Goal: Task Accomplishment & Management: Contribute content

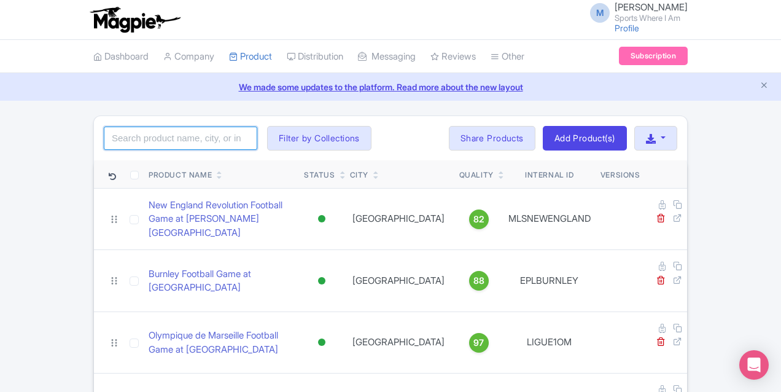
click at [140, 138] on input "search" at bounding box center [181, 138] width 154 height 23
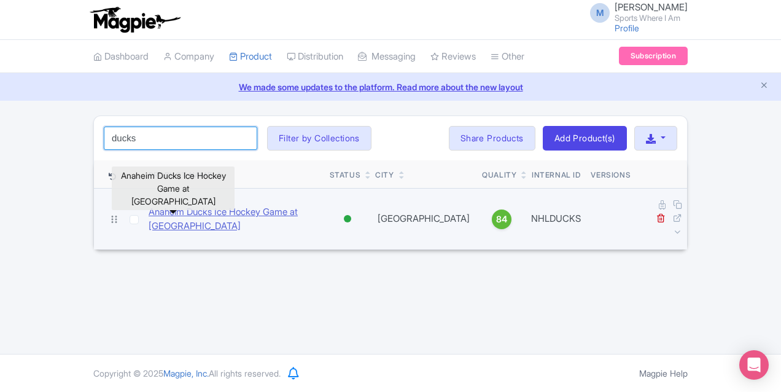
type input "ducks"
click at [149, 208] on link "Anaheim Ducks Ice Hockey Game at Honda Center" at bounding box center [234, 219] width 171 height 28
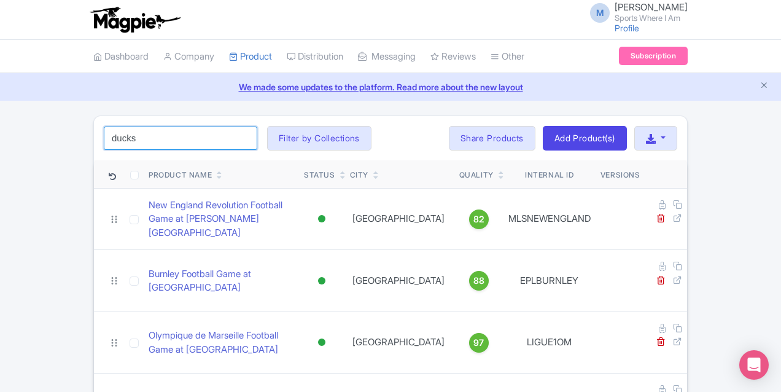
click at [109, 137] on input "ducks" at bounding box center [181, 138] width 154 height 23
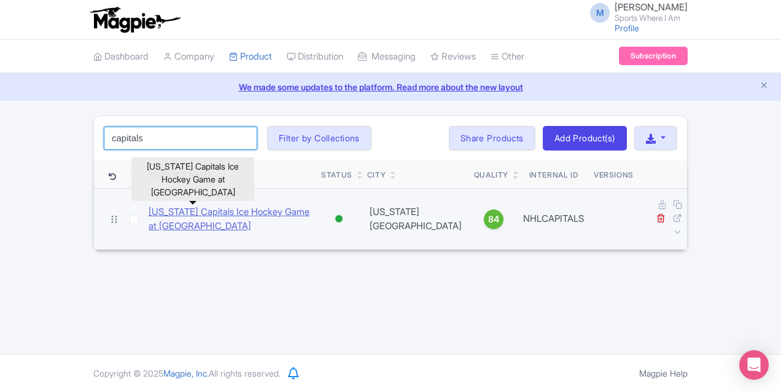
type input "capitals"
click at [149, 214] on link "Washington Capitals Ice Hockey Game at Capital One Arena" at bounding box center [230, 219] width 163 height 28
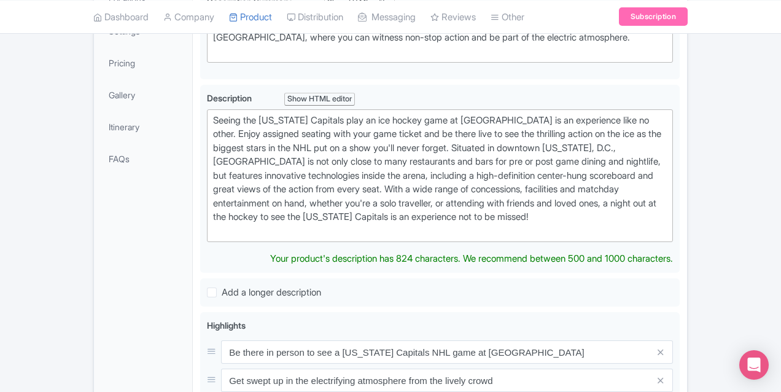
scroll to position [275, 0]
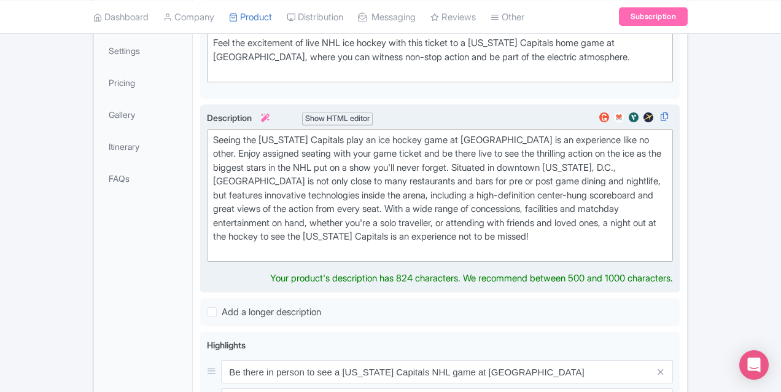
click at [255, 172] on div "Seeing the Washington Capitals play an ice hockey game at Capital One Arena is …" at bounding box center [440, 195] width 454 height 125
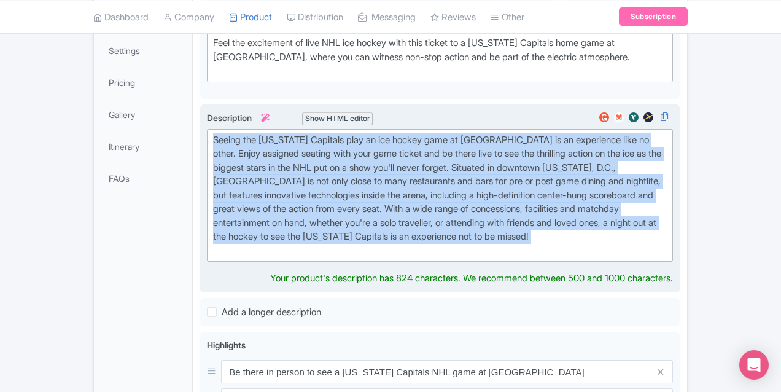
click at [255, 172] on div "Seeing the Washington Capitals play an ice hockey game at Capital One Arena is …" at bounding box center [440, 195] width 454 height 125
paste trix-editor "Make your way to Capital One Arena to see the Washington Capitals live! A disti…"
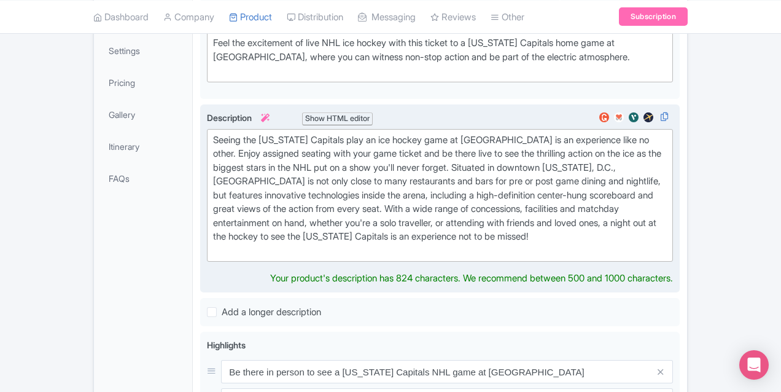
type trix-editor "<div>Make your way to Capital One Arena to see the Washington Capitals live! A …"
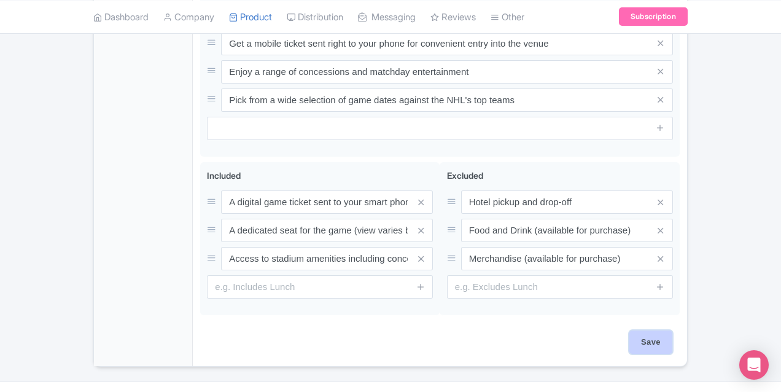
scroll to position [688, 0]
click at [673, 330] on input "Save" at bounding box center [651, 341] width 43 height 23
type input "Saving..."
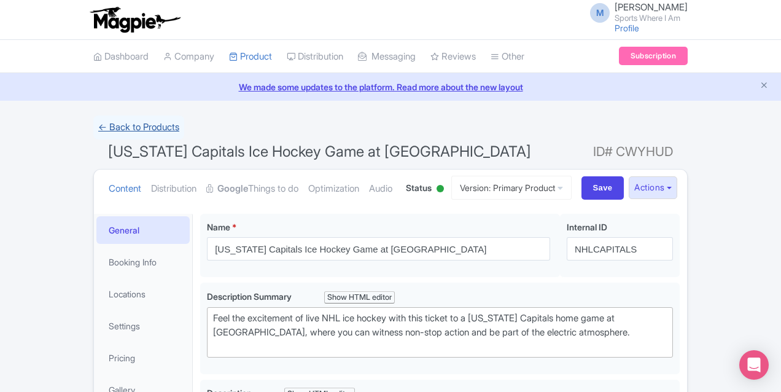
click at [93, 125] on link "← Back to Products" at bounding box center [138, 127] width 91 height 24
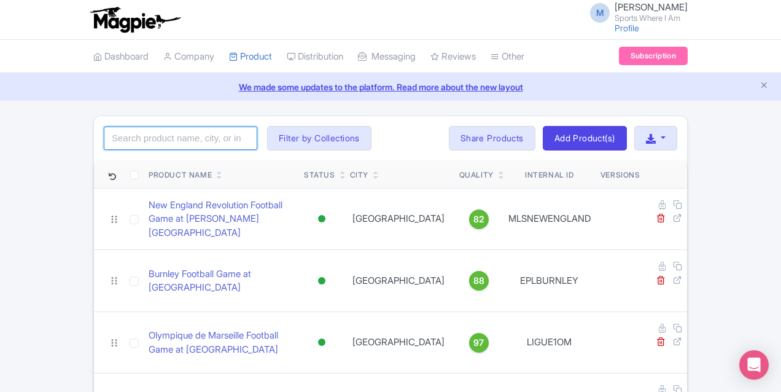
click at [125, 138] on input "search" at bounding box center [181, 138] width 154 height 23
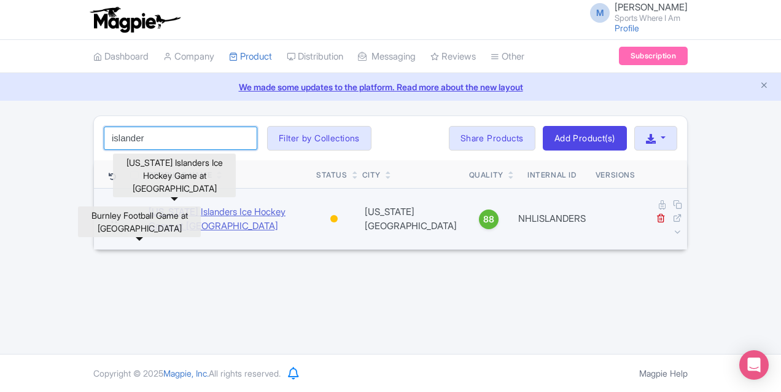
type input "islander"
click at [230, 205] on link "New York Islanders Ice Hockey Game at UBS Arena" at bounding box center [228, 219] width 158 height 28
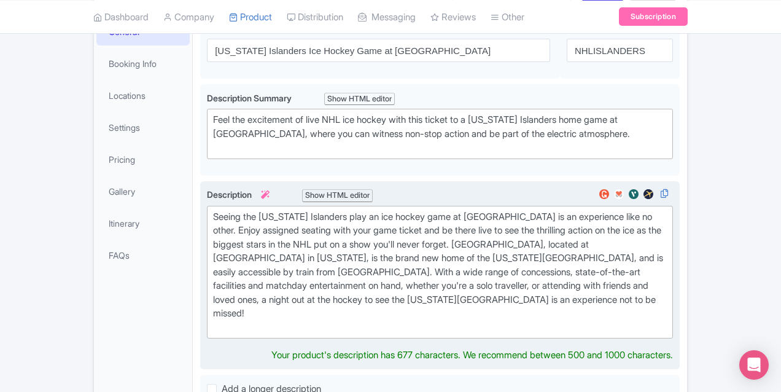
scroll to position [209, 0]
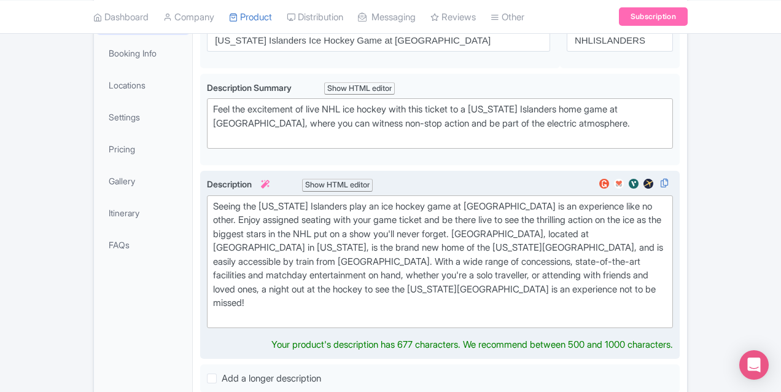
click at [216, 227] on div "Seeing the New York Islanders play an ice hockey game at UBS Arena is an experi…" at bounding box center [440, 262] width 454 height 125
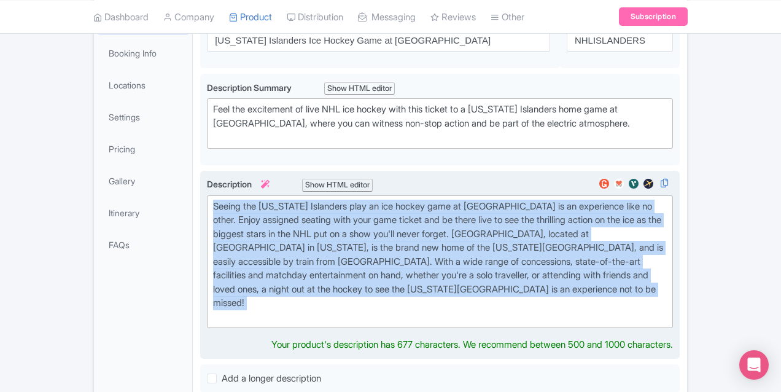
click at [216, 227] on div "Seeing the New York Islanders play an ice hockey game at UBS Arena is an experi…" at bounding box center [440, 262] width 454 height 125
paste trix-editor "UBS Arena, home of the New York Islanders, is a state-of-the-art venue purpose-…"
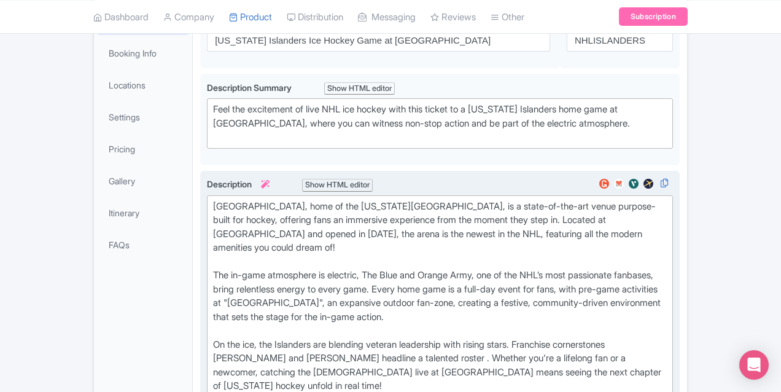
type trix-editor "<div>UBS Arena, home of the New York Islanders, is a state-of-the-art venue pur…"
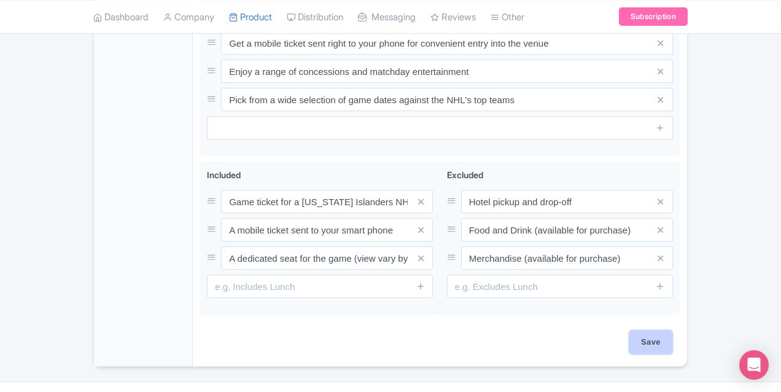
scroll to position [701, 0]
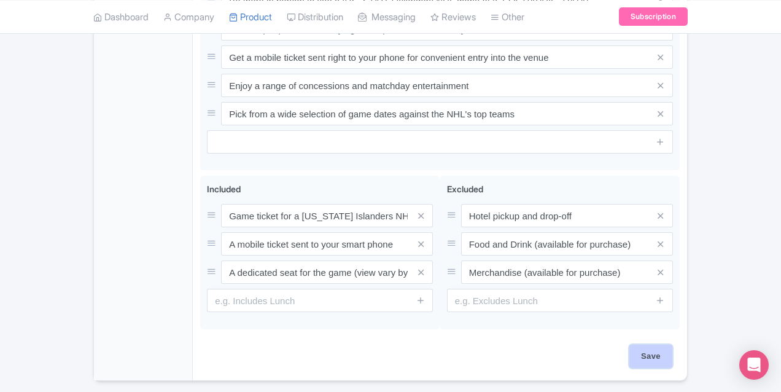
click at [673, 345] on input "Save" at bounding box center [651, 356] width 43 height 23
type input "Saving..."
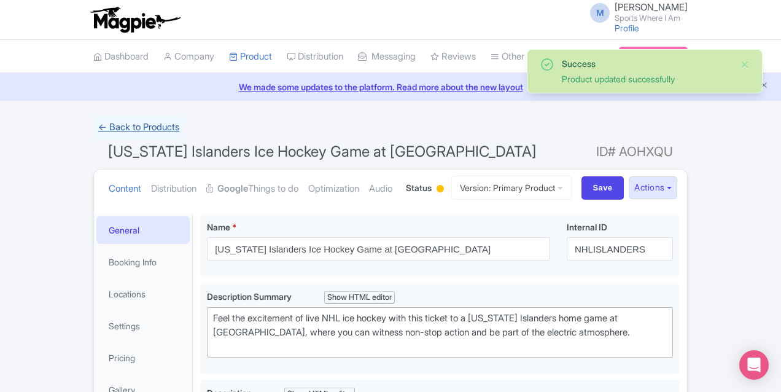
click at [93, 130] on link "← Back to Products" at bounding box center [138, 127] width 91 height 24
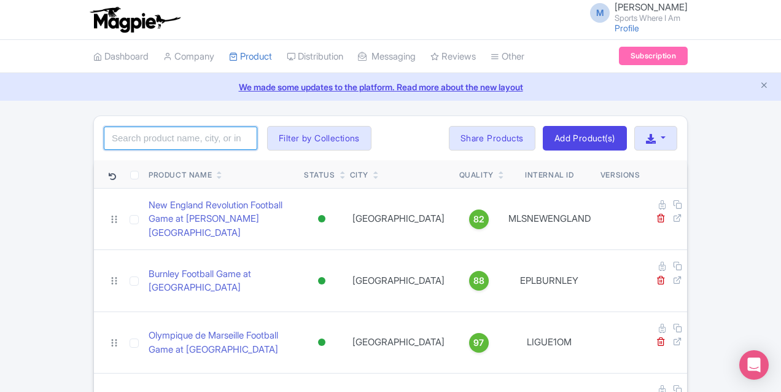
click at [130, 137] on input "search" at bounding box center [181, 138] width 154 height 23
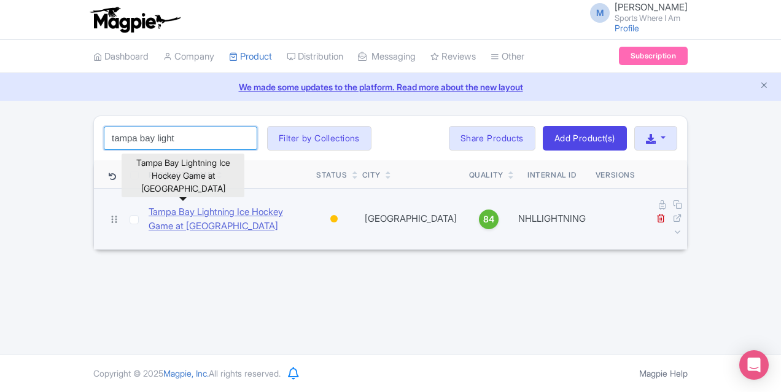
type input "tampa bay light"
click at [149, 211] on link "Tampa Bay Lightning Ice Hockey Game at Amalie Arena" at bounding box center [228, 219] width 158 height 28
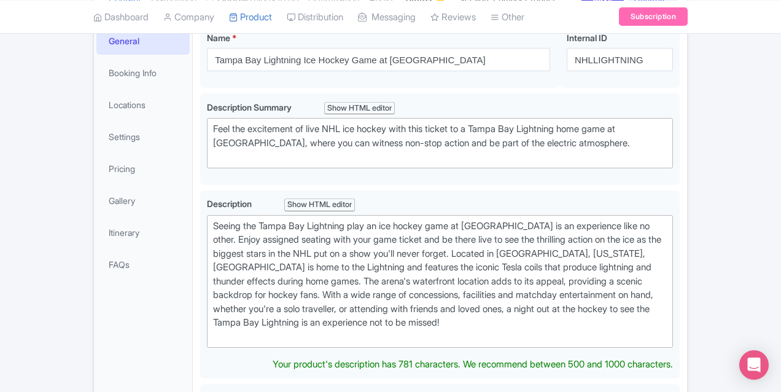
scroll to position [190, 0]
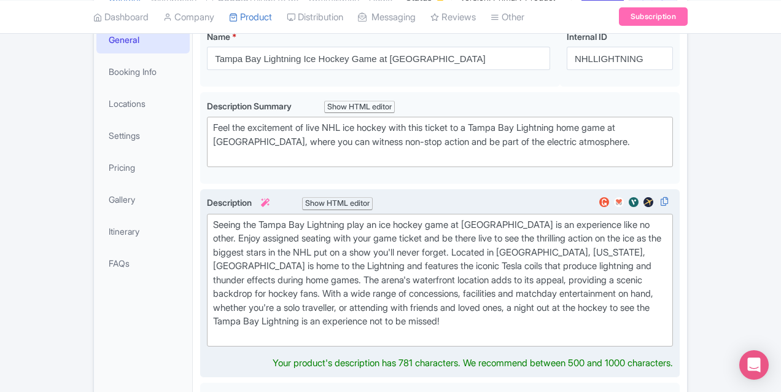
click at [310, 252] on div "Seeing the Tampa Bay Lightning play an ice hockey game at [GEOGRAPHIC_DATA] is …" at bounding box center [440, 280] width 454 height 125
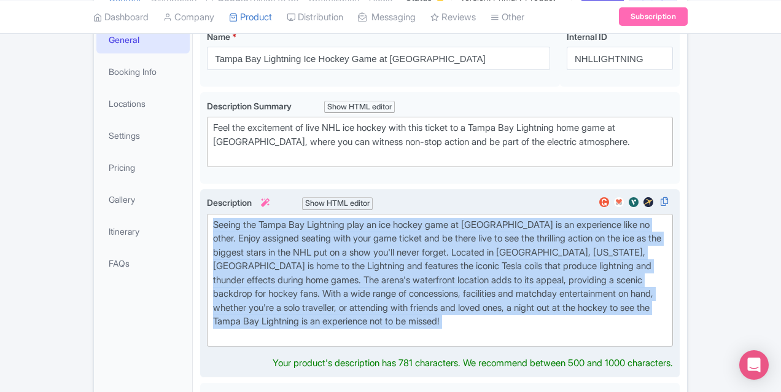
click at [310, 252] on div "Seeing the Tampa Bay Lightning play an ice hockey game at [GEOGRAPHIC_DATA] is …" at bounding box center [440, 280] width 454 height 125
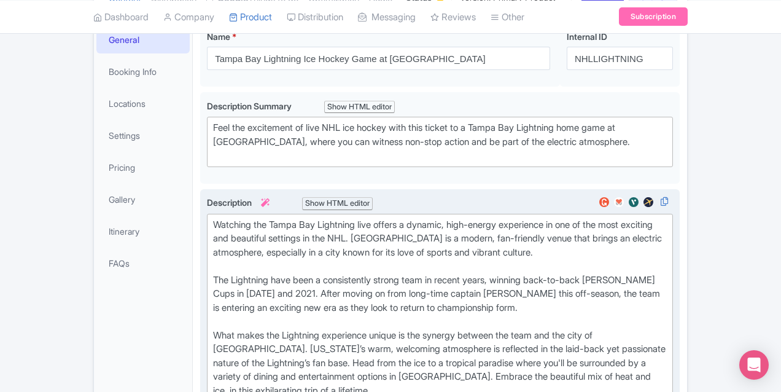
type trix-editor "<lor>Ipsumdol sit Ametc Adi Elitseddo eius tempor i utlabor, etdo-magnaa enimad…"
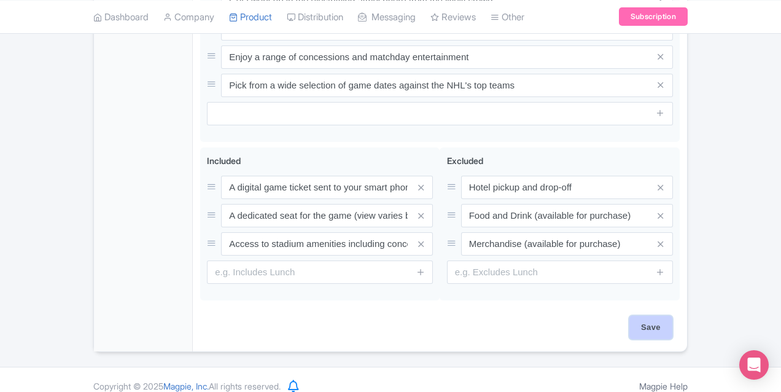
scroll to position [716, 0]
click at [680, 332] on div "Save" at bounding box center [440, 334] width 480 height 36
click at [673, 316] on input "Save" at bounding box center [651, 327] width 43 height 23
type input "Saving..."
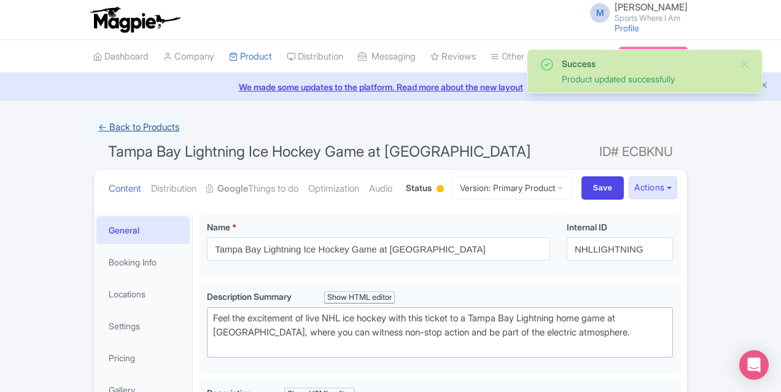
click at [93, 130] on link "← Back to Products" at bounding box center [138, 127] width 91 height 24
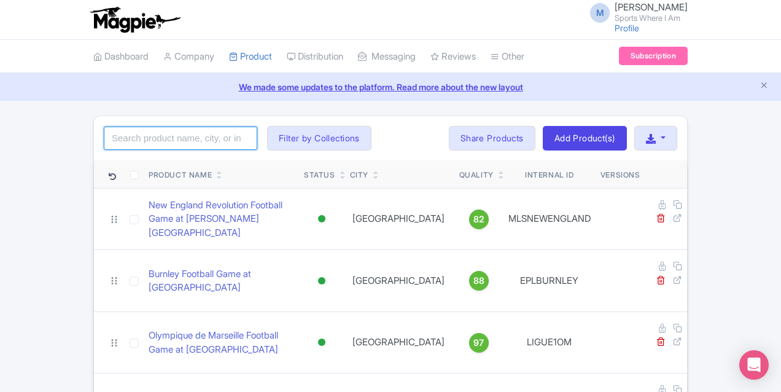
click at [133, 137] on input "search" at bounding box center [181, 138] width 154 height 23
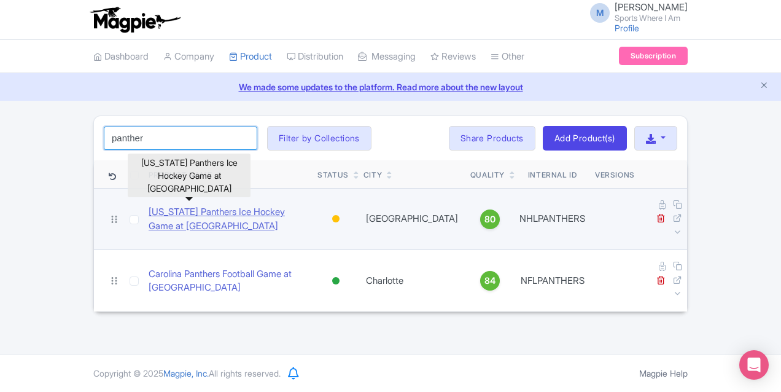
type input "panther"
click at [149, 208] on link "Florida Panthers Ice Hockey Game at Amerant Bank Arena" at bounding box center [228, 219] width 159 height 28
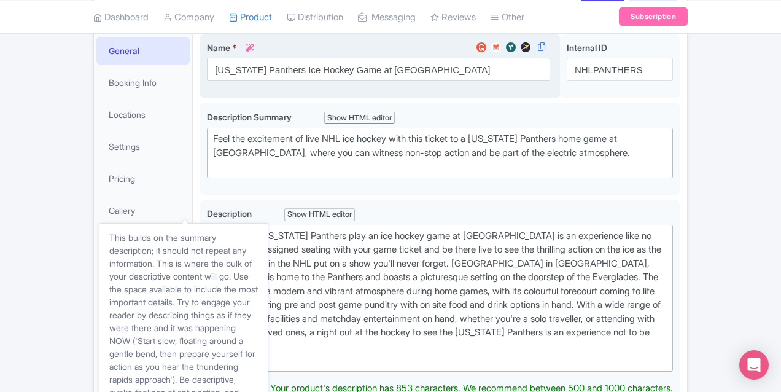
scroll to position [216, 0]
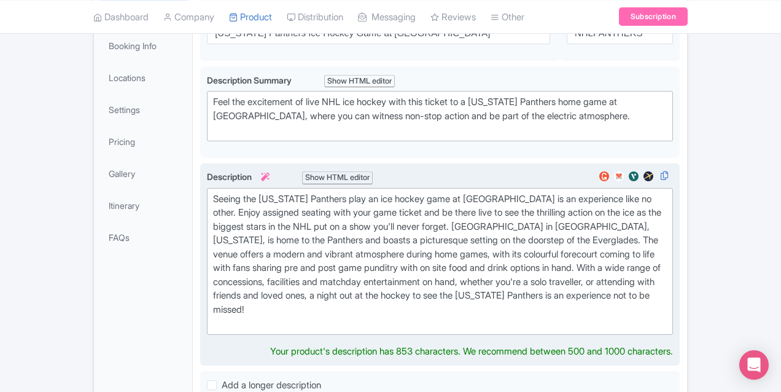
click at [295, 251] on div "Seeing the Florida Panthers play an ice hockey game at Amerant Bank Arena is an…" at bounding box center [440, 261] width 454 height 138
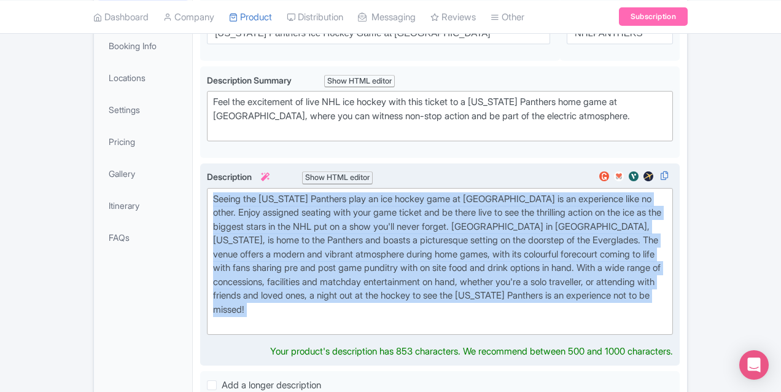
click at [295, 251] on div "Seeing the Florida Panthers play an ice hockey game at Amerant Bank Arena is an…" at bounding box center [440, 261] width 454 height 138
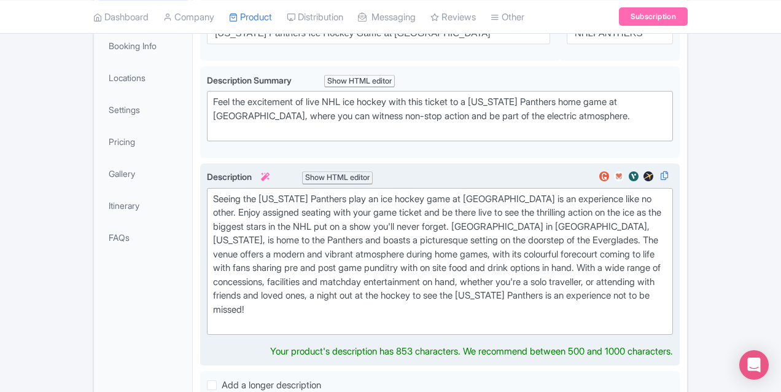
type trix-editor "<div>The Florida Panthers offer a live NHL experience that blends sun, fun, and…"
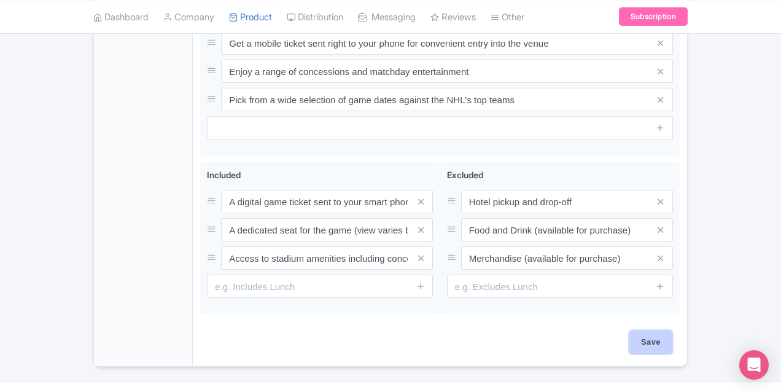
scroll to position [701, 0]
click at [673, 330] on input "Save" at bounding box center [651, 341] width 43 height 23
type input "Saving..."
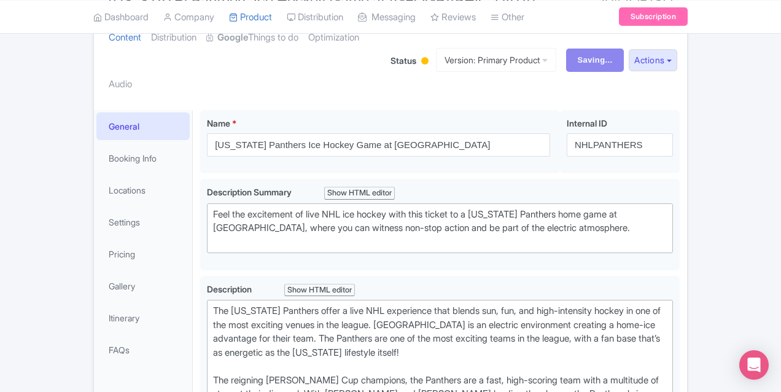
scroll to position [200, 0]
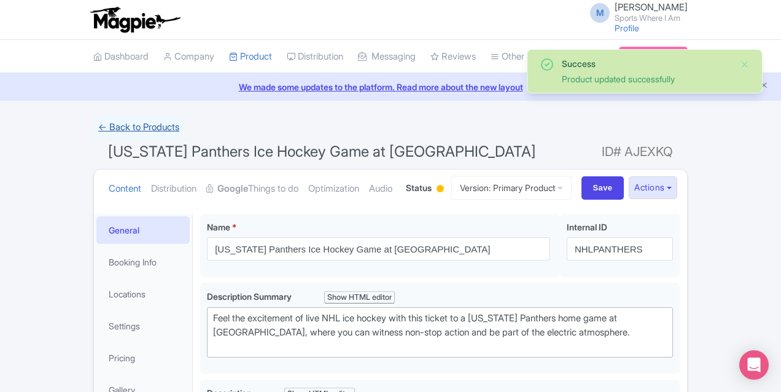
click at [93, 123] on link "← Back to Products" at bounding box center [138, 127] width 91 height 24
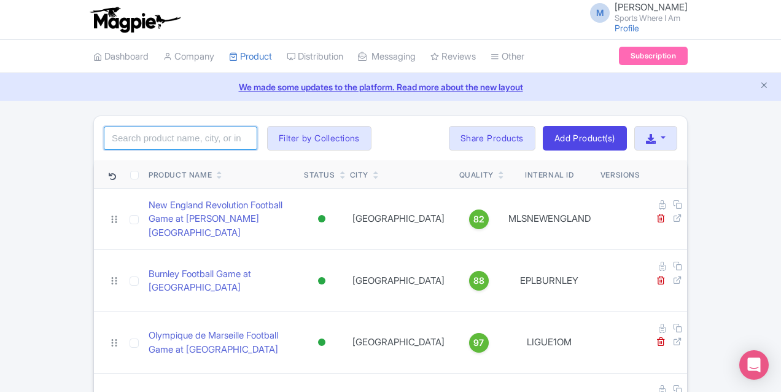
click at [104, 136] on input "search" at bounding box center [181, 138] width 154 height 23
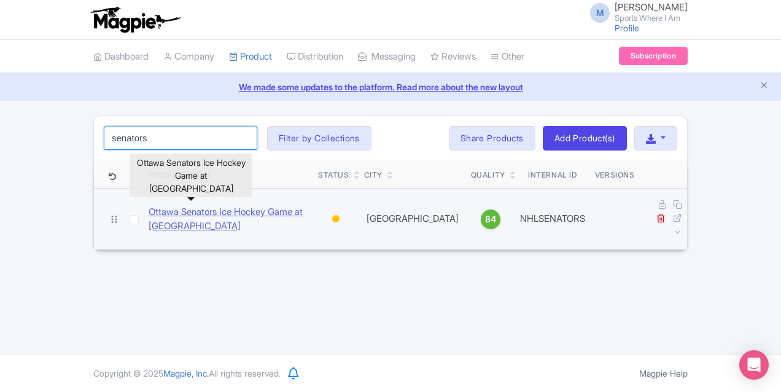
type input "senators"
click at [149, 207] on link "Ottawa Senators Ice Hockey Game at [GEOGRAPHIC_DATA]" at bounding box center [229, 219] width 160 height 28
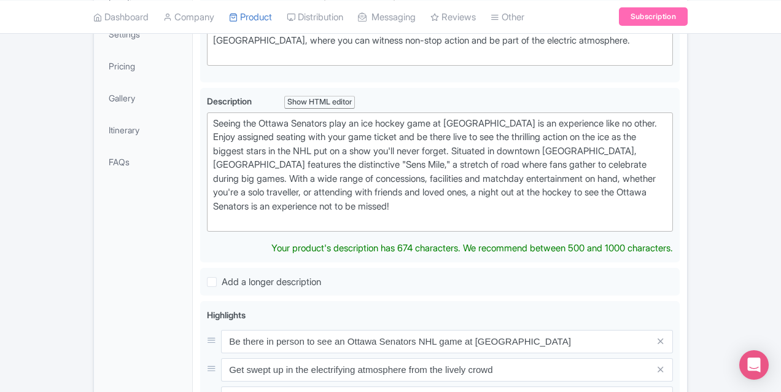
scroll to position [319, 0]
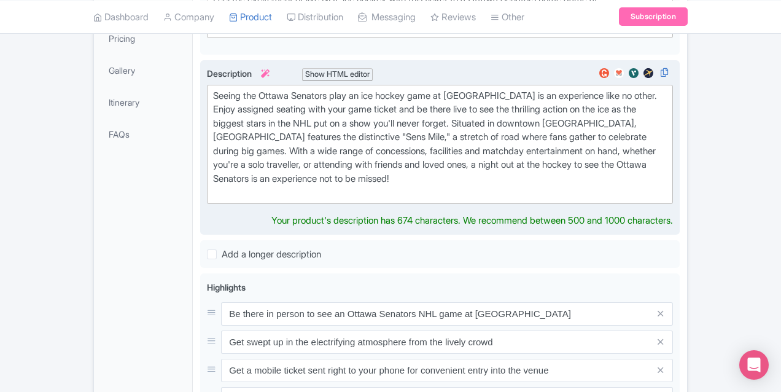
click at [340, 134] on div "Seeing the Ottawa Senators play an ice hockey game at Canadien Tire Center is a…" at bounding box center [440, 144] width 454 height 111
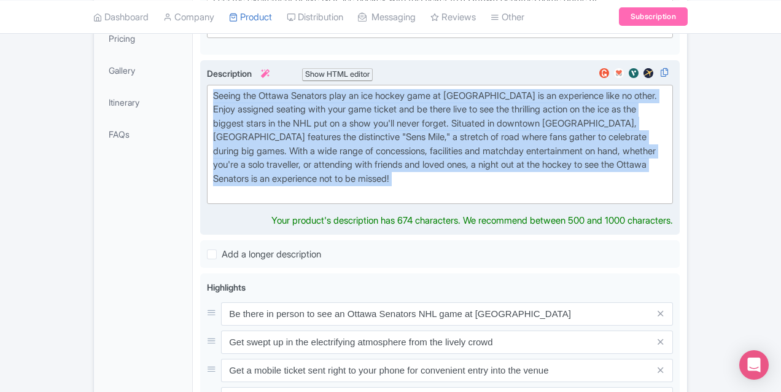
click at [340, 134] on div "Seeing the Ottawa Senators play an ice hockey game at Canadien Tire Center is a…" at bounding box center [440, 144] width 454 height 111
paste trix-editor "Delve into the heart of the Canadian capital city and head to the Canadian Tire…"
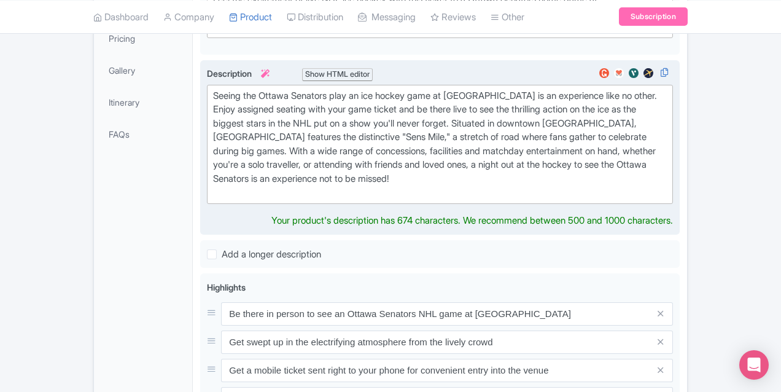
type trix-editor "<div>Delve into the heart of the Canadian capital city and head to the Canadian…"
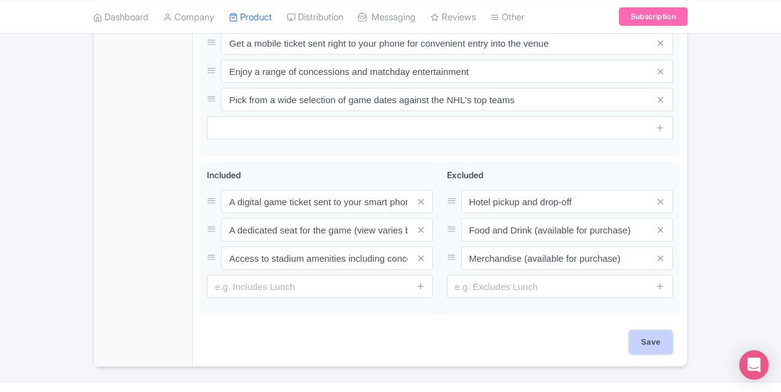
scroll to position [701, 0]
click at [673, 330] on input "Save" at bounding box center [651, 341] width 43 height 23
type input "Saving..."
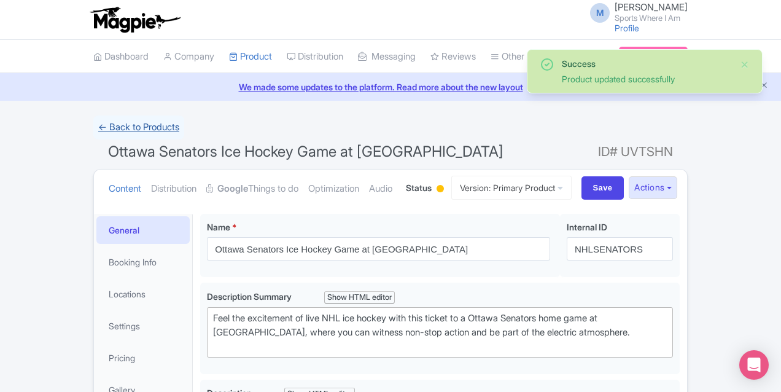
click at [93, 125] on link "← Back to Products" at bounding box center [138, 127] width 91 height 24
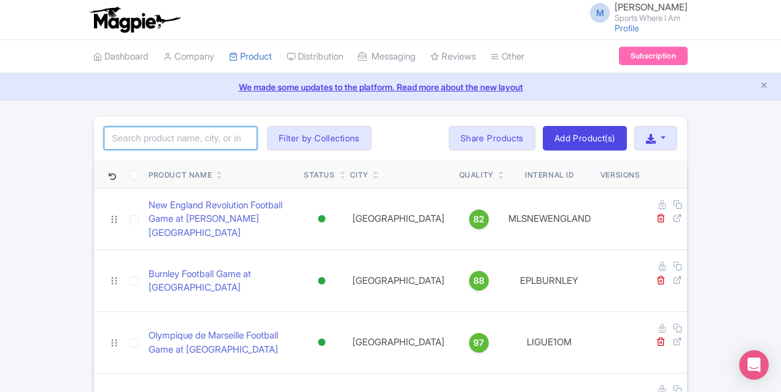
click at [104, 140] on input "search" at bounding box center [181, 138] width 154 height 23
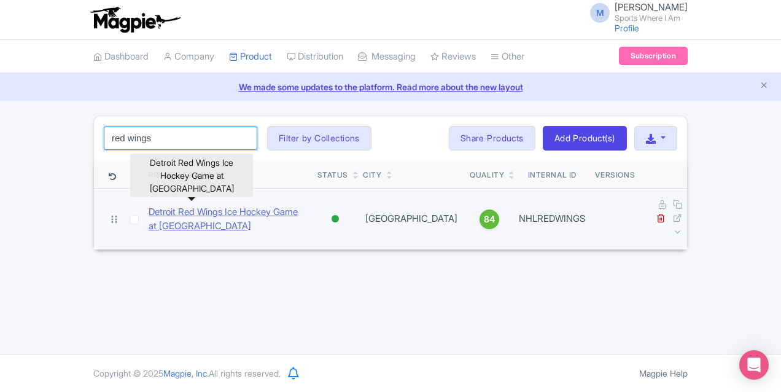
type input "red wings"
click at [149, 208] on link "Detroit Red Wings Ice Hockey Game at [GEOGRAPHIC_DATA]" at bounding box center [228, 219] width 159 height 28
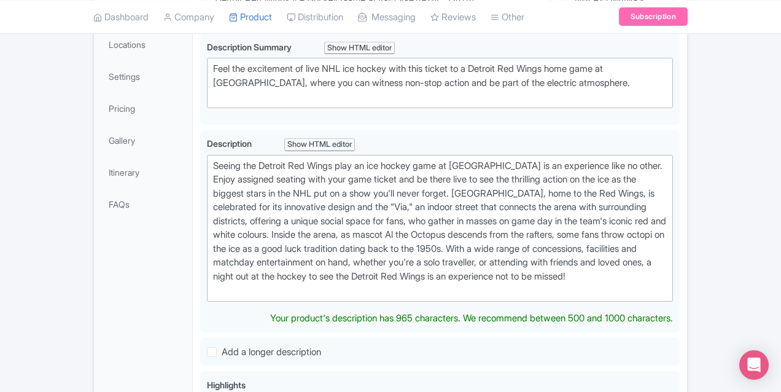
scroll to position [252, 0]
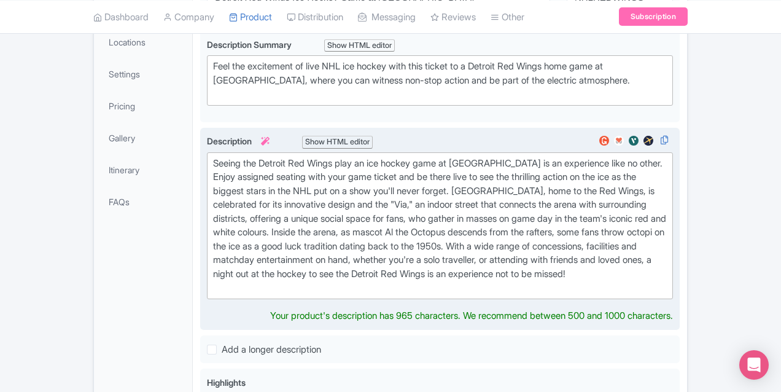
click at [375, 230] on div "Seeing the Detroit Red Wings play an ice hockey game at [GEOGRAPHIC_DATA] is an…" at bounding box center [440, 226] width 454 height 138
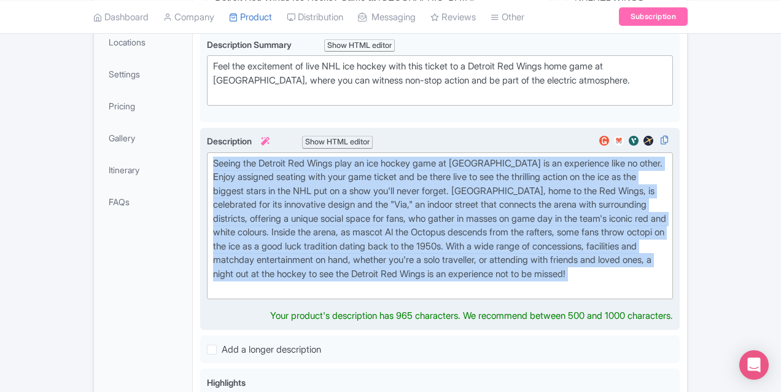
click at [375, 230] on div "Seeing the Detroit Red Wings play an ice hockey game at [GEOGRAPHIC_DATA] is an…" at bounding box center [440, 226] width 454 height 138
paste trix-editor "lor ipsumd Sitame Consec’a Elits doe temp incidi ut laboreetdo mag al eni admi …"
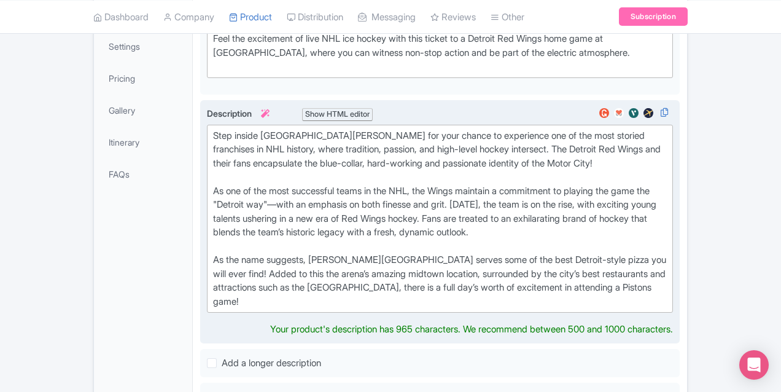
scroll to position [282, 0]
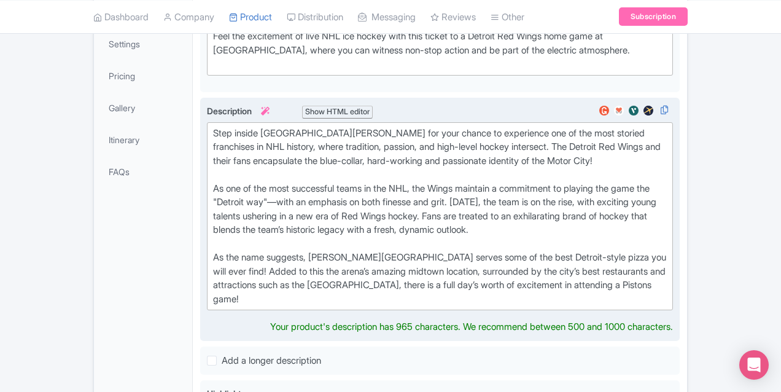
click at [336, 272] on div "Step inside [GEOGRAPHIC_DATA][PERSON_NAME] for your chance to experience one of…" at bounding box center [440, 217] width 454 height 180
drag, startPoint x: 308, startPoint y: 271, endPoint x: 336, endPoint y: 270, distance: 28.3
click at [336, 270] on div "Step inside [GEOGRAPHIC_DATA][PERSON_NAME] for your chance to experience one of…" at bounding box center [440, 217] width 454 height 180
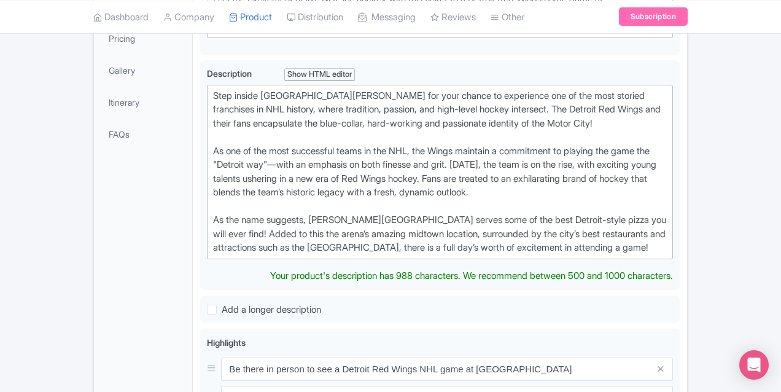
scroll to position [317, 0]
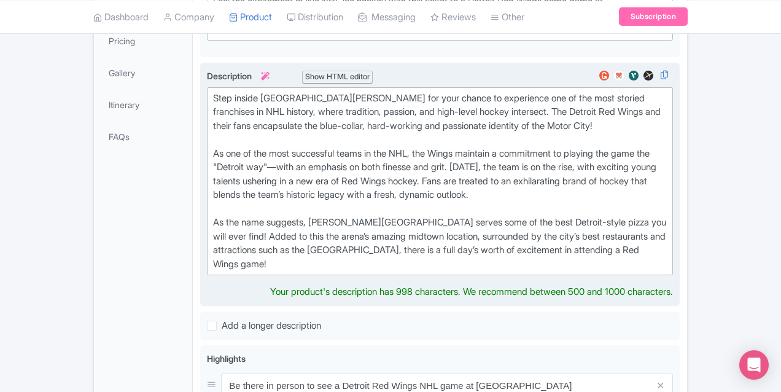
type trix-editor "<lor>Ipsu dolors Ametco Adipis’e Seddo eiu temp incidi ut laboreetdo mag al eni…"
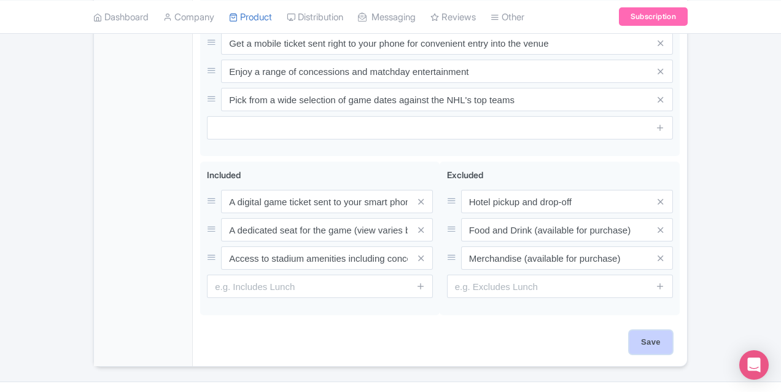
scroll to position [701, 0]
click at [673, 330] on input "Save" at bounding box center [651, 341] width 43 height 23
type input "Saving..."
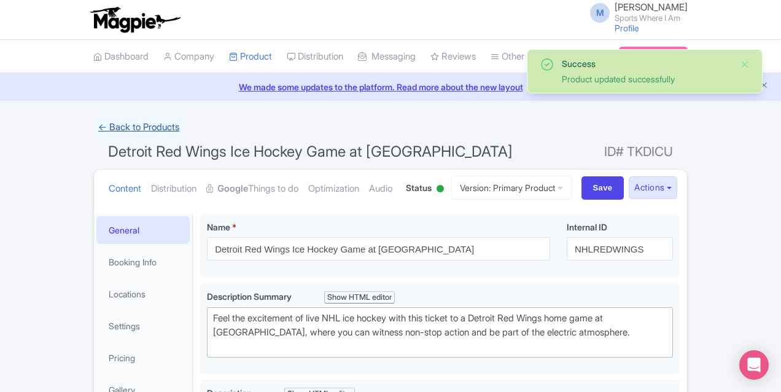
click at [93, 123] on link "← Back to Products" at bounding box center [138, 127] width 91 height 24
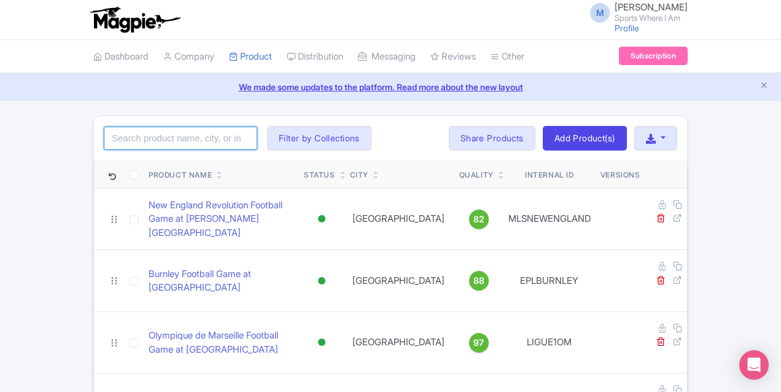
click at [104, 135] on input "search" at bounding box center [181, 138] width 154 height 23
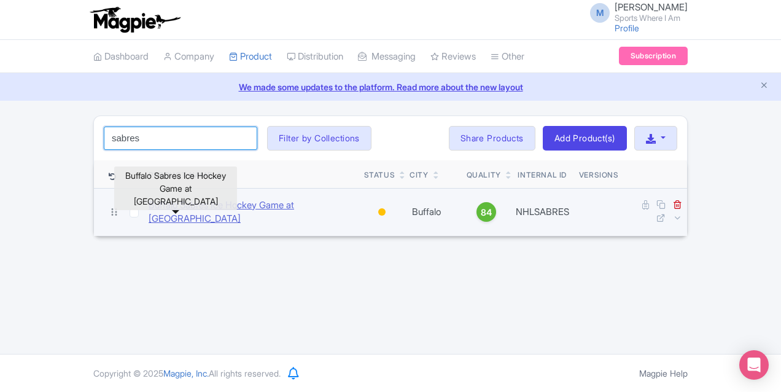
type input "sabres"
click at [166, 214] on link "Buffalo Sabres Ice Hockey Game at Keybank Center" at bounding box center [252, 212] width 206 height 28
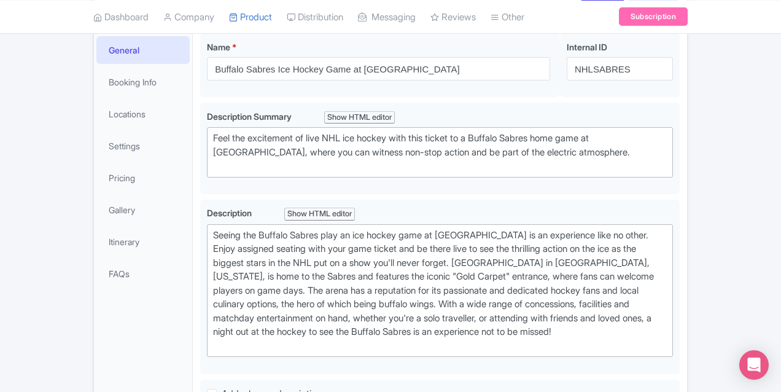
scroll to position [232, 0]
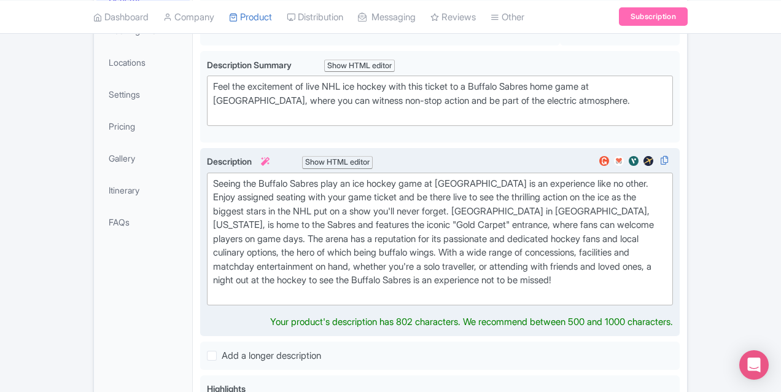
click at [295, 217] on div "Seeing the Buffalo Sabres play an ice hockey game at [GEOGRAPHIC_DATA] is an ex…" at bounding box center [440, 239] width 454 height 125
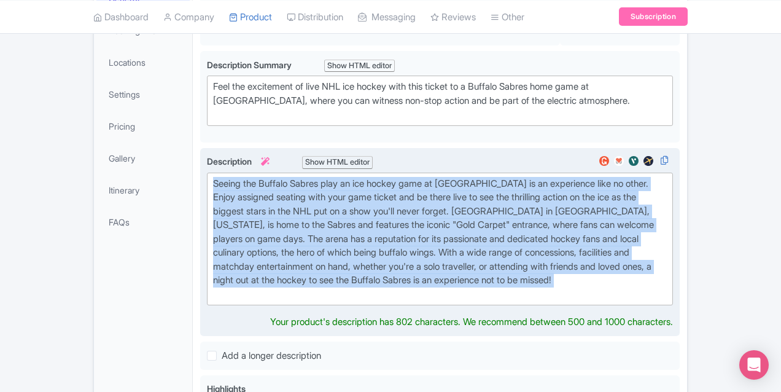
click at [295, 217] on div "Seeing the Buffalo Sabres play an ice hockey game at [GEOGRAPHIC_DATA] is an ex…" at bounding box center [440, 239] width 454 height 125
paste trix-editor "tep into [GEOGRAPHIC_DATA] with its picturesque setting on the banks of the Buf…"
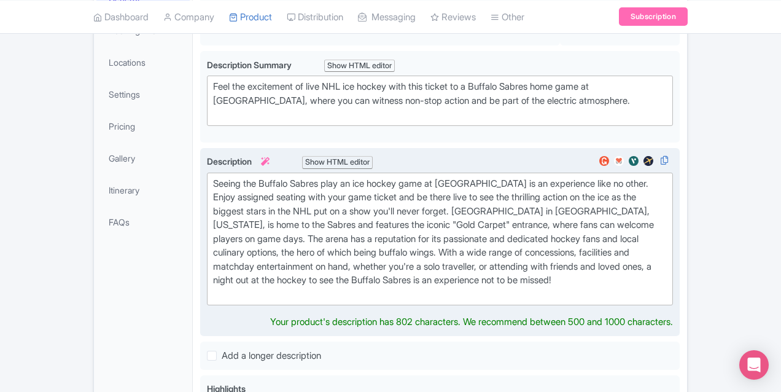
type trix-editor "<div>Step into KeyBank Center with its picturesque setting on the banks of the …"
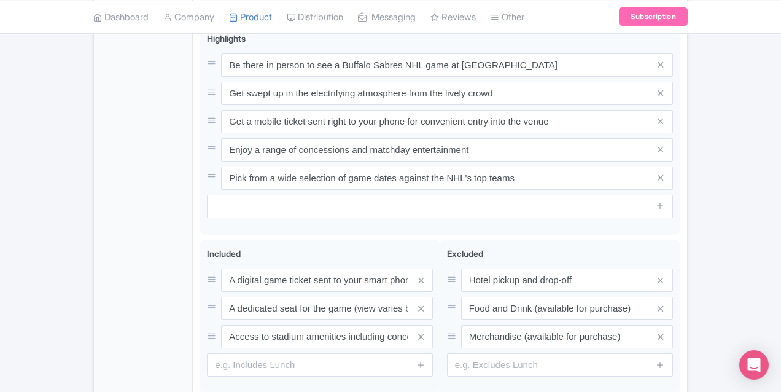
scroll to position [716, 0]
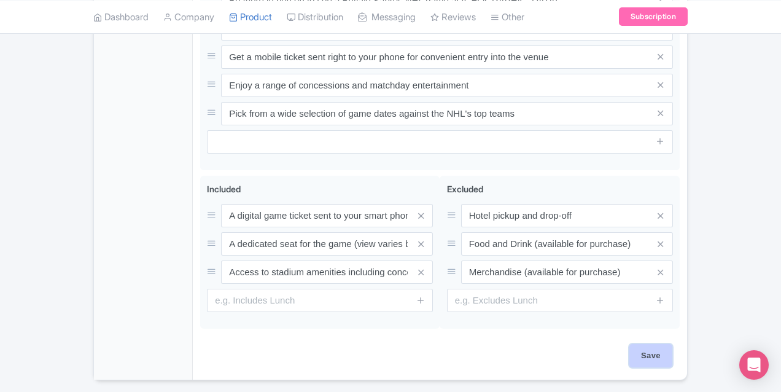
click at [673, 344] on input "Save" at bounding box center [651, 355] width 43 height 23
type input "Saving..."
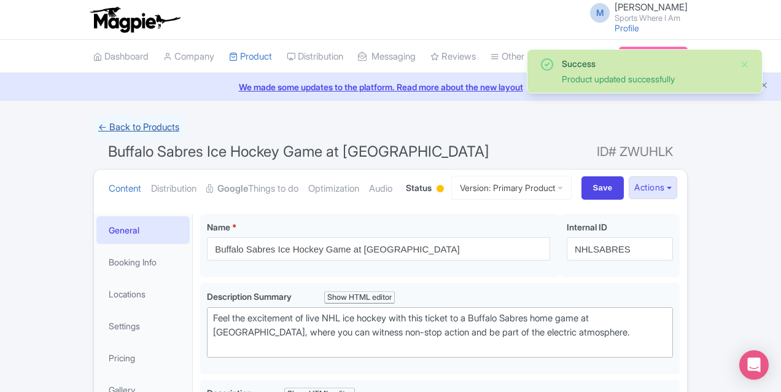
click at [93, 130] on link "← Back to Products" at bounding box center [138, 127] width 91 height 24
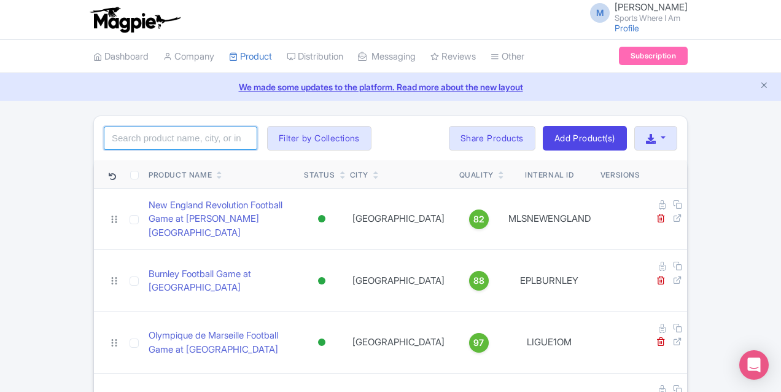
click at [119, 138] on input "search" at bounding box center [181, 138] width 154 height 23
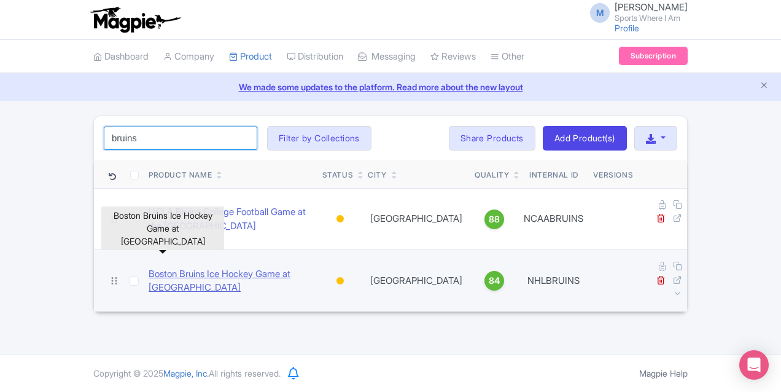
type input "bruins"
click at [149, 267] on link "Boston Bruins Ice Hockey Game at [GEOGRAPHIC_DATA]" at bounding box center [231, 281] width 164 height 28
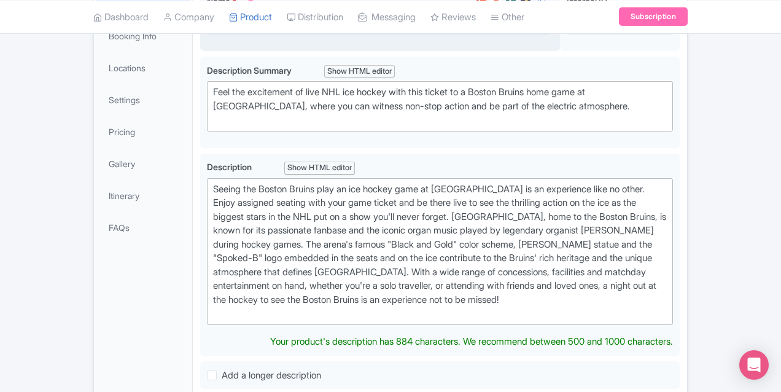
scroll to position [257, 0]
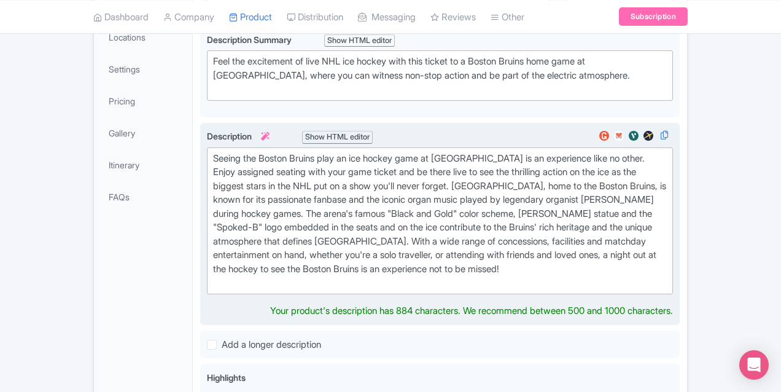
click at [306, 189] on div "Seeing the Boston Bruins play an ice hockey game at TD Garden is an experience …" at bounding box center [440, 221] width 454 height 138
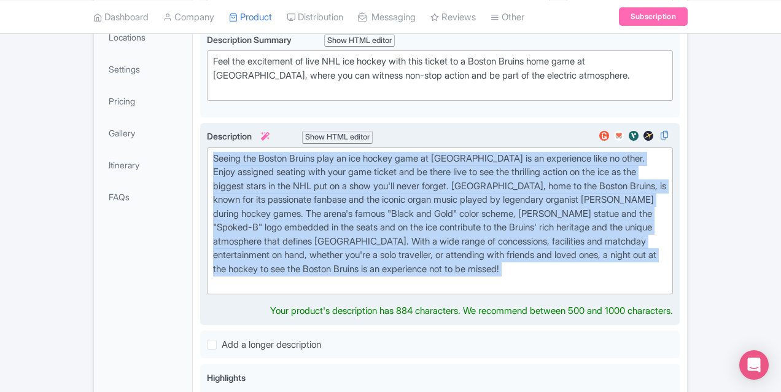
click at [306, 189] on div "Seeing the Boston Bruins play an ice hockey game at TD Garden is an experience …" at bounding box center [440, 221] width 454 height 138
paste trix-editor "With a rich history that dates back to 1924, the Boston Bruins are one of the o…"
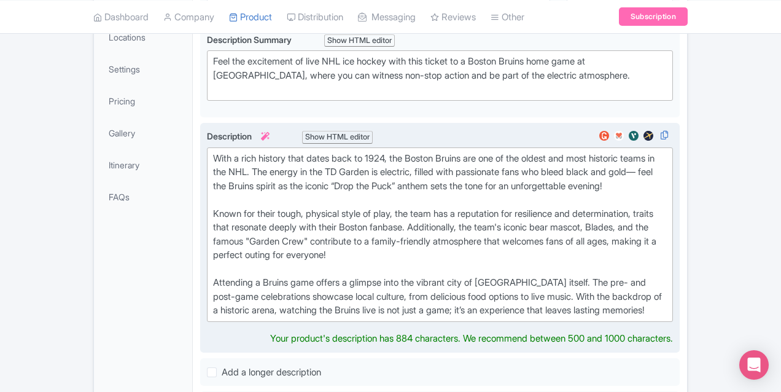
type trix-editor "<div>With a rich history that dates back to 1924, the Boston Bruins are one of …"
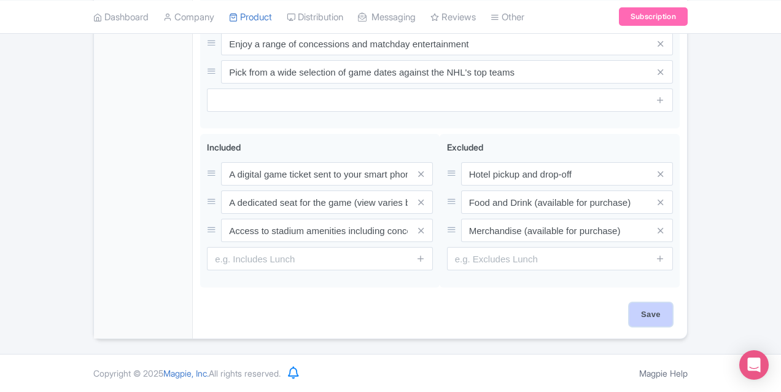
scroll to position [701, 0]
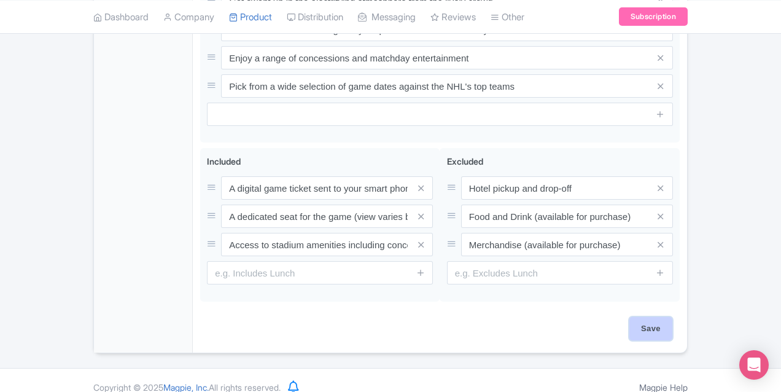
click at [673, 317] on input "Save" at bounding box center [651, 328] width 43 height 23
type input "Saving..."
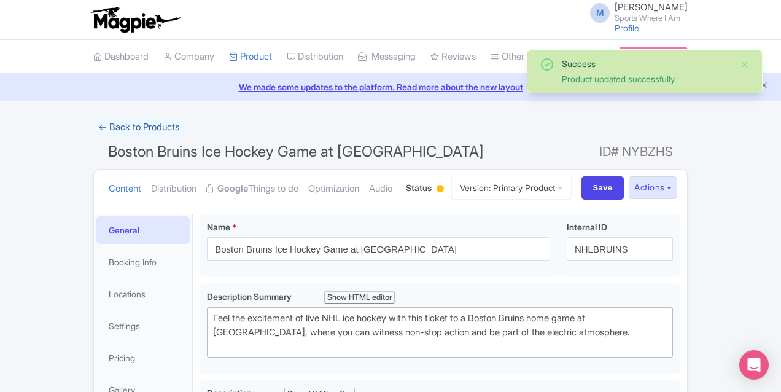
click at [93, 128] on link "← Back to Products" at bounding box center [138, 127] width 91 height 24
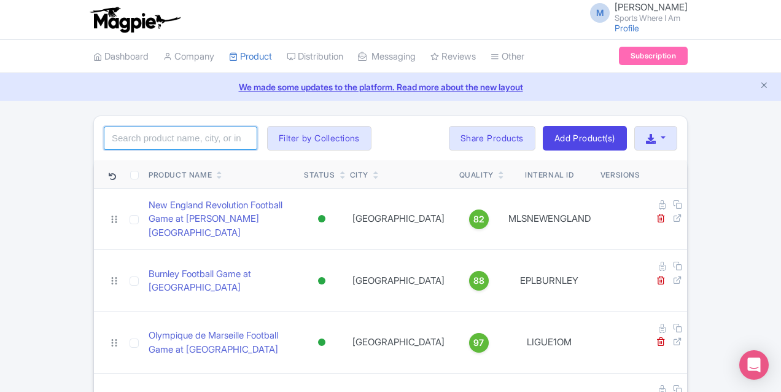
click at [104, 144] on input "search" at bounding box center [181, 138] width 154 height 23
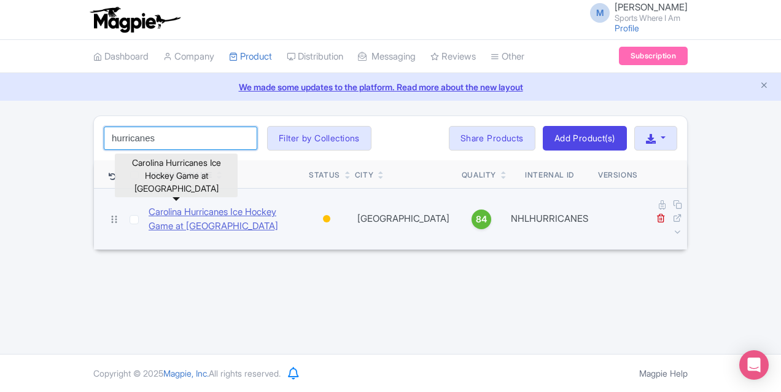
type input "hurricanes"
click at [155, 210] on link "Carolina Hurricanes Ice Hockey Game at PNC Arena" at bounding box center [224, 219] width 150 height 28
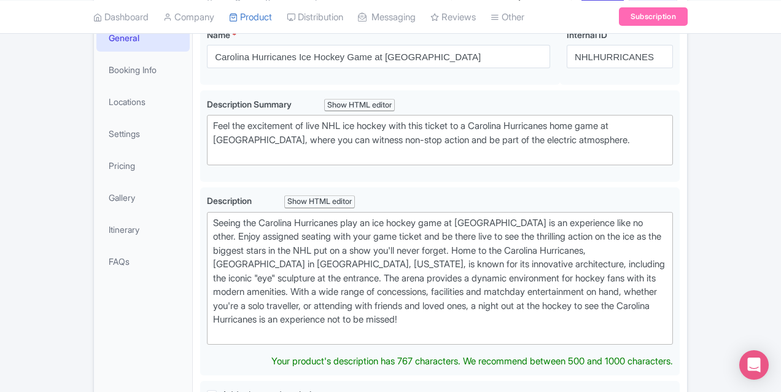
scroll to position [234, 0]
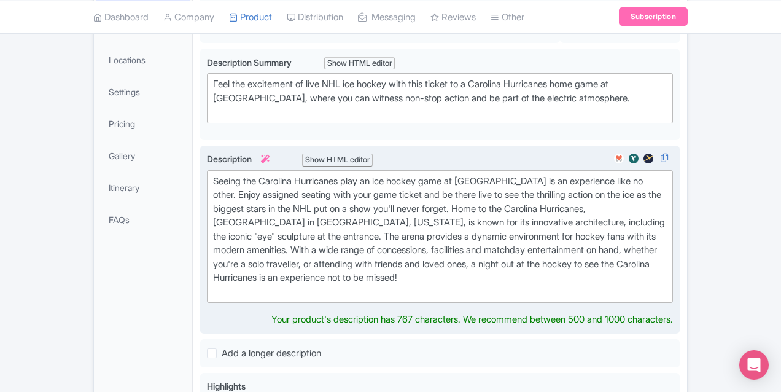
click at [256, 213] on div "Seeing the Carolina Hurricanes play an ice hockey game at PNC Arena is an exper…" at bounding box center [440, 236] width 454 height 125
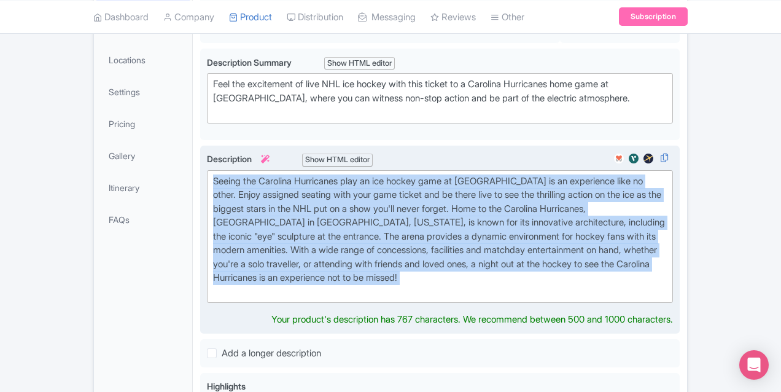
click at [256, 213] on div "Seeing the Carolina Hurricanes play an ice hockey game at PNC Arena is an exper…" at bounding box center [440, 236] width 454 height 125
paste trix-editor "The Carolina Hurricanes offer a one-of-a-kind live hockey experience that combi…"
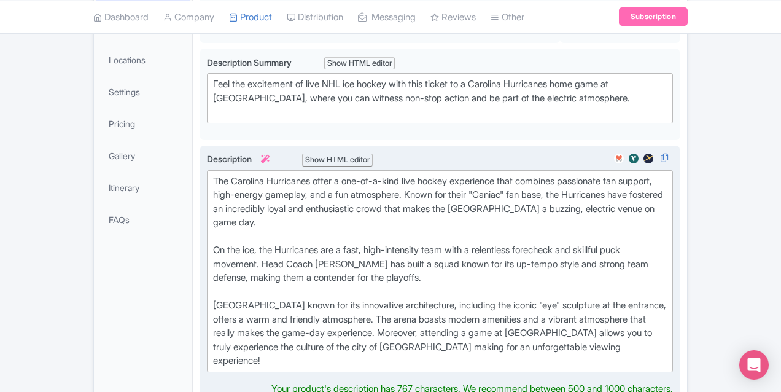
type trix-editor "<div>The Carolina Hurricanes offer a one-of-a-kind live hockey experience that …"
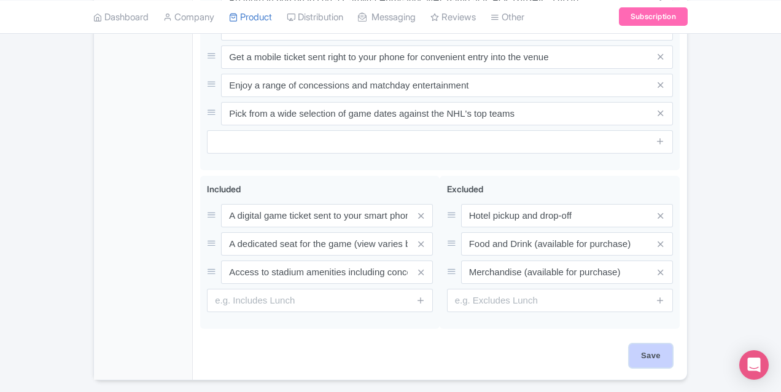
scroll to position [701, 0]
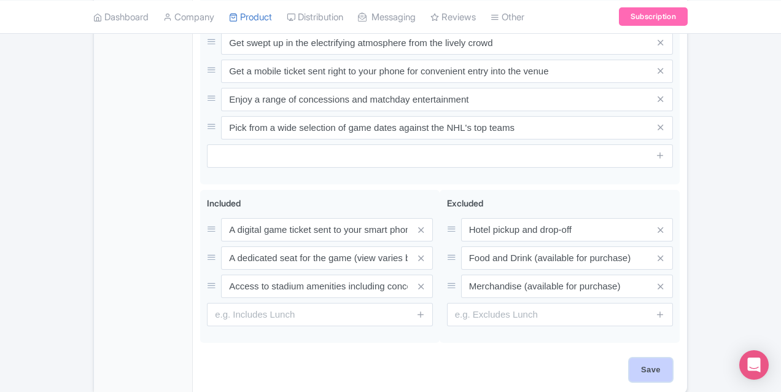
click at [673, 358] on input "Save" at bounding box center [651, 369] width 43 height 23
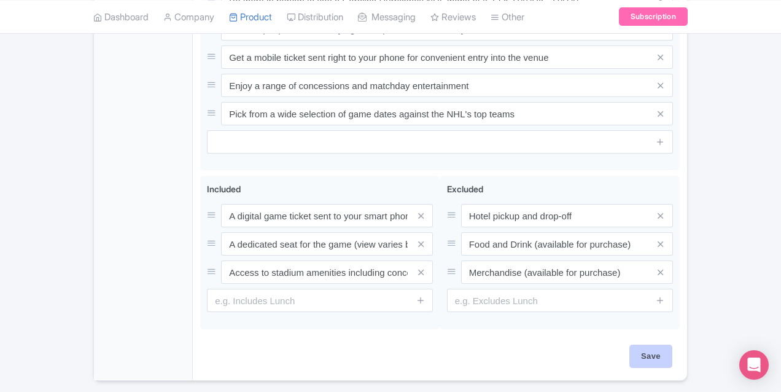
type input "Saving..."
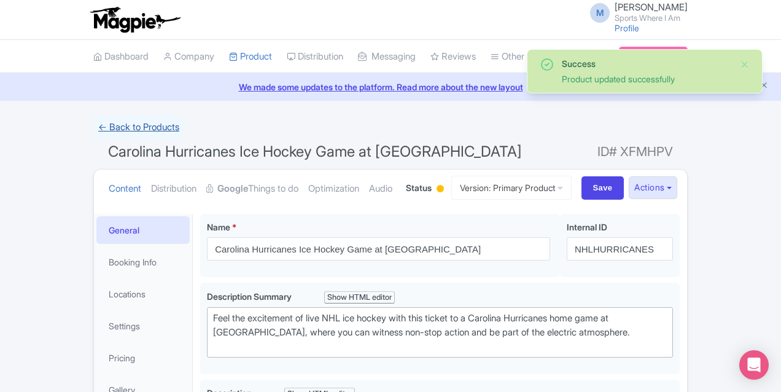
click at [93, 123] on link "← Back to Products" at bounding box center [138, 127] width 91 height 24
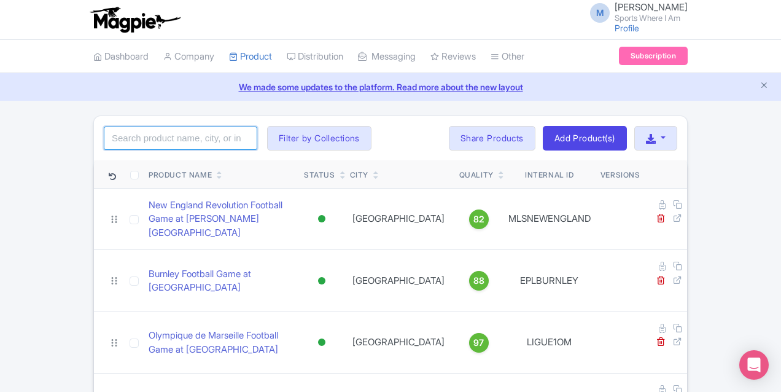
click at [104, 137] on input "search" at bounding box center [181, 138] width 154 height 23
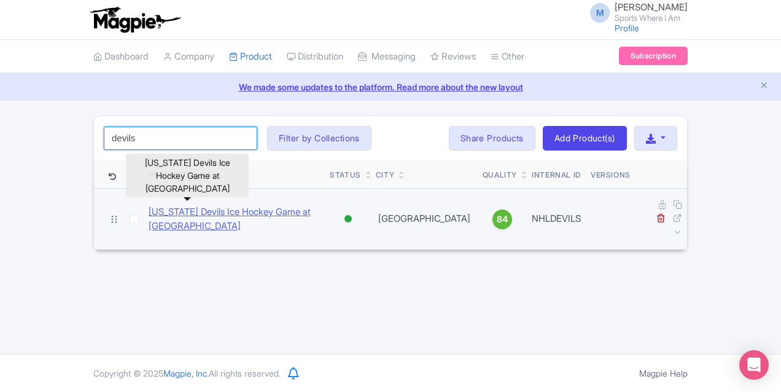
type input "devils"
click at [149, 206] on link "[US_STATE] Devils Ice Hockey Game at [GEOGRAPHIC_DATA]" at bounding box center [234, 219] width 171 height 28
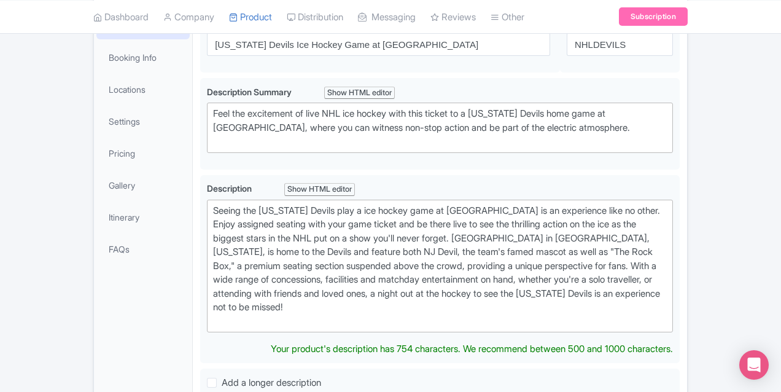
scroll to position [212, 0]
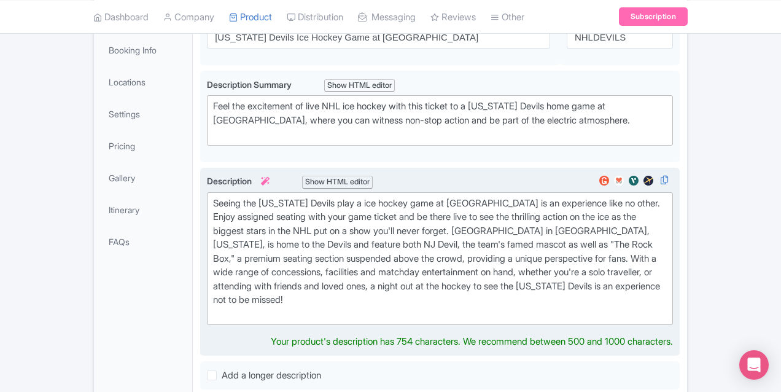
click at [252, 230] on div "Seeing the New Jersey Devils play a ice hockey game at Prudential Center is an …" at bounding box center [440, 259] width 454 height 125
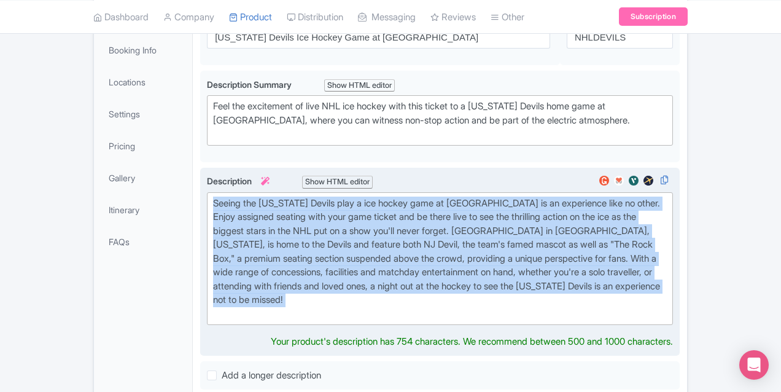
click at [252, 230] on div "Seeing the New Jersey Devils play a ice hockey game at Prudential Center is an …" at bounding box center [440, 259] width 454 height 125
paste trix-editor "The New Jersey Devils offer an intense and intimate live NHL experience that bl…"
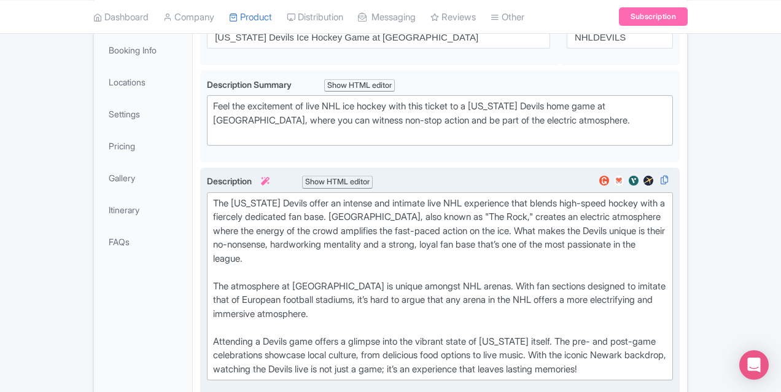
type trix-editor "<div>The New Jersey Devils offer an intense and intimate live NHL experience th…"
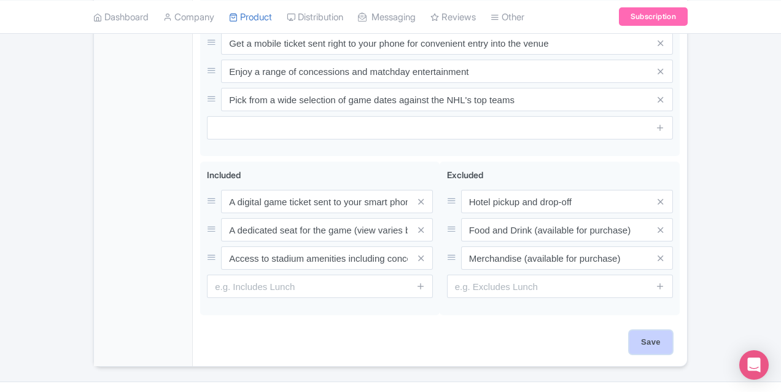
scroll to position [701, 0]
click at [673, 330] on input "Save" at bounding box center [651, 341] width 43 height 23
type input "Saving..."
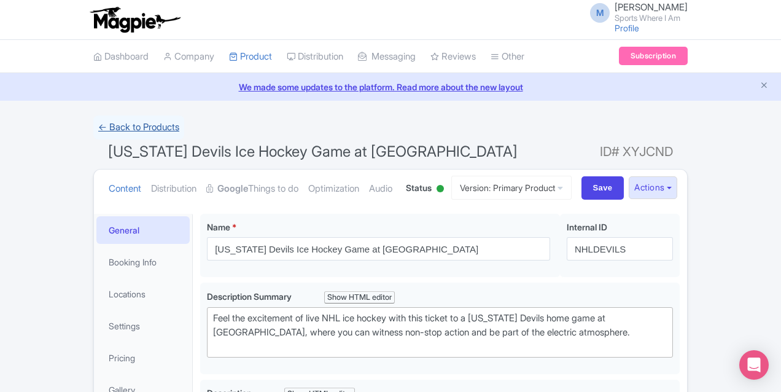
click at [93, 130] on link "← Back to Products" at bounding box center [138, 127] width 91 height 24
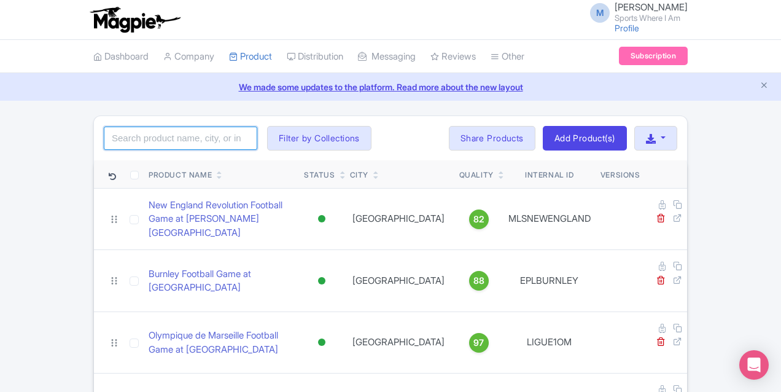
click at [130, 134] on input "search" at bounding box center [181, 138] width 154 height 23
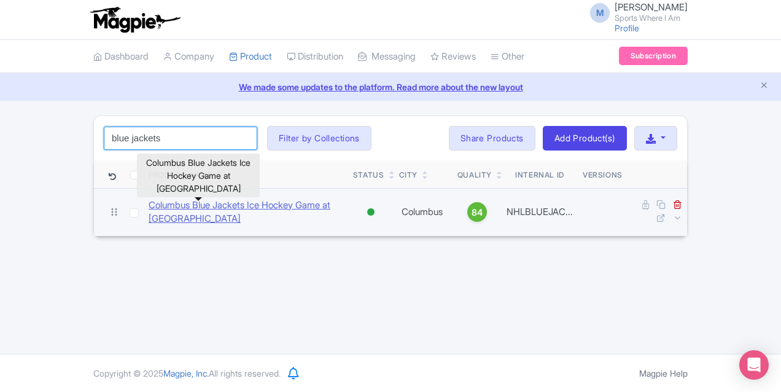
type input "blue jackets"
click at [175, 213] on link "Columbus Blue Jackets Ice Hockey Game at [GEOGRAPHIC_DATA]" at bounding box center [246, 212] width 195 height 28
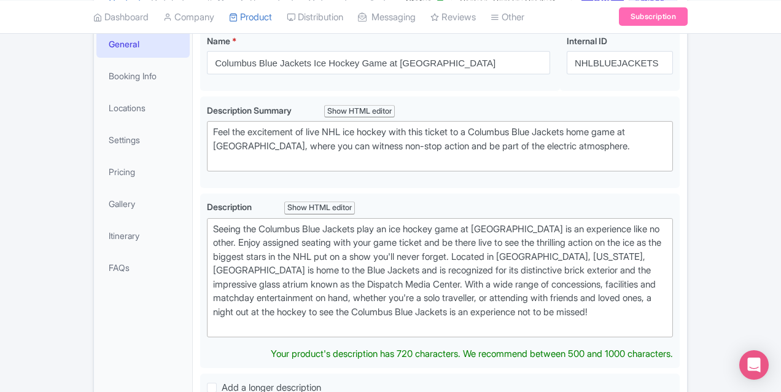
scroll to position [245, 0]
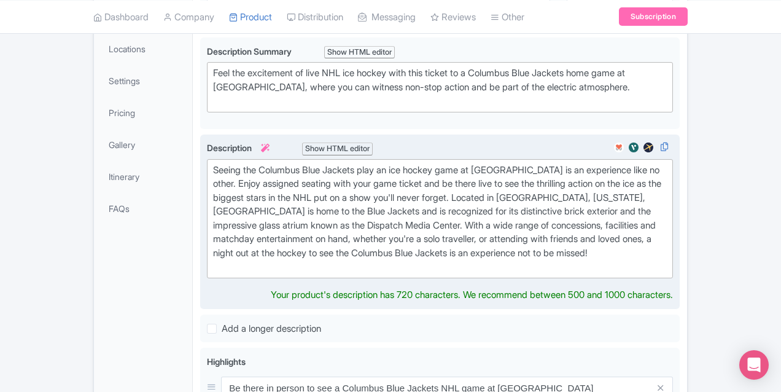
click at [266, 192] on div "Seeing the Columbus Blue Jackets play an ice hockey game at Nationwide Arena is…" at bounding box center [440, 218] width 454 height 111
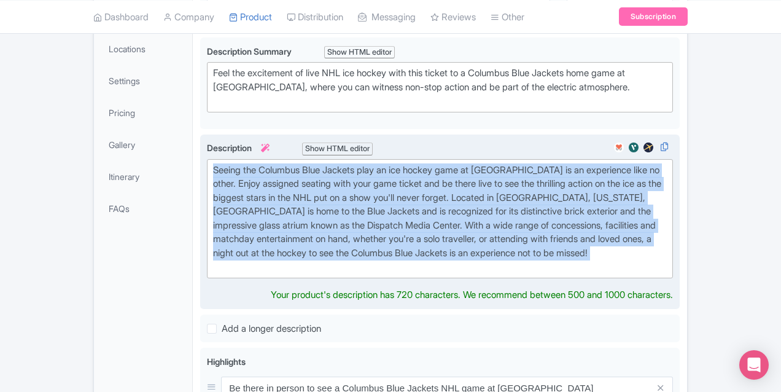
click at [266, 192] on div "Seeing the Columbus Blue Jackets play an ice hockey game at Nationwide Arena is…" at bounding box center [440, 218] width 454 height 111
paste trix-editor "The Columbus Blue Jackets offer a live NHL experience defined by passionate fan…"
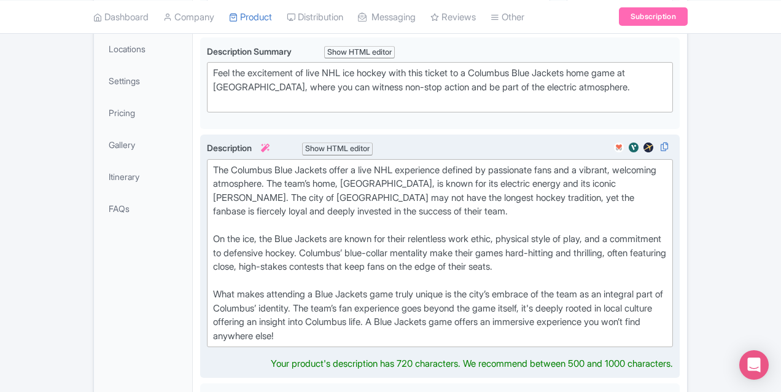
type trix-editor "<div>The Columbus Blue Jackets offer a live NHL experience defined by passionat…"
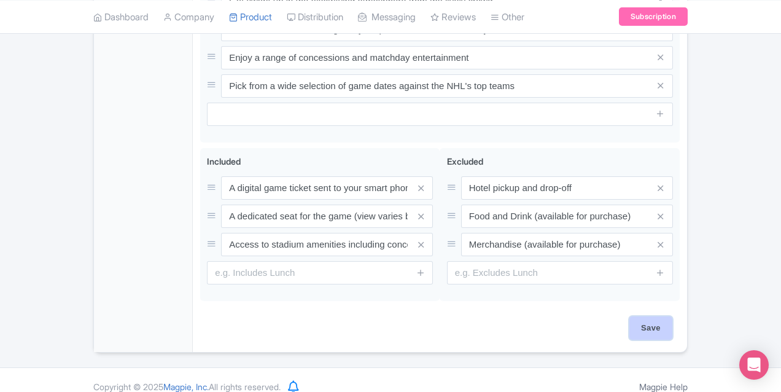
scroll to position [701, 0]
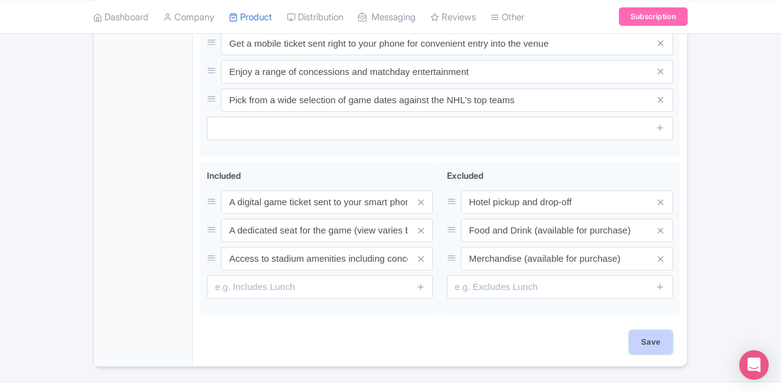
click at [673, 330] on input "Save" at bounding box center [651, 341] width 43 height 23
type input "Saving..."
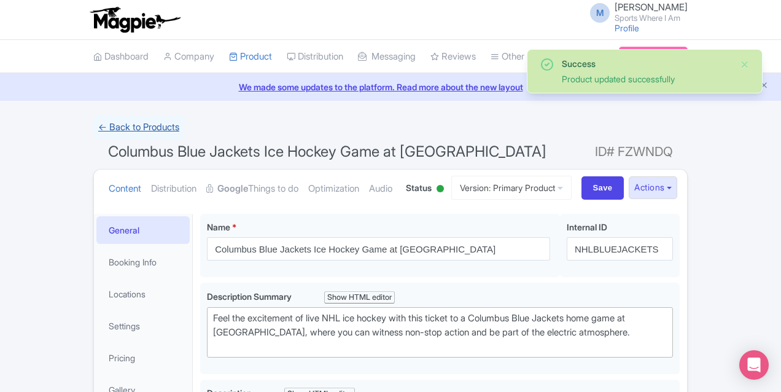
click at [93, 127] on link "← Back to Products" at bounding box center [138, 127] width 91 height 24
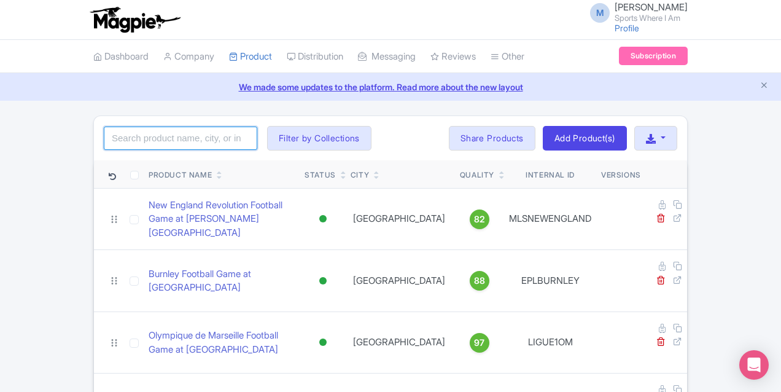
click at [136, 140] on input "search" at bounding box center [181, 138] width 154 height 23
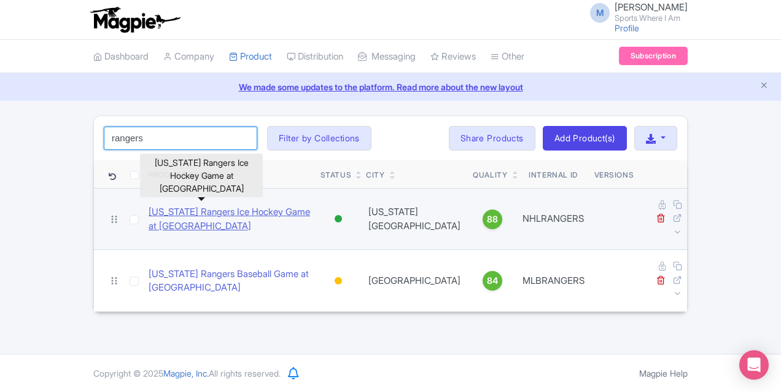
type input "rangers"
click at [165, 210] on link "New York Rangers Ice Hockey Game at Madison Square Garden" at bounding box center [230, 219] width 162 height 28
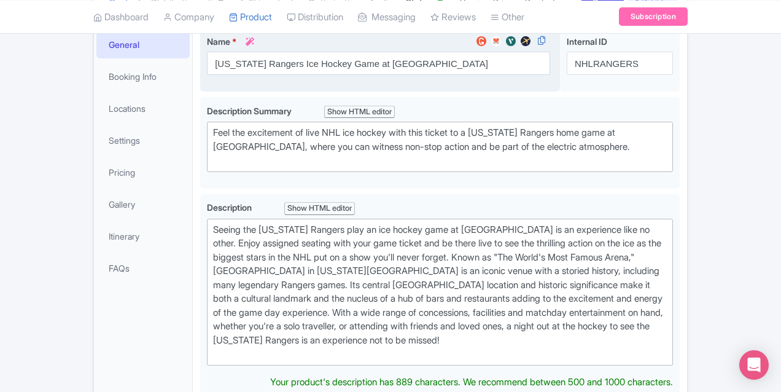
scroll to position [207, 0]
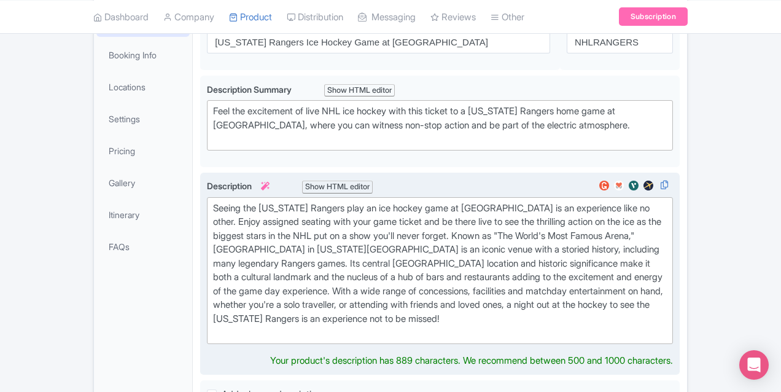
click at [266, 251] on div "Seeing the [US_STATE] Rangers play an ice hockey game at [GEOGRAPHIC_DATA] is a…" at bounding box center [440, 270] width 454 height 138
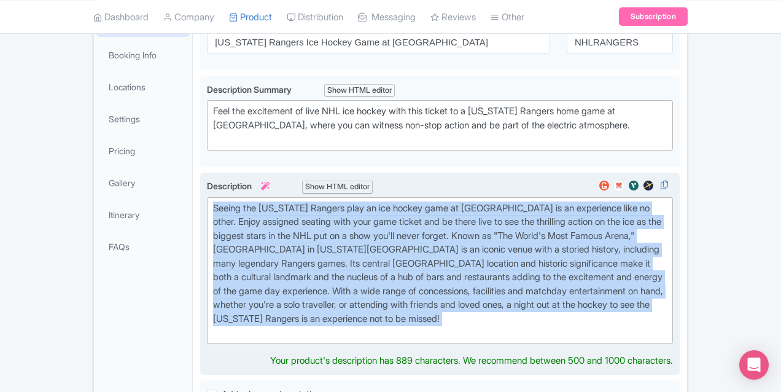
click at [266, 251] on div "Seeing the [US_STATE] Rangers play an ice hockey game at [GEOGRAPHIC_DATA] is a…" at bounding box center [440, 270] width 454 height 138
paste trix-editor "There’s nothing like a live [US_STATE] Rangers game at [GEOGRAPHIC_DATA] - the …"
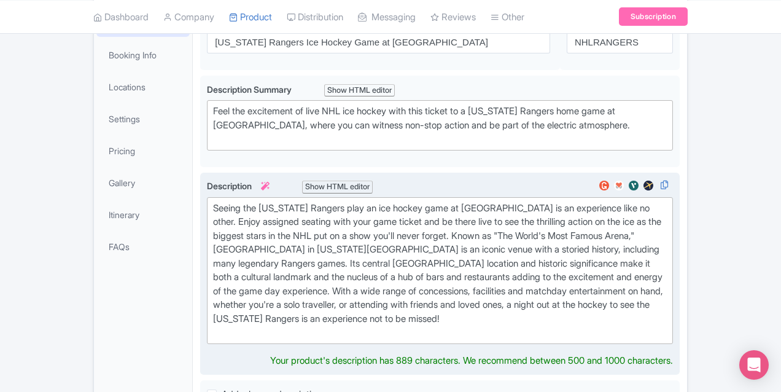
type trix-editor "<lor>Ipsum’d sitamet cons a elit Sed Doei Tempori utla et Dolorem Aliqua Enimad…"
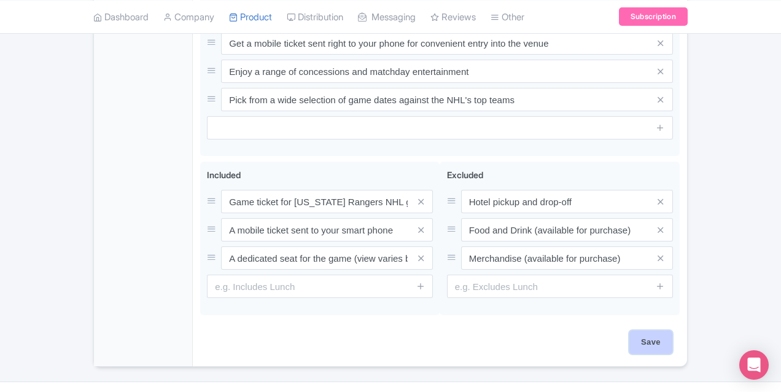
scroll to position [701, 0]
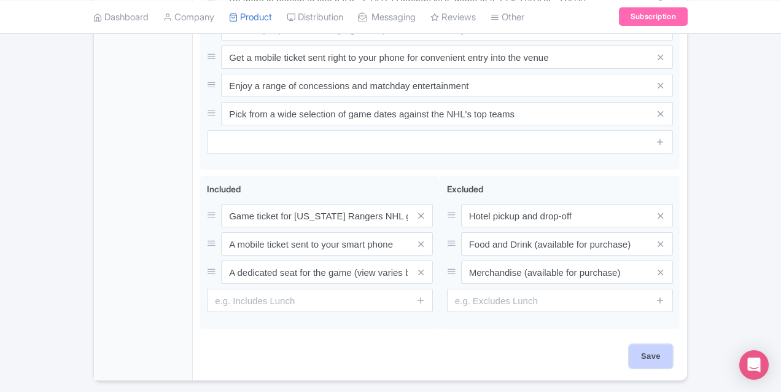
click at [673, 345] on input "Save" at bounding box center [651, 356] width 43 height 23
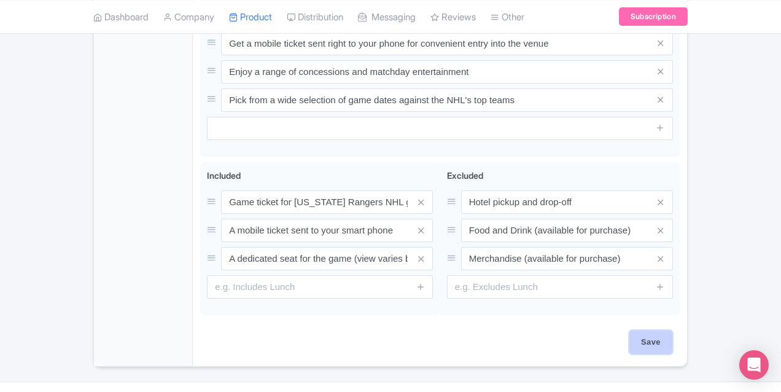
type input "Saving..."
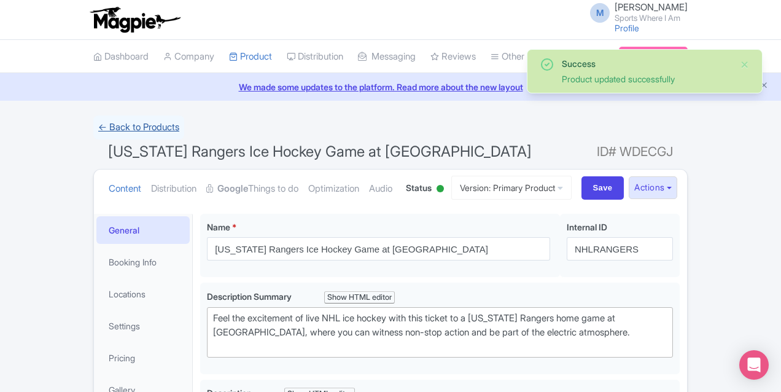
click at [93, 127] on link "← Back to Products" at bounding box center [138, 127] width 91 height 24
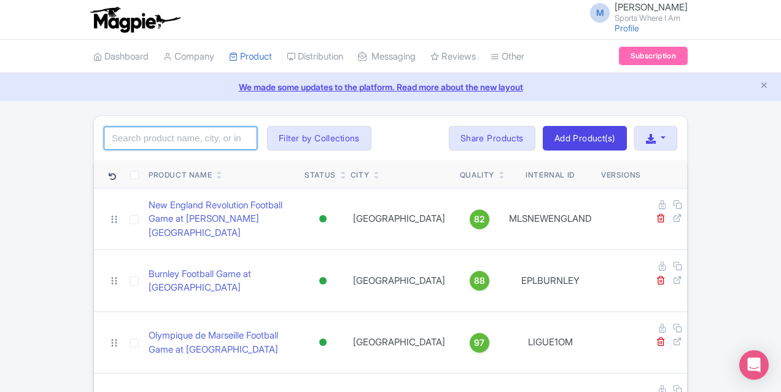
click at [119, 138] on input "search" at bounding box center [181, 138] width 154 height 23
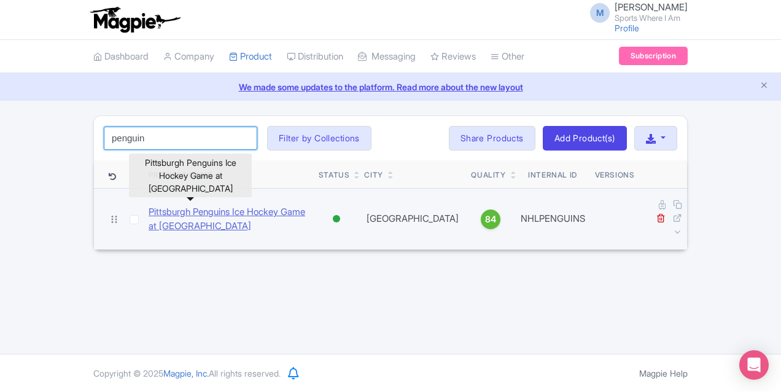
type input "penguin"
click at [149, 209] on link "Pittsburgh Penguins Ice Hockey Game at [GEOGRAPHIC_DATA]" at bounding box center [229, 219] width 160 height 28
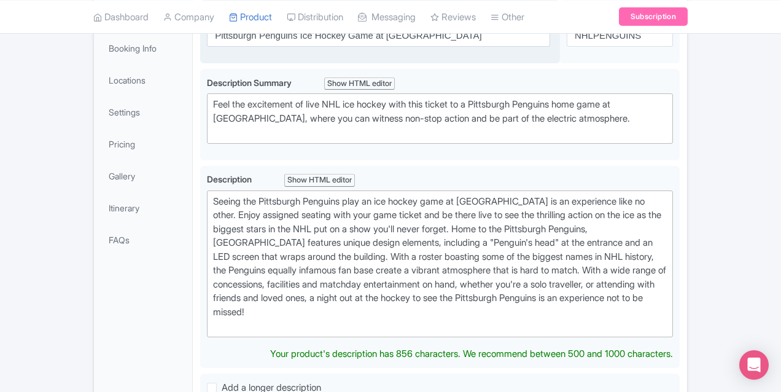
scroll to position [213, 0]
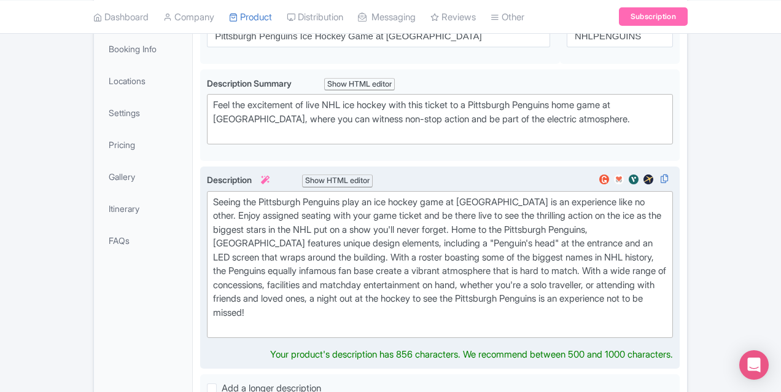
click at [296, 232] on div "Seeing the Pittsburgh Penguins play an ice hockey game at PPG Paints Arena is a…" at bounding box center [440, 264] width 454 height 138
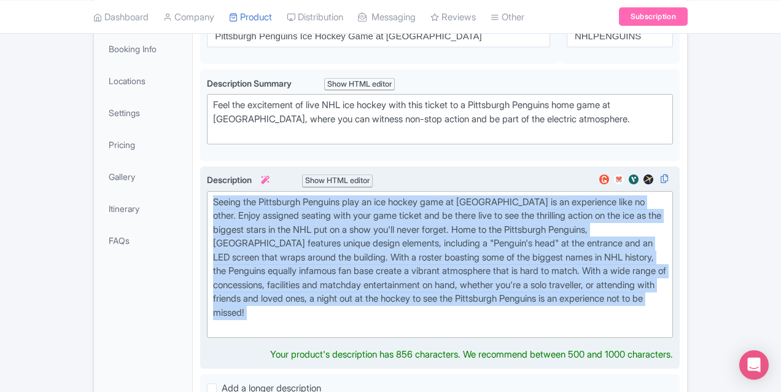
click at [296, 232] on div "Seeing the Pittsburgh Penguins play an ice hockey game at PPG Paints Arena is a…" at bounding box center [440, 264] width 454 height 138
paste trix-editor "Pittsburgh is the definition of a hockey town, no one roots harder for their NH…"
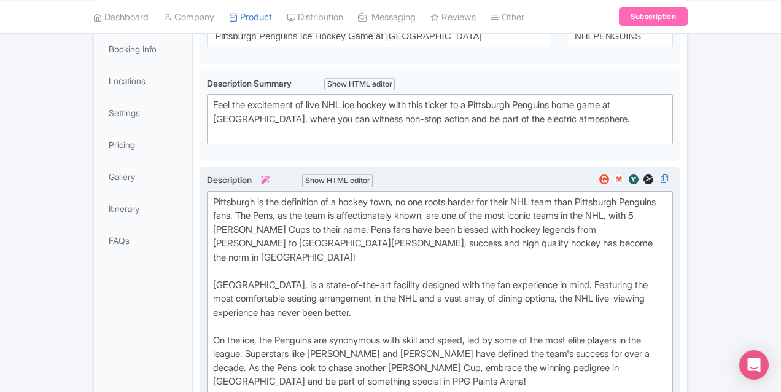
type trix-editor "<div>Pittsburgh is the definition of a hockey town, no one roots harder for the…"
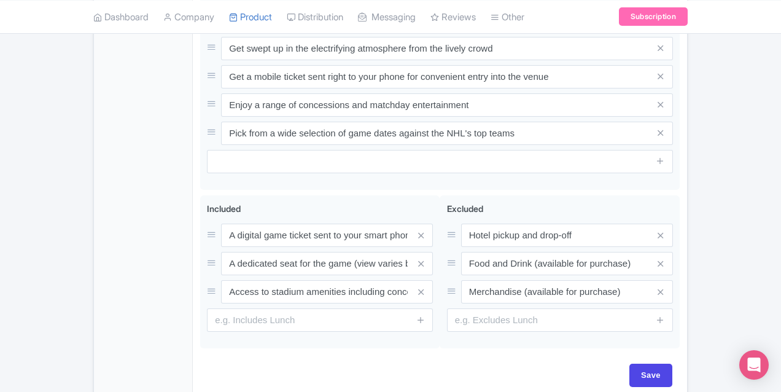
scroll to position [701, 0]
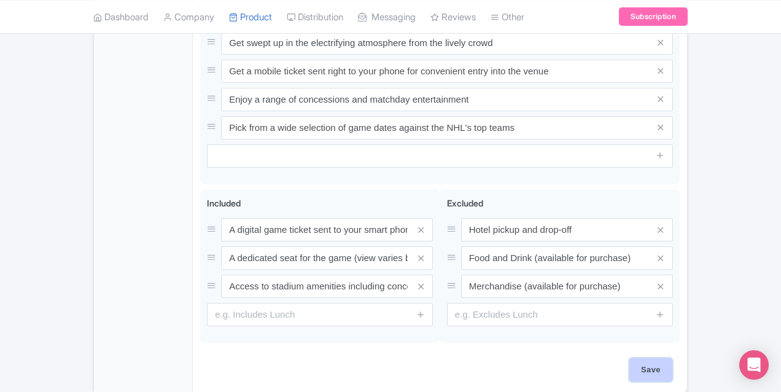
click at [673, 358] on input "Save" at bounding box center [651, 369] width 43 height 23
type input "Saving..."
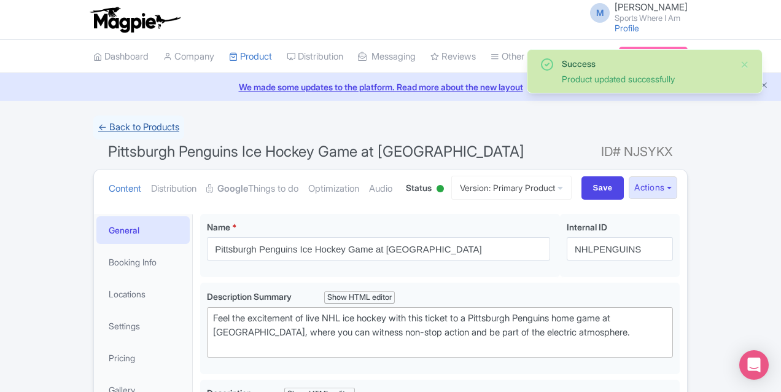
click at [93, 127] on link "← Back to Products" at bounding box center [138, 127] width 91 height 24
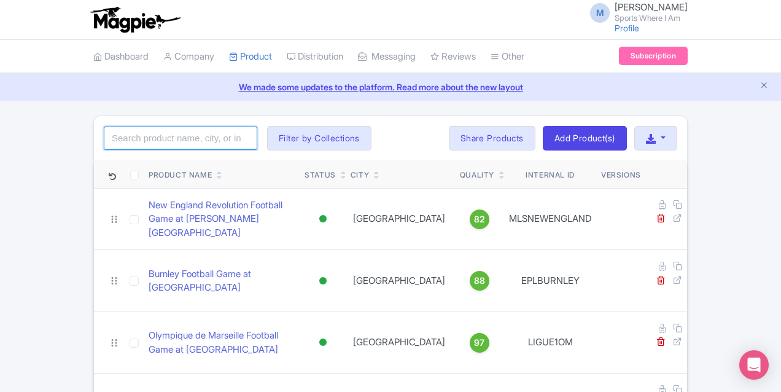
click at [120, 136] on input "search" at bounding box center [181, 138] width 154 height 23
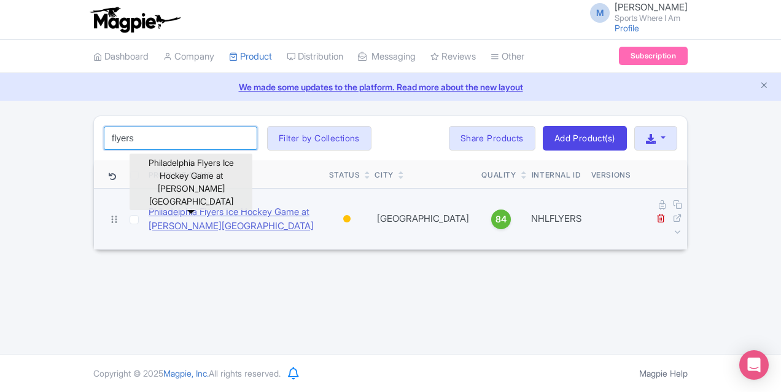
type input "flyers"
click at [151, 214] on link "Philadelphia Flyers Ice Hockey Game at [PERSON_NAME][GEOGRAPHIC_DATA]" at bounding box center [234, 219] width 171 height 28
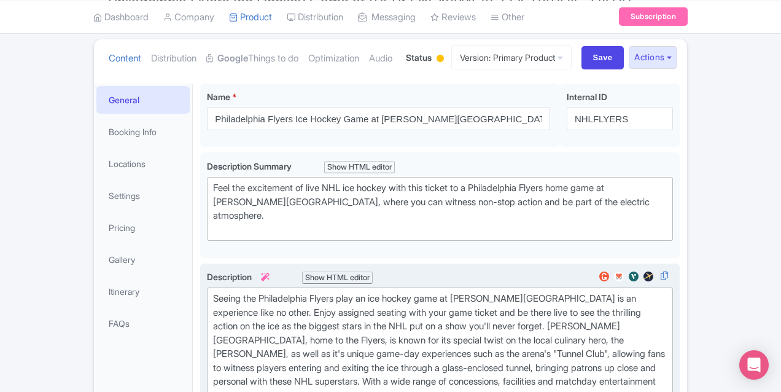
scroll to position [184, 0]
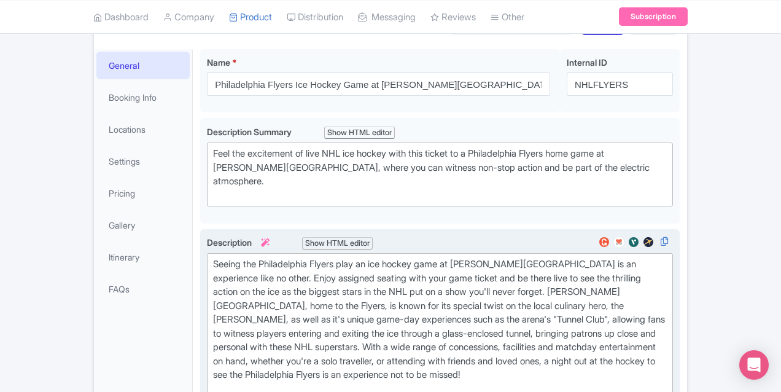
click at [326, 278] on div "Seeing the Philadelphia Flyers play an ice hockey game at Wells Fargo Center is…" at bounding box center [440, 326] width 454 height 138
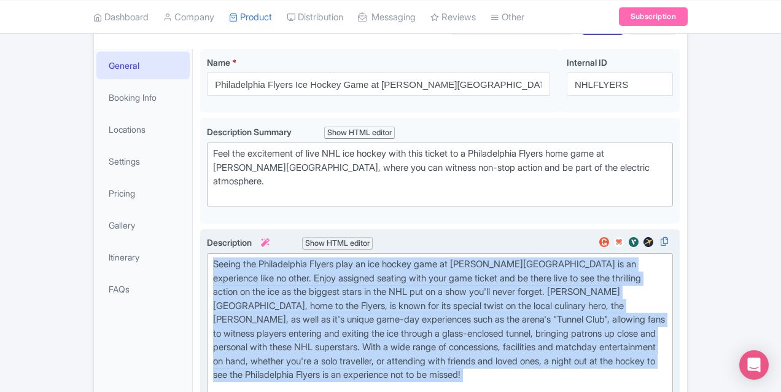
click at [326, 278] on div "Seeing the Philadelphia Flyers play an ice hockey game at Wells Fargo Center is…" at bounding box center [440, 326] width 454 height 138
paste trix-editor "There’s arguably no city in the US more passionate about its sports teams than …"
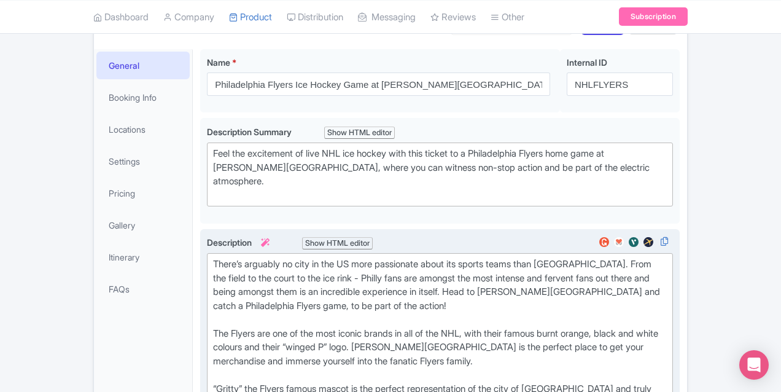
type trix-editor "<div>There’s arguably no city in the US more passionate about its sports teams …"
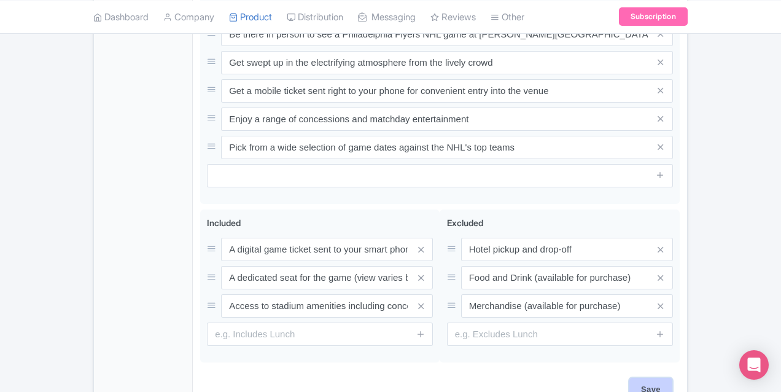
scroll to position [688, 0]
click at [673, 378] on input "Save" at bounding box center [651, 389] width 43 height 23
type input "Saving..."
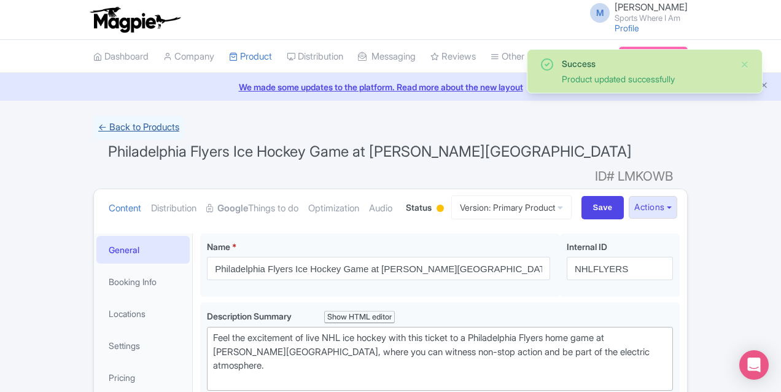
click at [93, 127] on link "← Back to Products" at bounding box center [138, 127] width 91 height 24
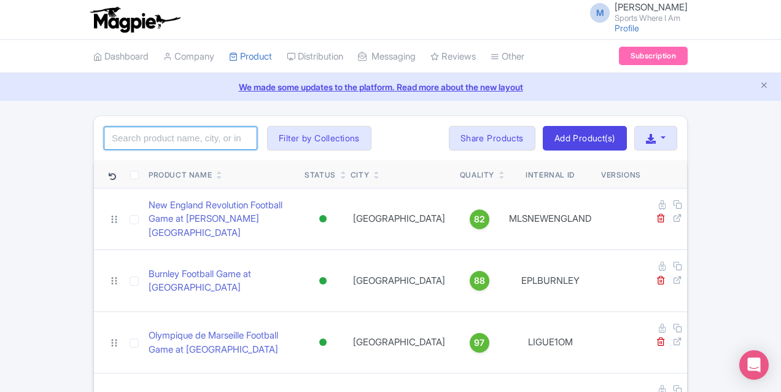
click at [104, 141] on input "search" at bounding box center [181, 138] width 154 height 23
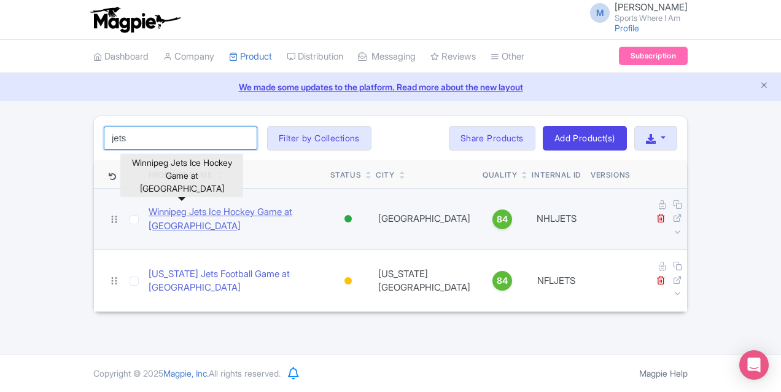
type input "jets"
click at [149, 206] on link "Winnipeg Jets Ice Hockey Game at [GEOGRAPHIC_DATA]" at bounding box center [235, 219] width 172 height 28
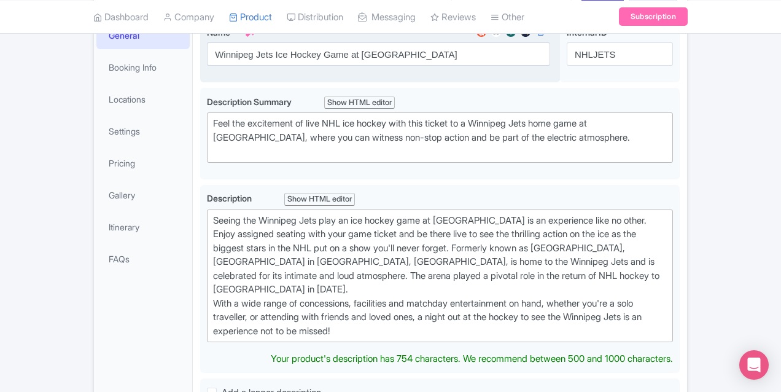
scroll to position [247, 0]
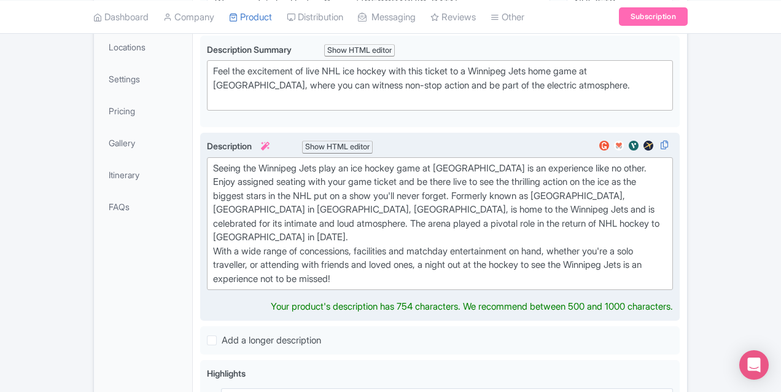
click at [304, 191] on div "Seeing the Winnipeg Jets play an ice hockey game at Canada Life Center is an ex…" at bounding box center [440, 224] width 454 height 125
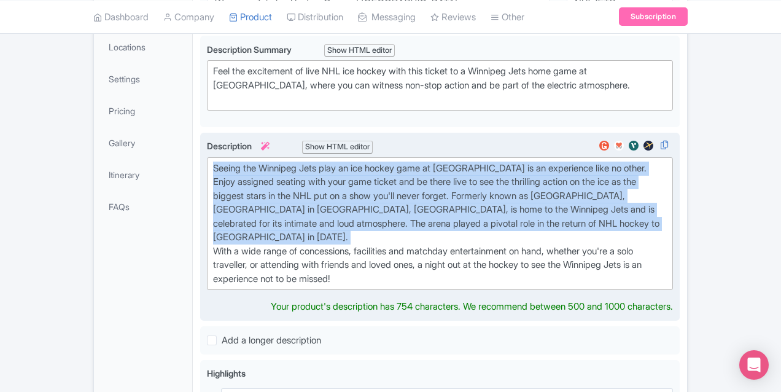
click at [304, 191] on div "Seeing the Winnipeg Jets play an ice hockey game at Canada Life Center is an ex…" at bounding box center [440, 224] width 454 height 125
click at [278, 182] on div "Seeing the Winnipeg Jets play an ice hockey game at Canada Life Center is an ex…" at bounding box center [440, 224] width 454 height 125
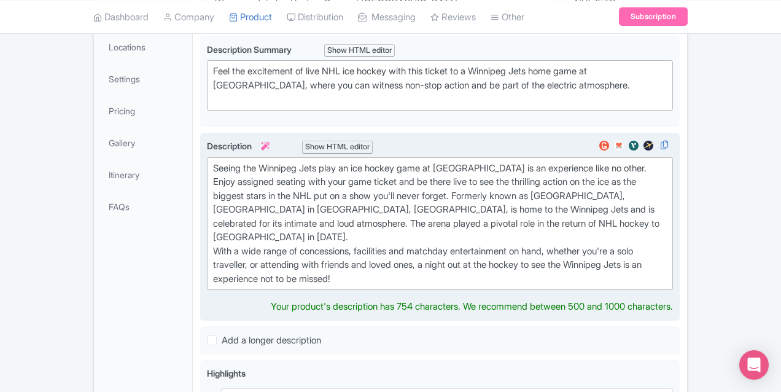
click at [213, 166] on div "Seeing the Winnipeg Jets play an ice hockey game at Canada Life Center is an ex…" at bounding box center [440, 224] width 454 height 125
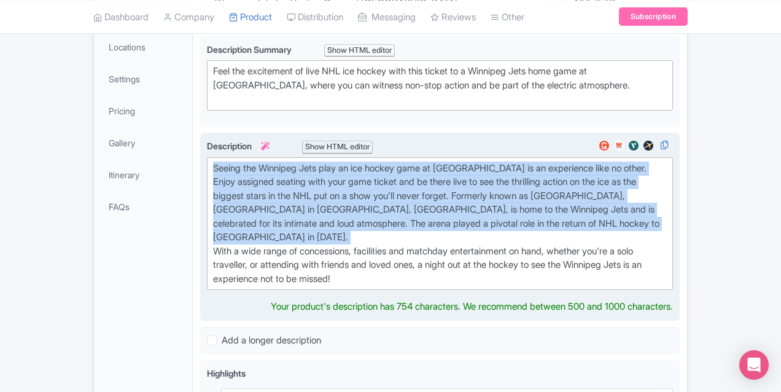
click at [213, 166] on div "Seeing the Winnipeg Jets play an ice hockey game at Canada Life Center is an ex…" at bounding box center [440, 224] width 454 height 125
click at [213, 182] on div "Seeing the Winnipeg Jets play an ice hockey game at Canada Life Center is an ex…" at bounding box center [440, 224] width 454 height 125
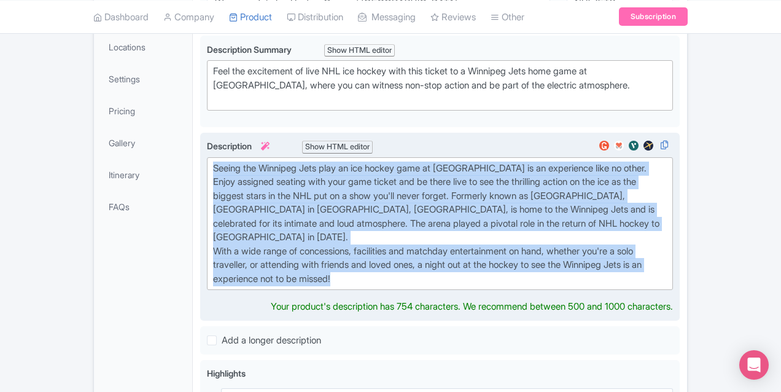
drag, startPoint x: 156, startPoint y: 165, endPoint x: 318, endPoint y: 266, distance: 190.9
click at [318, 267] on div "Description i Show HTML editor Bold Italic Strikethrough Link Heading Quote Cod…" at bounding box center [440, 226] width 466 height 174
paste trix-editor "Experience the thrill of professional ice hockey by attending a Winnipeg Jets g…"
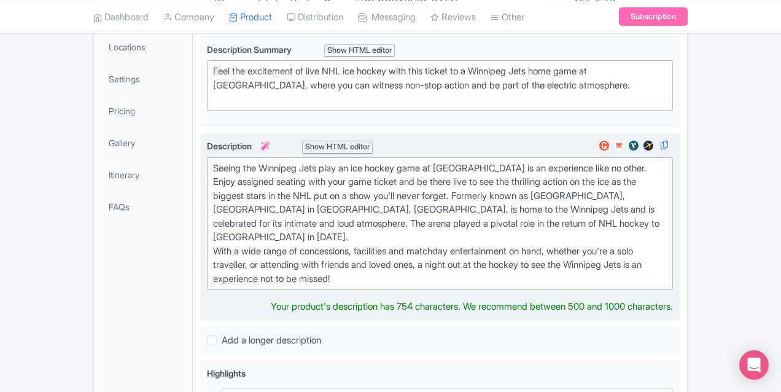
type trix-editor "<div>Experience the thrill of professional ice hockey by attending a Winnipeg J…"
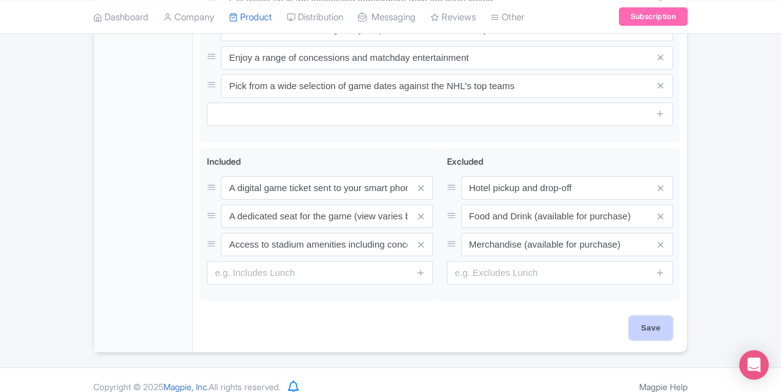
scroll to position [701, 0]
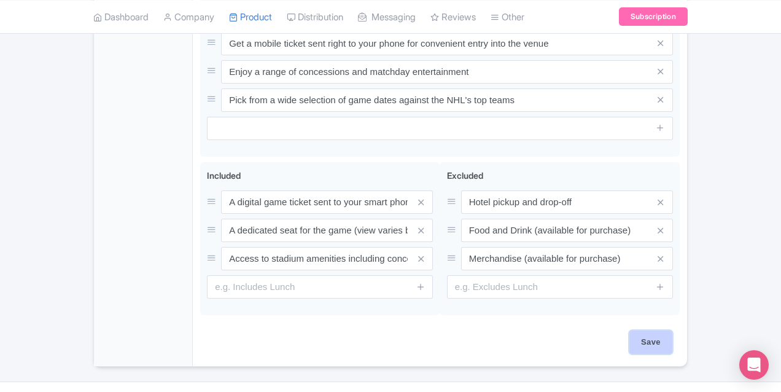
click at [673, 330] on input "Save" at bounding box center [651, 341] width 43 height 23
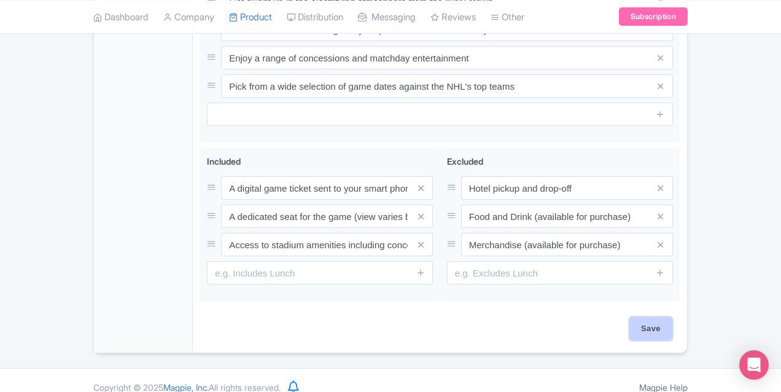
type input "Saving..."
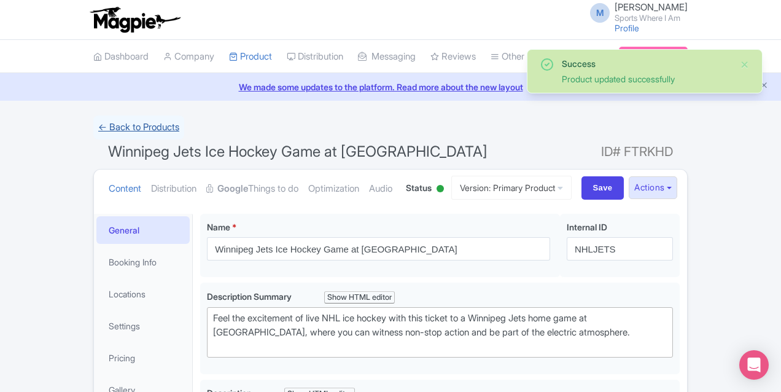
click at [93, 127] on link "← Back to Products" at bounding box center [138, 127] width 91 height 24
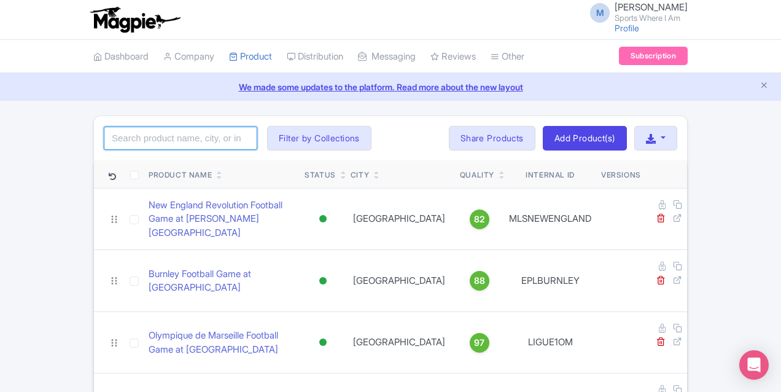
click at [138, 139] on input "search" at bounding box center [181, 138] width 154 height 23
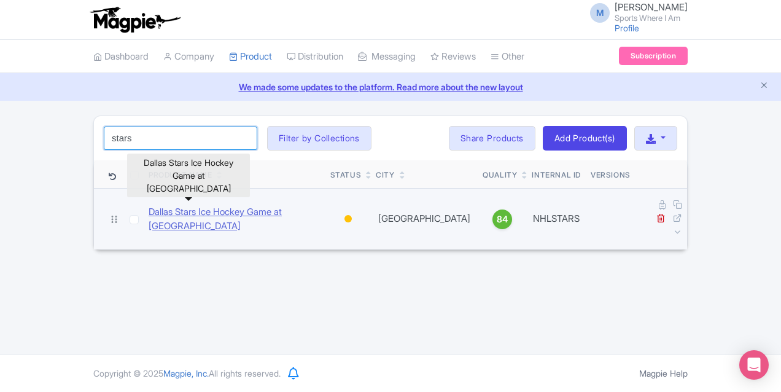
type input "stars"
click at [149, 210] on link "Dallas Stars Ice Hockey Game at American Airlines Center" at bounding box center [235, 219] width 172 height 28
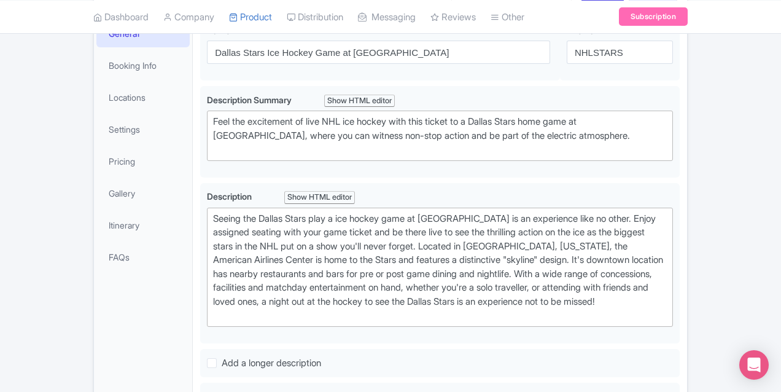
scroll to position [233, 0]
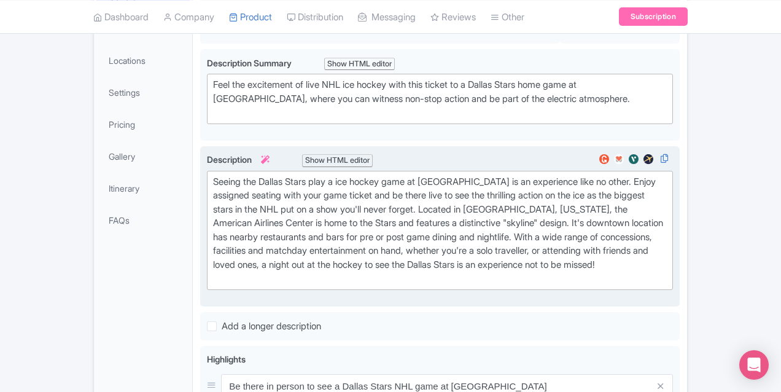
click at [267, 209] on div "Seeing the Dallas Stars play a ice hockey game at American Airlines Center is a…" at bounding box center [440, 230] width 454 height 111
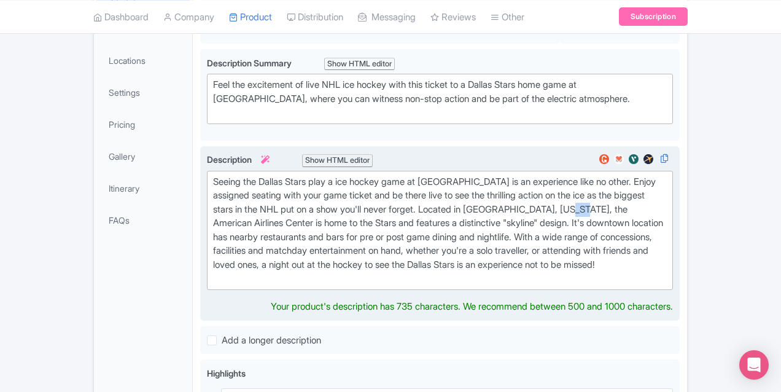
click at [267, 209] on div "Seeing the Dallas Stars play a ice hockey game at American Airlines Center is a…" at bounding box center [440, 230] width 454 height 111
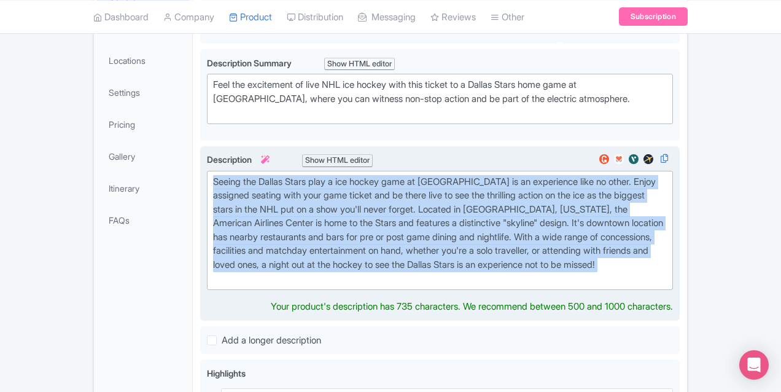
click at [267, 209] on div "Seeing the Dallas Stars play a ice hockey game at American Airlines Center is a…" at bounding box center [440, 230] width 454 height 111
paste trix-editor "Momentum is gathering at American Airlines Center, the energy in the stands is …"
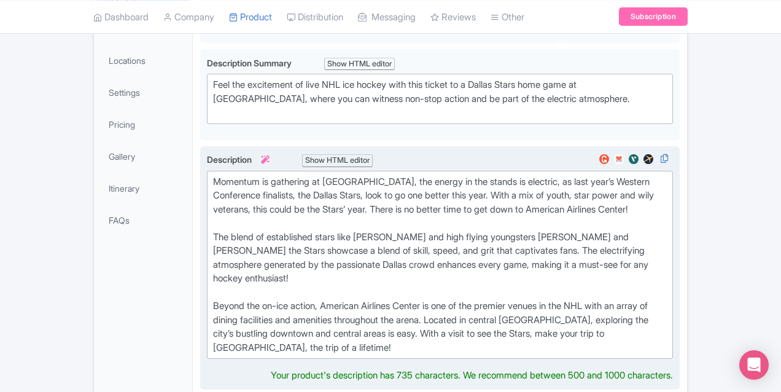
type trix-editor "<div>Momentum is gathering at American Airlines Center, the energy in the stand…"
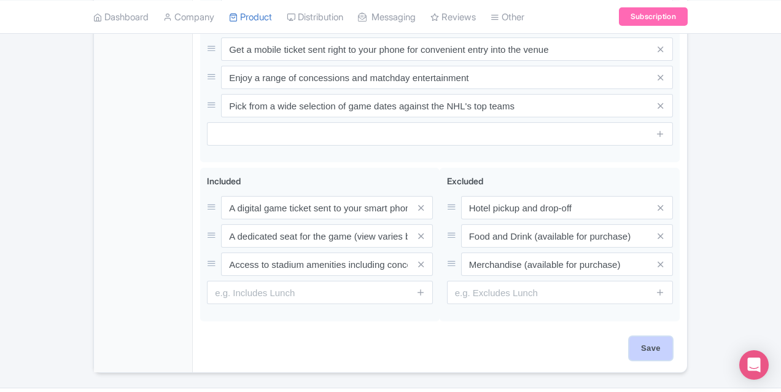
scroll to position [701, 0]
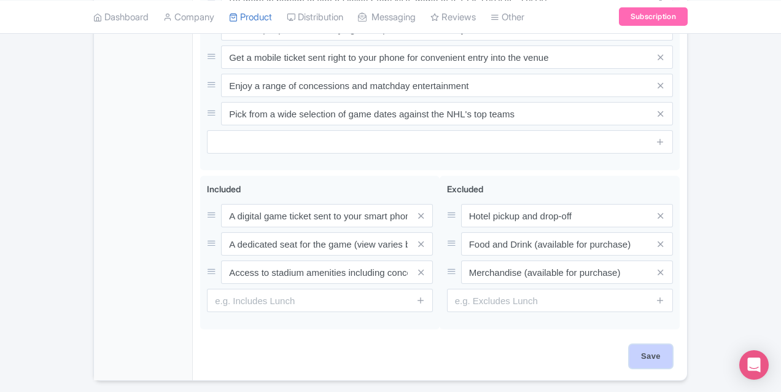
click at [673, 345] on input "Save" at bounding box center [651, 356] width 43 height 23
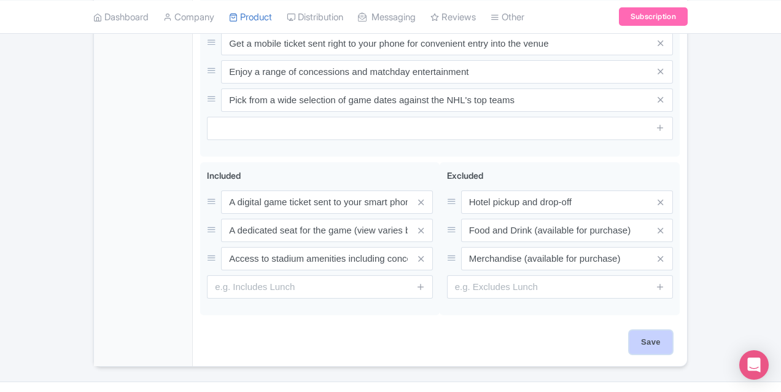
type input "Saving..."
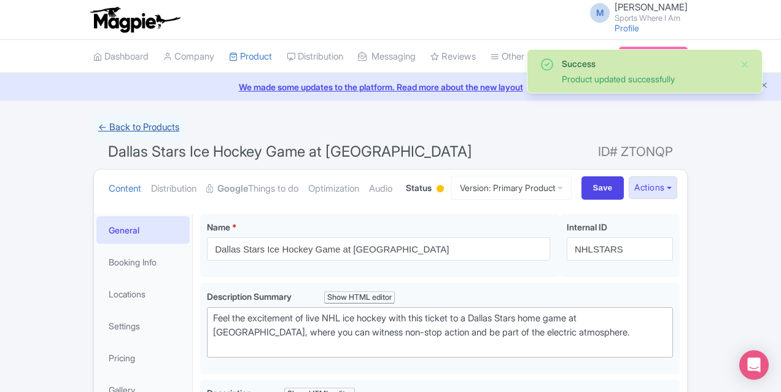
click at [93, 126] on link "← Back to Products" at bounding box center [138, 127] width 91 height 24
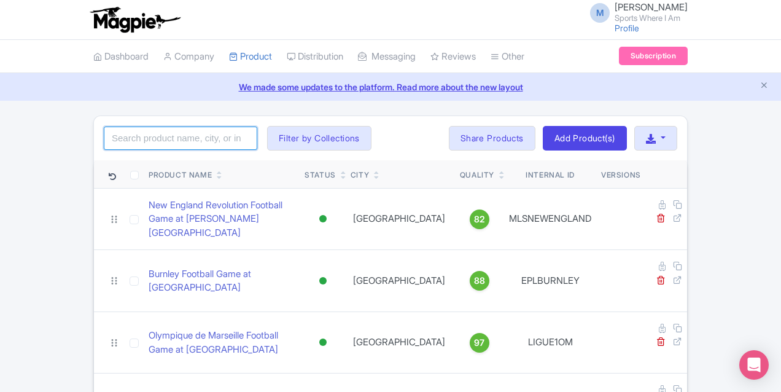
click at [104, 140] on input "search" at bounding box center [181, 138] width 154 height 23
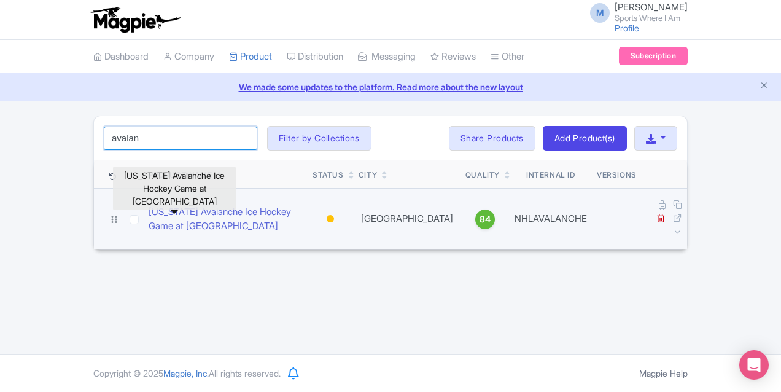
type input "avalan"
click at [149, 211] on link "Colorado Avalanche Ice Hockey Game at Ball Arena" at bounding box center [226, 219] width 154 height 28
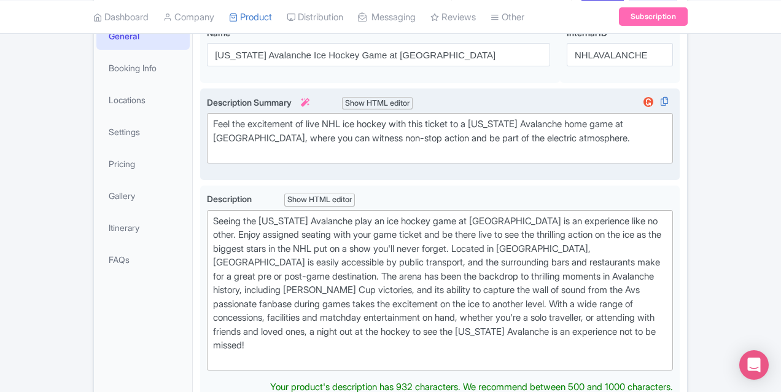
scroll to position [225, 0]
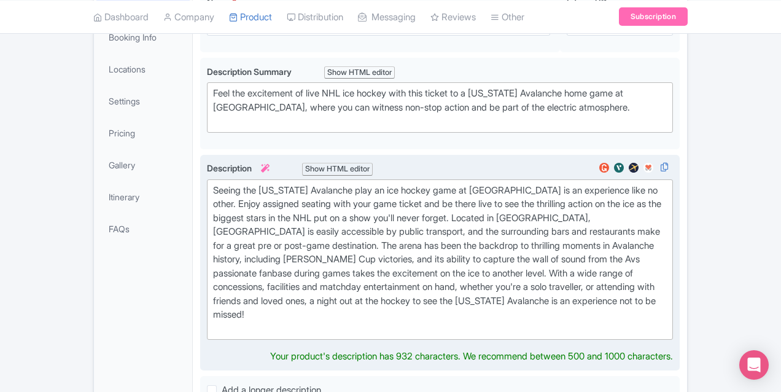
click at [338, 210] on div "Seeing the Colorado Avalanche play an ice hockey game at Ball Arena is an exper…" at bounding box center [440, 260] width 454 height 152
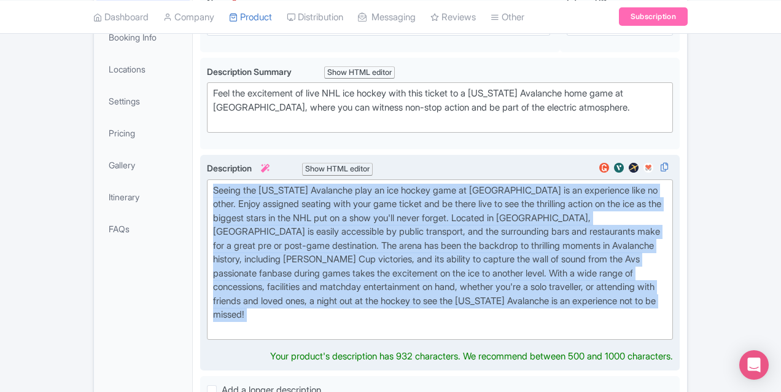
click at [338, 210] on div "Seeing the Colorado Avalanche play an ice hockey game at Ball Arena is an exper…" at bounding box center [440, 260] width 454 height 152
paste trix-editor "tep into Ball Arena, where the heart of Denver pulses with excitement and the c…"
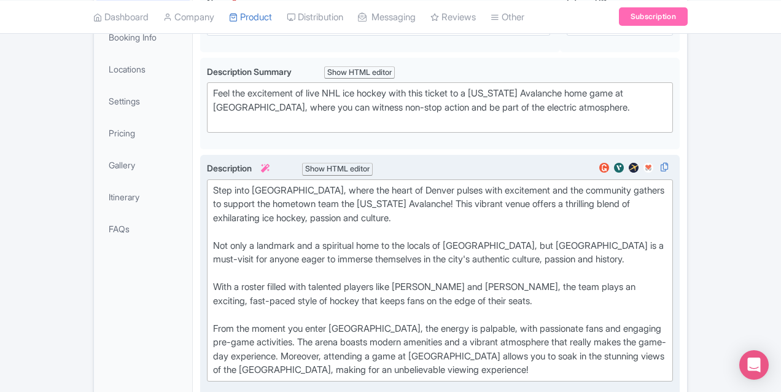
type trix-editor "<div>Step into Ball Arena, where the heart of Denver pulses with excitement and…"
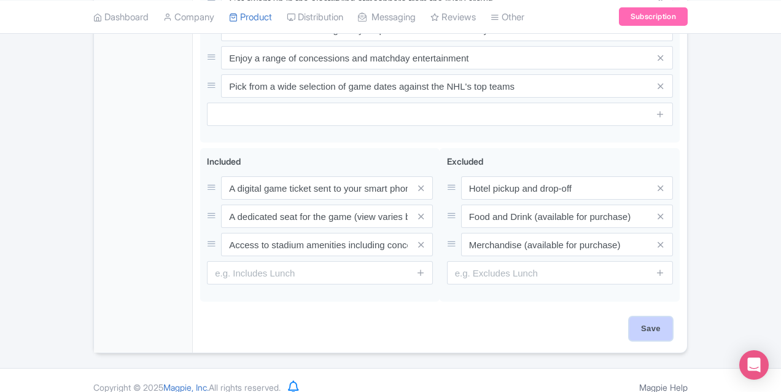
scroll to position [716, 0]
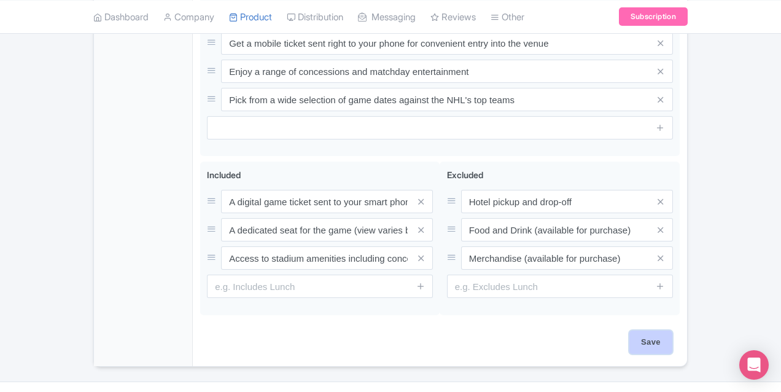
click at [673, 330] on input "Save" at bounding box center [651, 341] width 43 height 23
type input "Saving..."
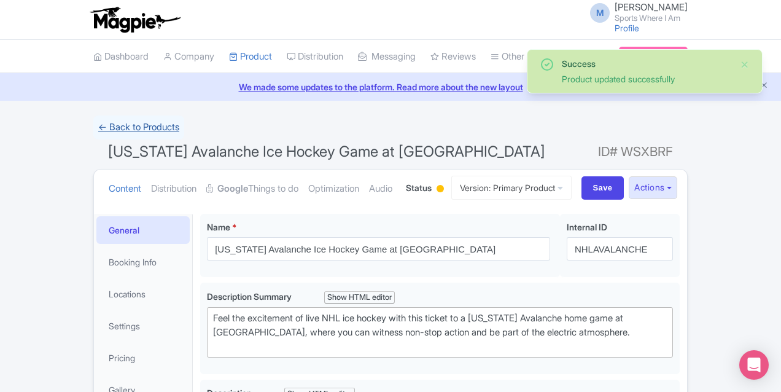
click at [93, 131] on link "← Back to Products" at bounding box center [138, 127] width 91 height 24
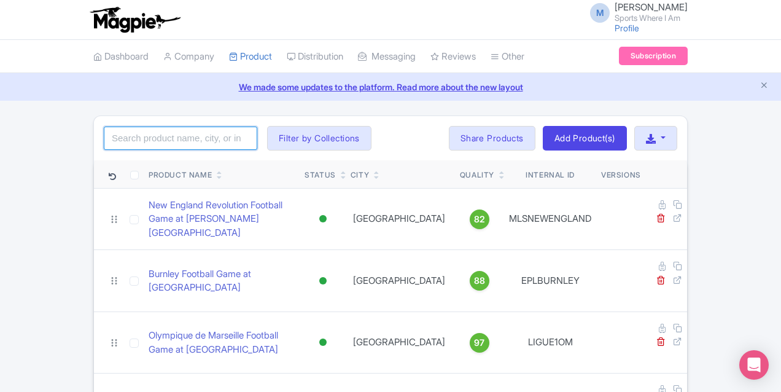
click at [104, 141] on input "search" at bounding box center [181, 138] width 154 height 23
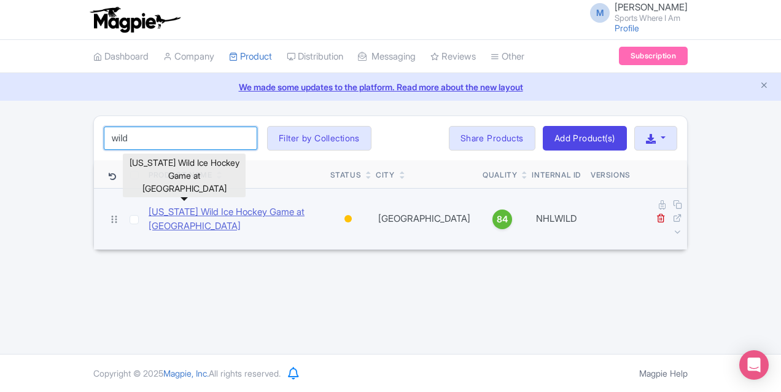
type input "wild"
click at [170, 206] on link "Minnesota Wild Ice Hockey Game at Xcel Energy Center" at bounding box center [235, 219] width 172 height 28
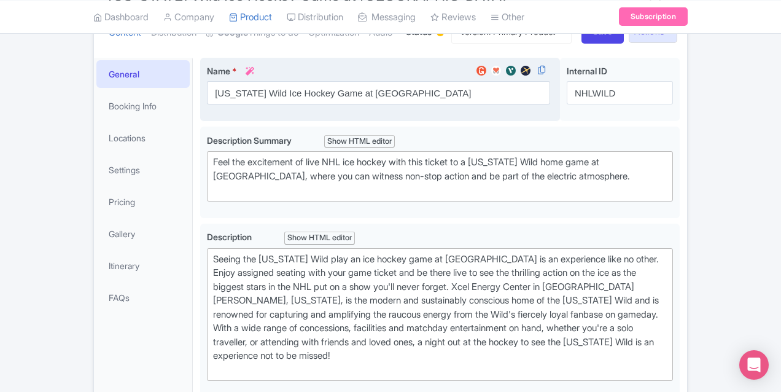
scroll to position [182, 0]
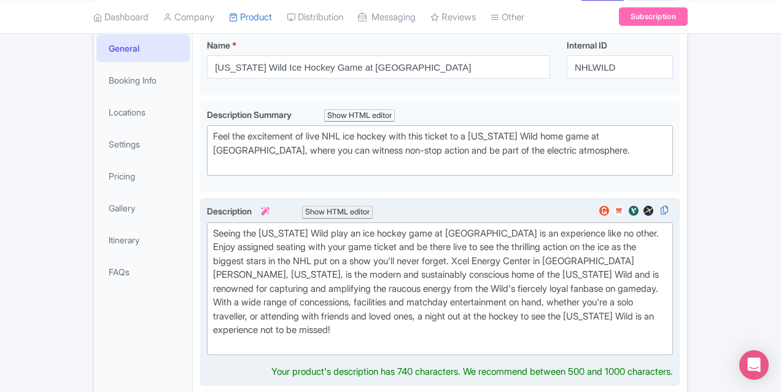
click at [283, 275] on div "Seeing the [US_STATE] Wild play an ice hockey game at [GEOGRAPHIC_DATA] is an e…" at bounding box center [440, 289] width 454 height 125
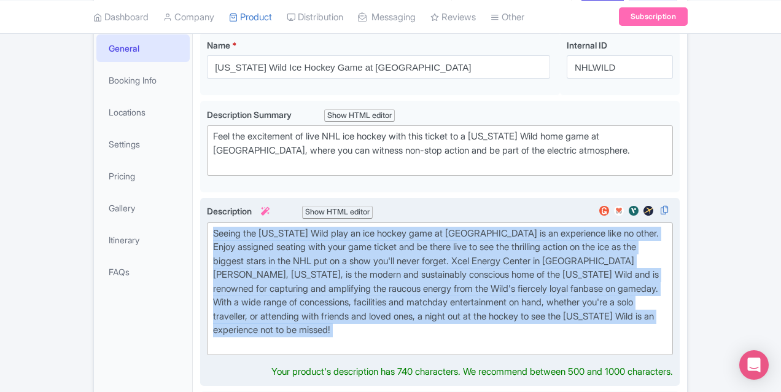
click at [283, 275] on div "Seeing the [US_STATE] Wild play an ice hockey game at [GEOGRAPHIC_DATA] is an e…" at bounding box center [440, 289] width 454 height 125
paste trix-editor "Attending a [US_STATE] Wild game at the [GEOGRAPHIC_DATA] is an experience that…"
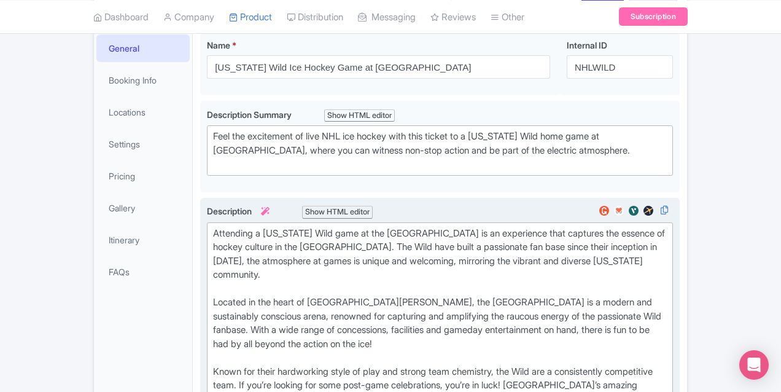
type trix-editor "<div>Attending a [US_STATE] Wild game at the [GEOGRAPHIC_DATA] is an experience…"
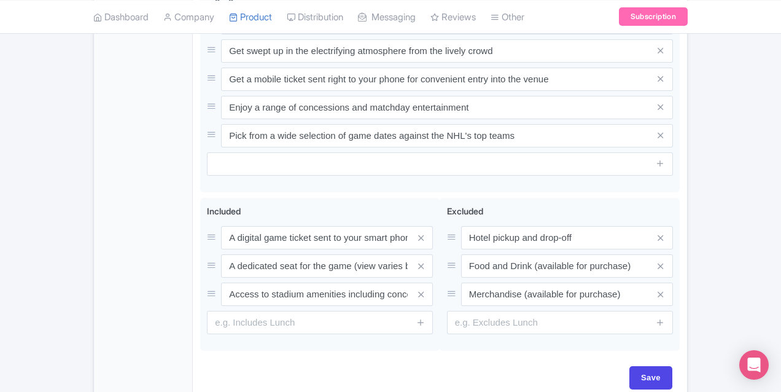
scroll to position [716, 0]
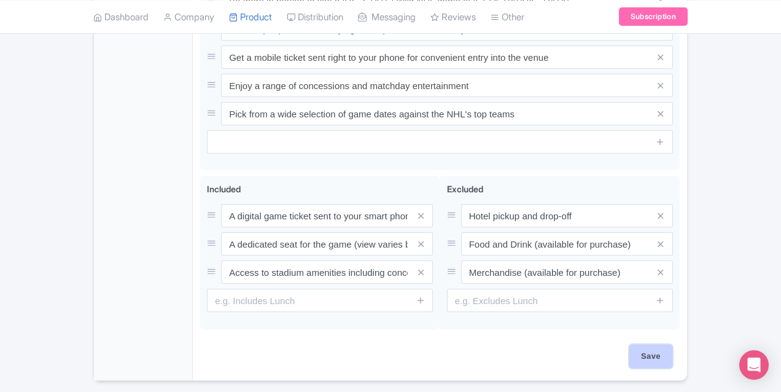
click at [673, 345] on input "Save" at bounding box center [651, 356] width 43 height 23
type input "Saving..."
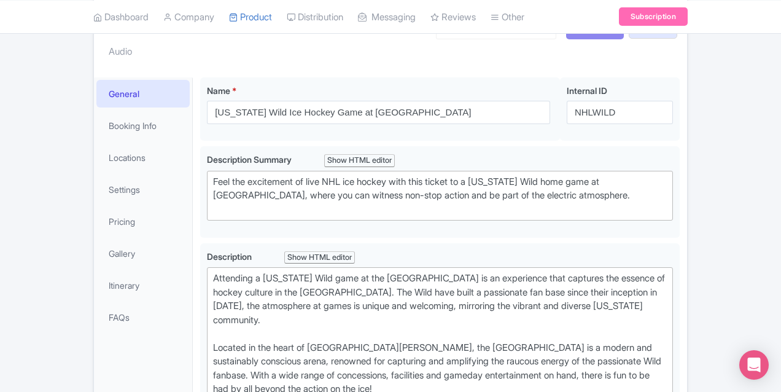
scroll to position [160, 0]
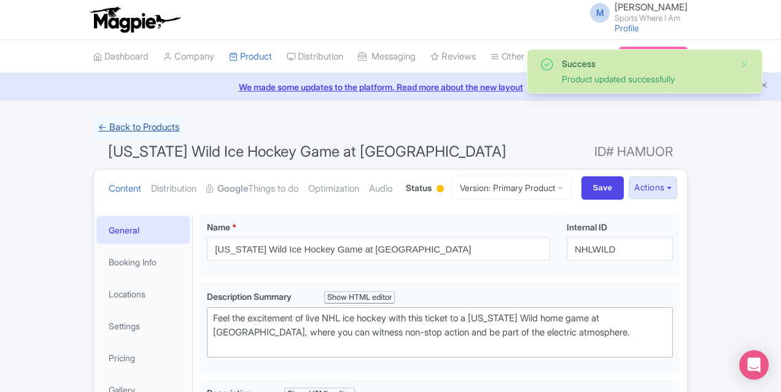
click at [93, 127] on link "← Back to Products" at bounding box center [138, 127] width 91 height 24
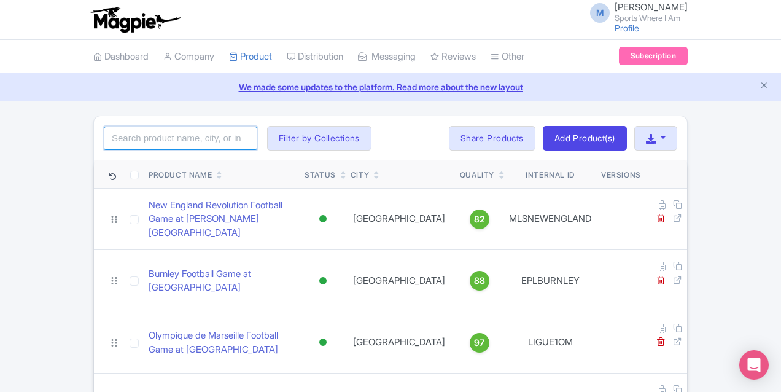
click at [104, 139] on input "search" at bounding box center [181, 138] width 154 height 23
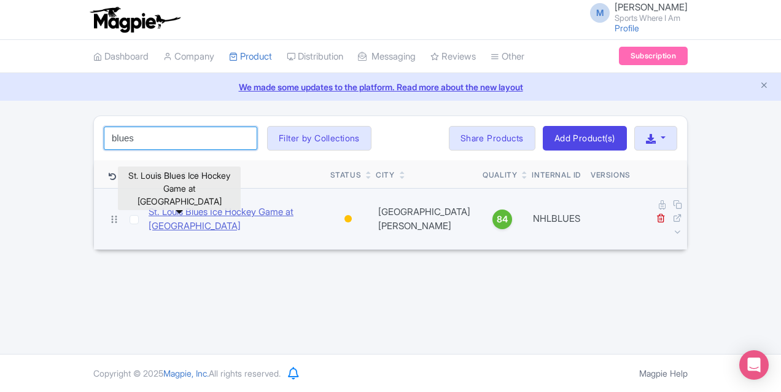
type input "blues"
click at [161, 208] on link "St. Louis Blues Ice Hockey Game at [GEOGRAPHIC_DATA]" at bounding box center [235, 219] width 172 height 28
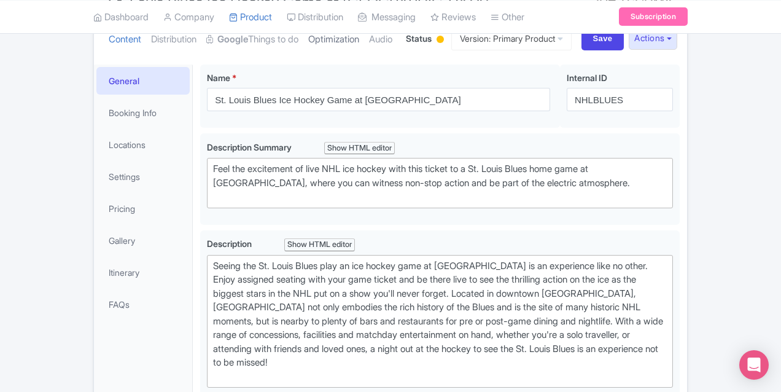
scroll to position [204, 0]
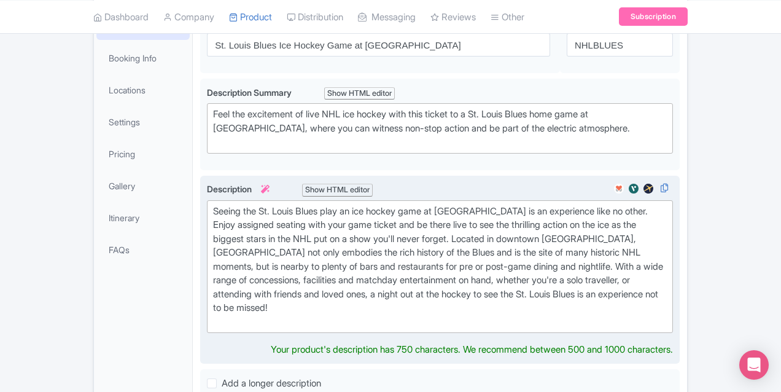
click at [267, 249] on div "Seeing the St. Louis Blues play an ice hockey game at Enterprise Center is an e…" at bounding box center [440, 267] width 454 height 125
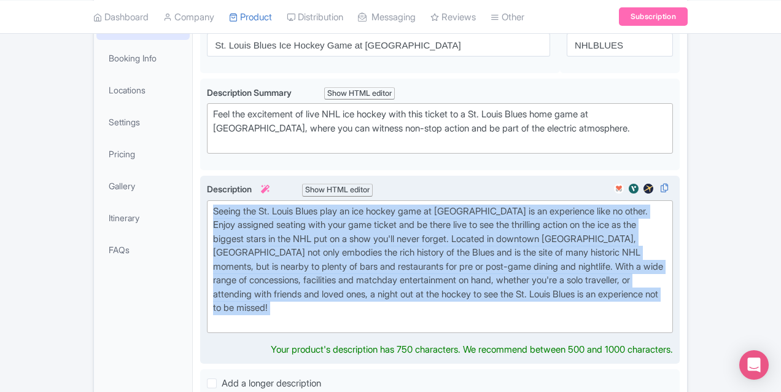
click at [267, 249] on div "Seeing the St. Louis Blues play an ice hockey game at Enterprise Center is an e…" at bounding box center [440, 267] width 454 height 125
paste trix-editor "live at the Enterprise Center is an exhilarating experience that blends passion…"
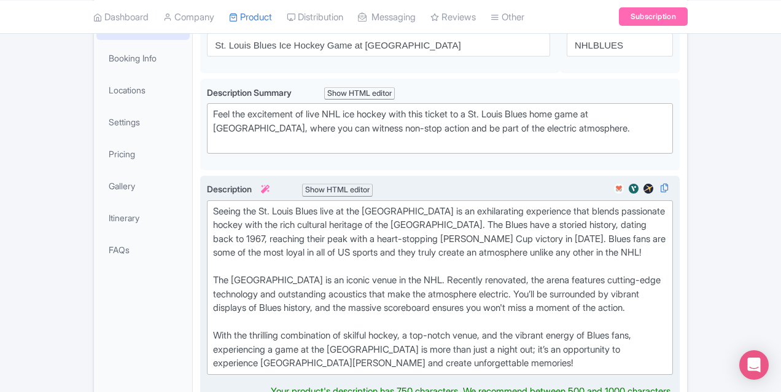
type trix-editor "<div>Seeing the St. Louis Blues live at the Enterprise Center is an exhilaratin…"
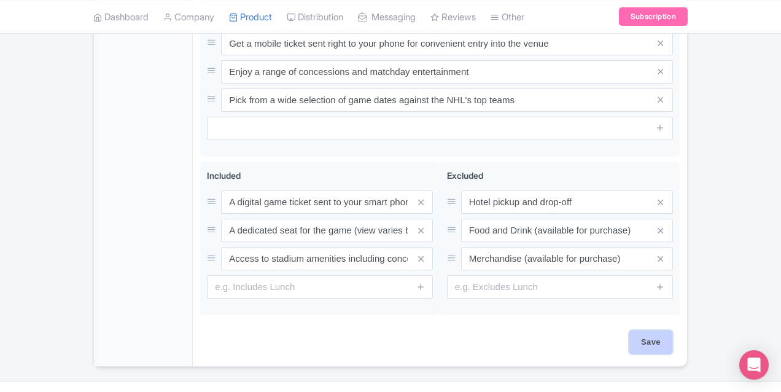
scroll to position [688, 0]
click at [673, 330] on input "Save" at bounding box center [651, 341] width 43 height 23
type input "Saving..."
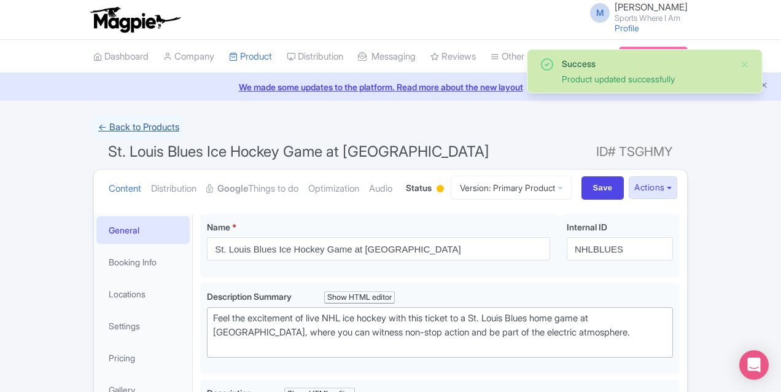
click at [93, 126] on link "← Back to Products" at bounding box center [138, 127] width 91 height 24
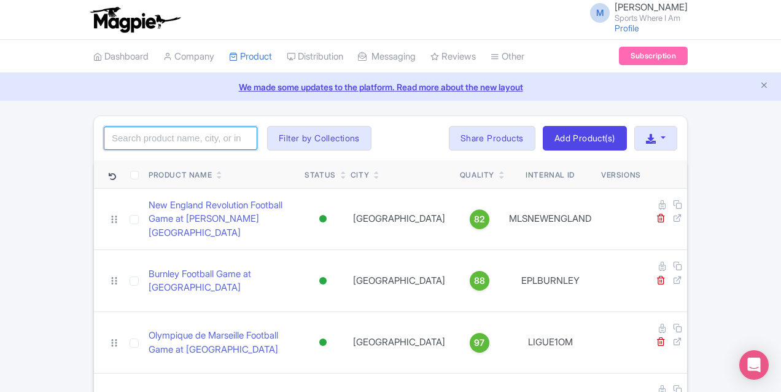
click at [112, 140] on input "search" at bounding box center [181, 138] width 154 height 23
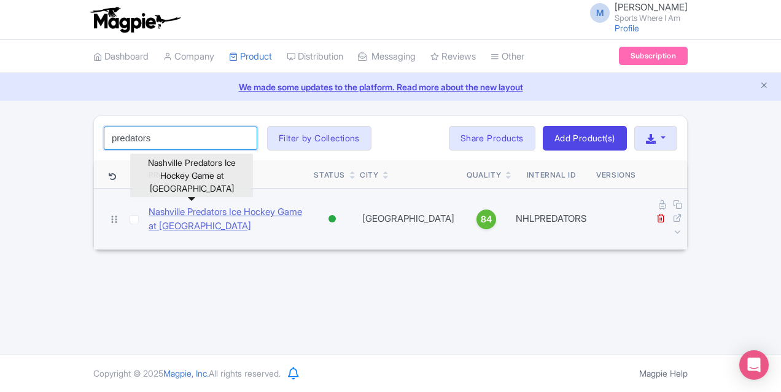
type input "predators"
click at [149, 206] on link "Nashville Predators Ice Hockey Game at [GEOGRAPHIC_DATA]" at bounding box center [226, 219] width 155 height 28
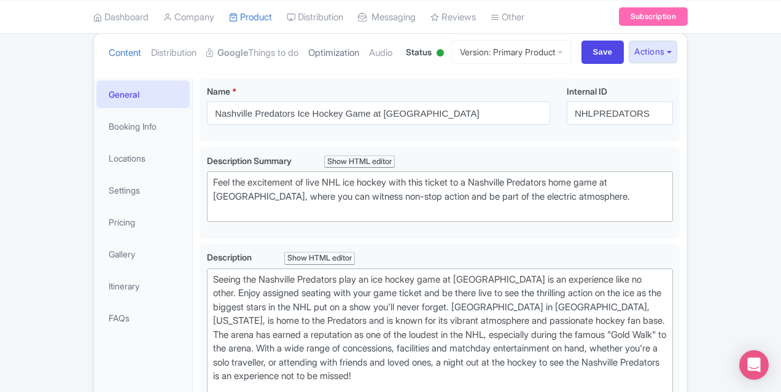
scroll to position [170, 0]
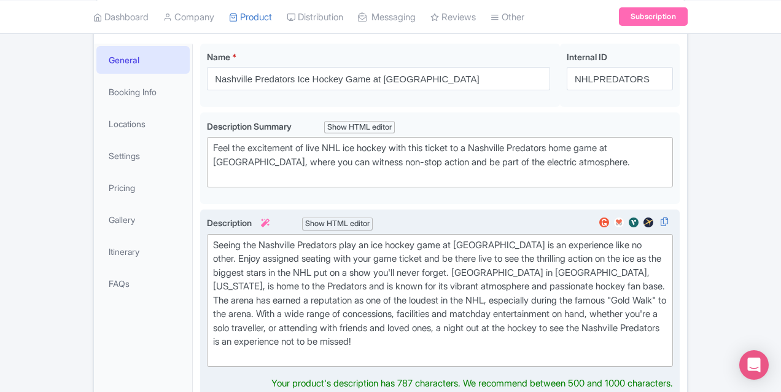
click at [260, 276] on div "Seeing the Nashville Predators play an ice hockey game at [GEOGRAPHIC_DATA] is …" at bounding box center [440, 300] width 454 height 125
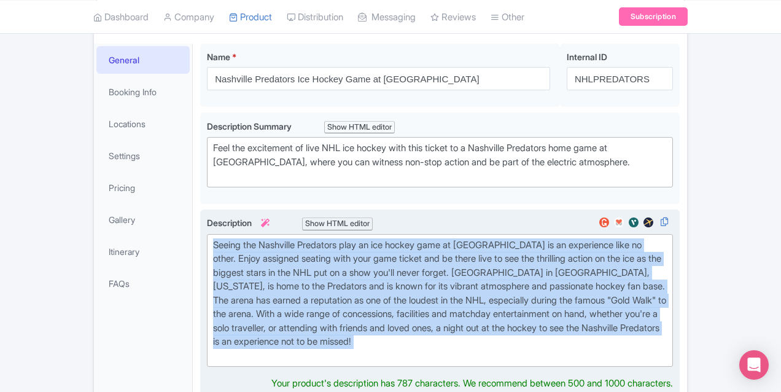
click at [260, 276] on div "Seeing the Nashville Predators play an ice hockey game at [GEOGRAPHIC_DATA] is …" at bounding box center [440, 300] width 454 height 125
paste trix-editor "Get into the rhythm and groove of Nashville with a visit to [GEOGRAPHIC_DATA] t…"
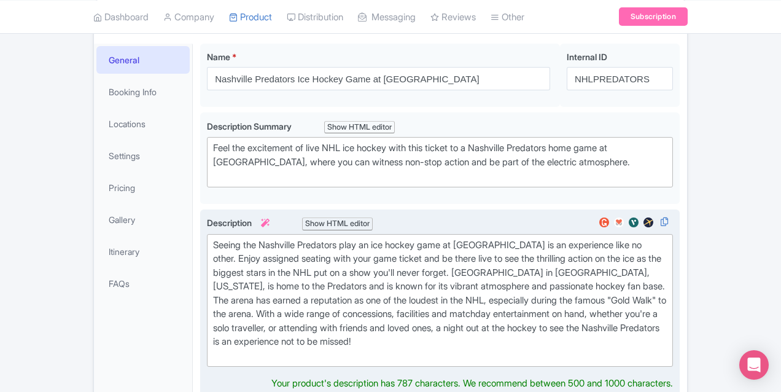
type trix-editor "<div>Get into the rhythm and groove of Nashville with a visit to [GEOGRAPHIC_DA…"
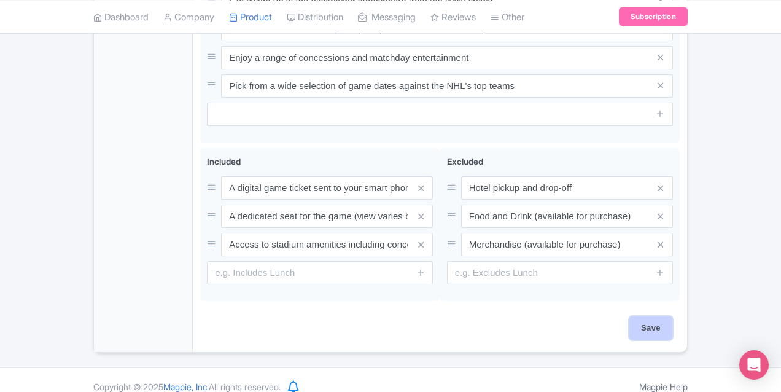
scroll to position [701, 0]
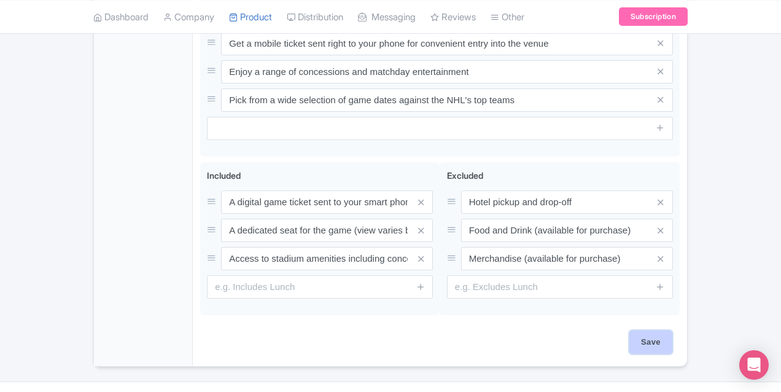
click at [673, 330] on input "Save" at bounding box center [651, 341] width 43 height 23
type input "Saving..."
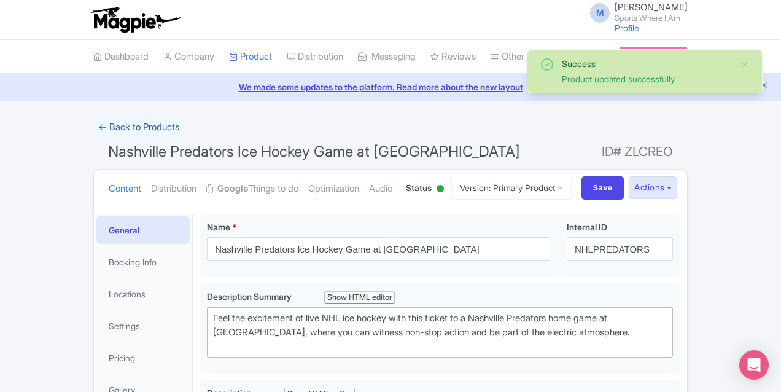
click at [93, 127] on link "← Back to Products" at bounding box center [138, 127] width 91 height 24
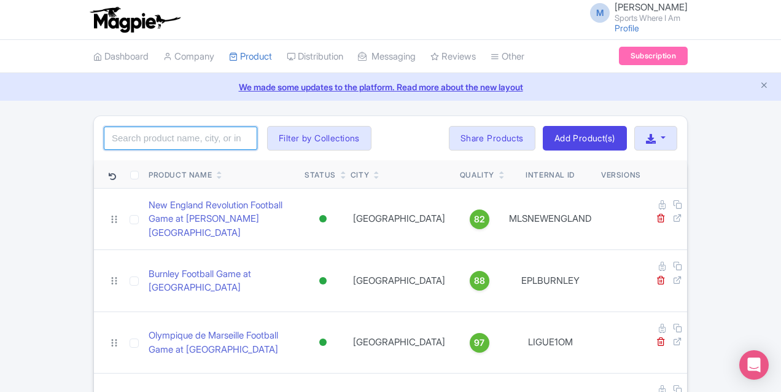
click at [104, 138] on input "search" at bounding box center [181, 138] width 154 height 23
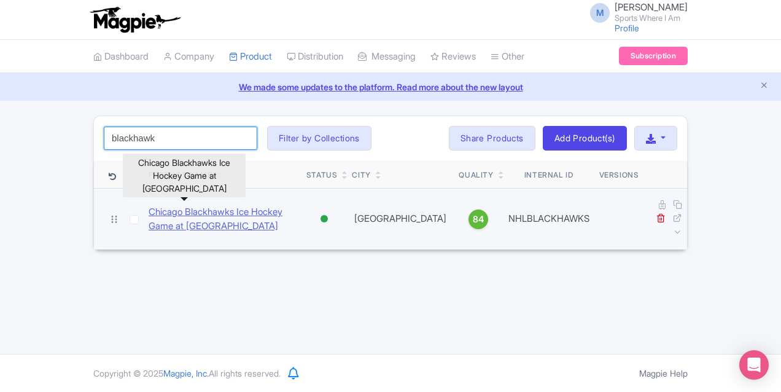
type input "blackhawk"
click at [149, 205] on link "Chicago Blackhawks Ice Hockey Game at [GEOGRAPHIC_DATA]" at bounding box center [223, 219] width 148 height 28
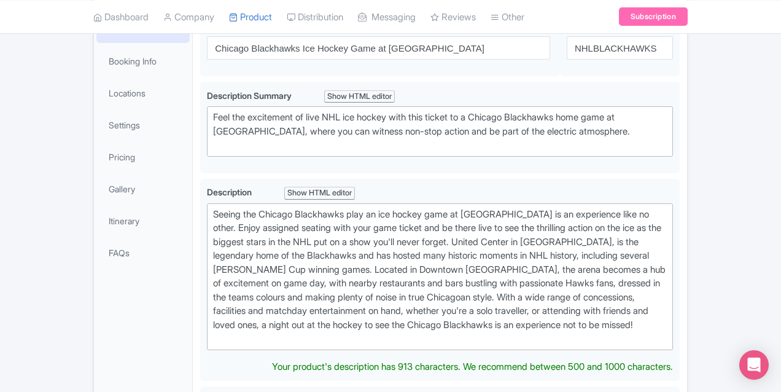
scroll to position [245, 0]
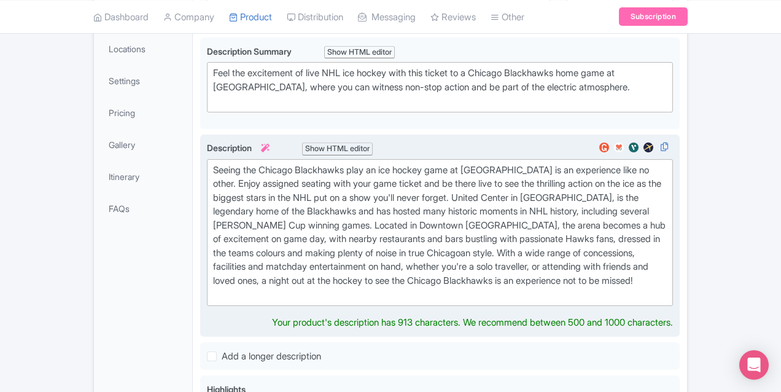
click at [310, 232] on div "Seeing the Chicago Blackhawks play an ice hockey game at United Center is an ex…" at bounding box center [440, 232] width 454 height 138
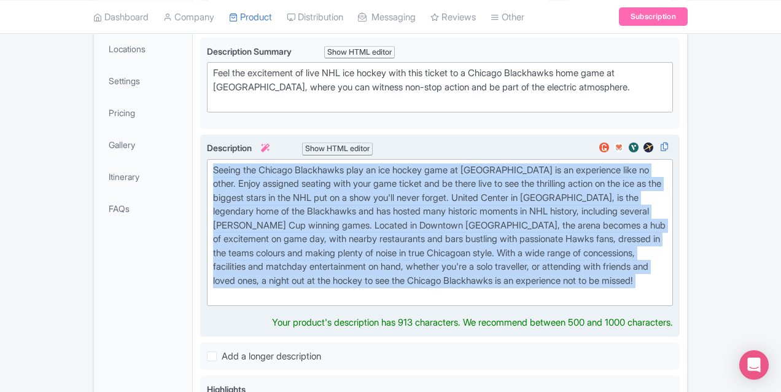
click at [310, 232] on div "Seeing the Chicago Blackhawks play an ice hockey game at United Center is an ex…" at bounding box center [440, 232] width 454 height 138
paste trix-editor "One of the “original six”, dating way back to 1926, the Chicago Blackhawks are …"
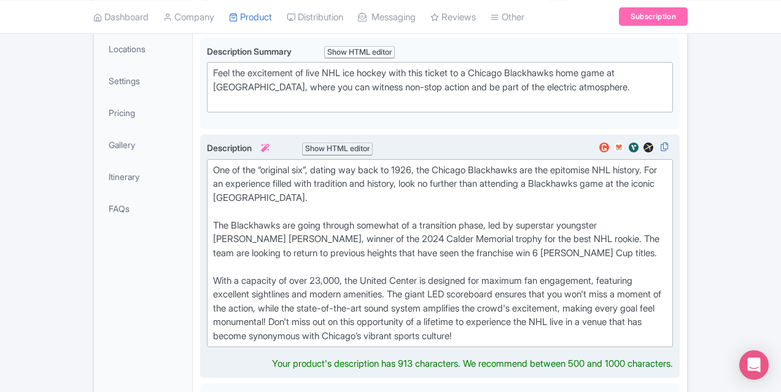
type trix-editor "<div>One of the “original six”, dating way back to 1926, the Chicago Blackhawks…"
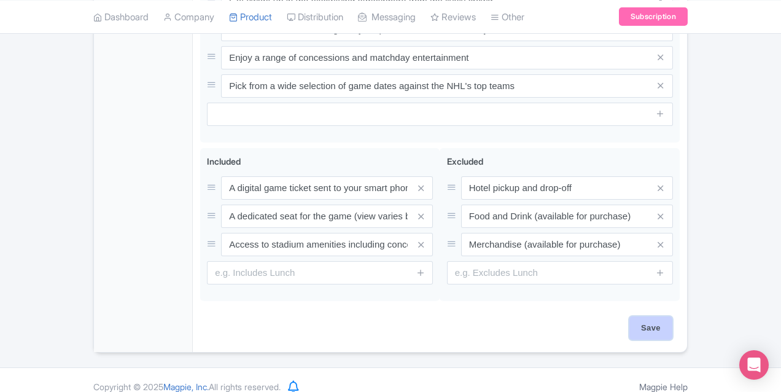
scroll to position [701, 0]
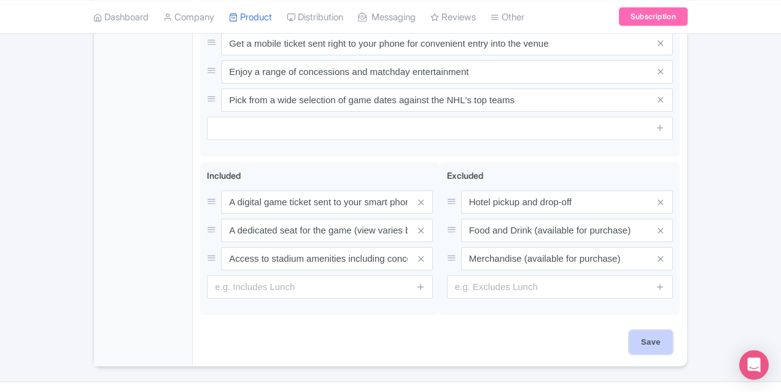
click at [673, 330] on input "Save" at bounding box center [651, 341] width 43 height 23
type input "Saving..."
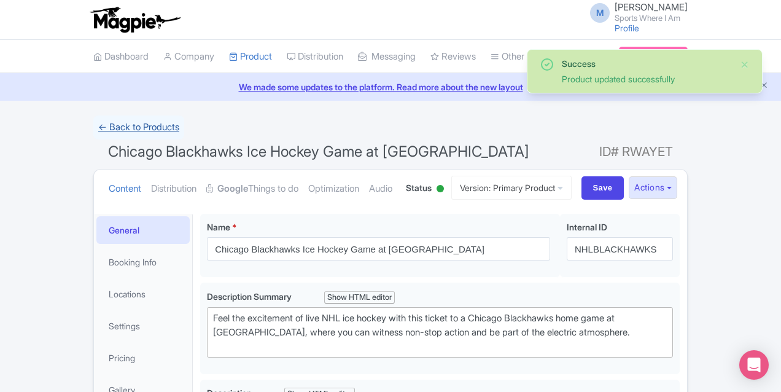
click at [93, 131] on link "← Back to Products" at bounding box center [138, 127] width 91 height 24
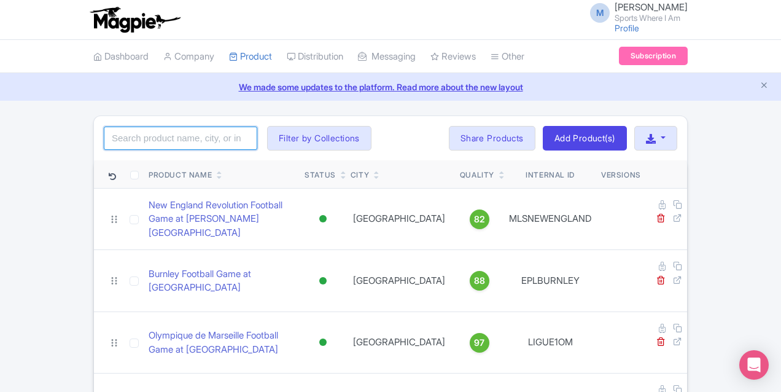
click at [110, 138] on input "search" at bounding box center [181, 138] width 154 height 23
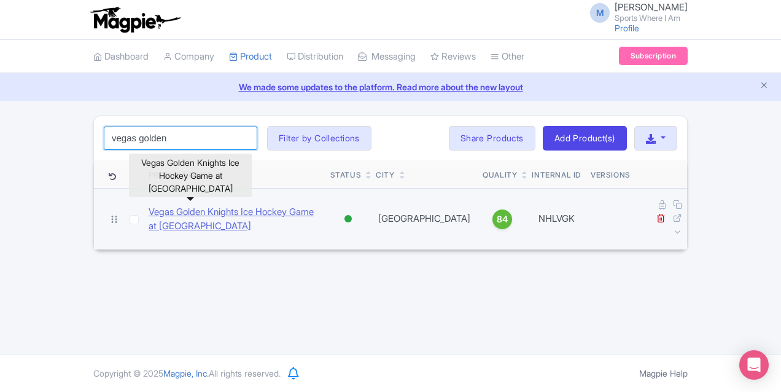
type input "vegas golden"
click at [150, 209] on link "Vegas Golden Knights Ice Hockey Game at T-Mobile Arena" at bounding box center [235, 219] width 172 height 28
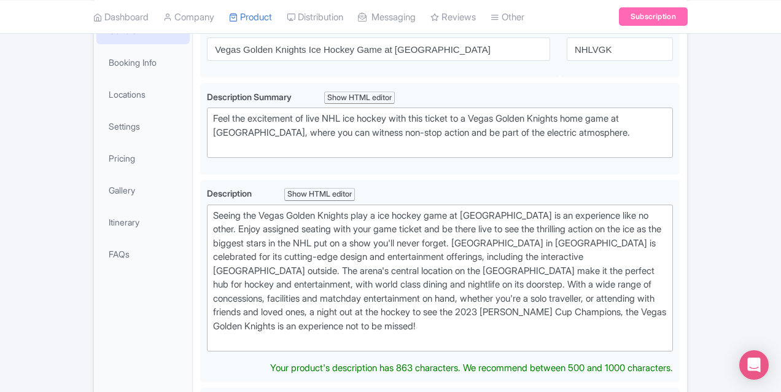
scroll to position [241, 0]
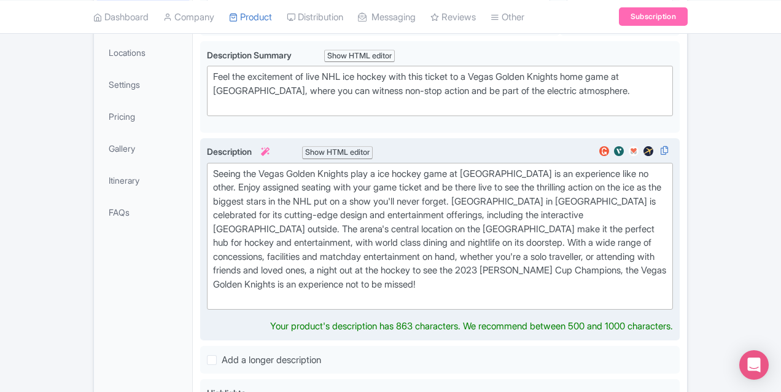
click at [272, 216] on div "Seeing the Vegas Golden Knights play a ice hockey game at T-Mobile Arena is an …" at bounding box center [440, 236] width 454 height 138
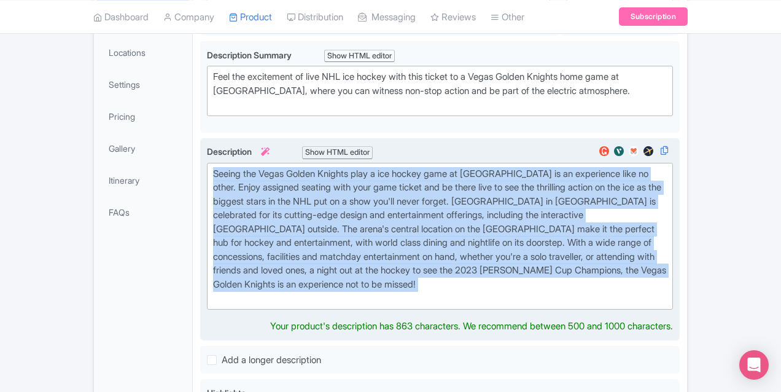
click at [272, 216] on div "Seeing the Vegas Golden Knights play a ice hockey game at T-Mobile Arena is an …" at bounding box center [440, 236] width 454 height 138
paste trix-editor "Watching the Vegas Golden Knights live at T-Mobile Arena is a spectacle that fu…"
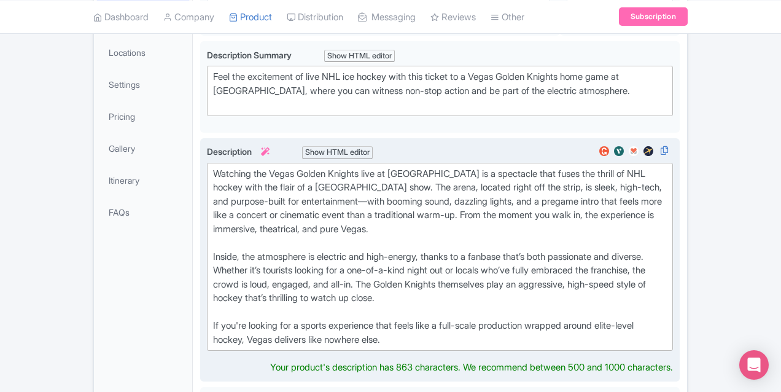
type trix-editor "<div>Watching the Vegas Golden Knights live at T-Mobile Arena is a spectacle th…"
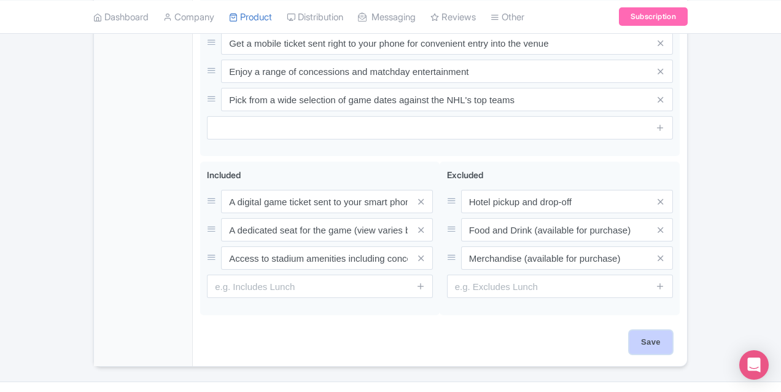
scroll to position [701, 0]
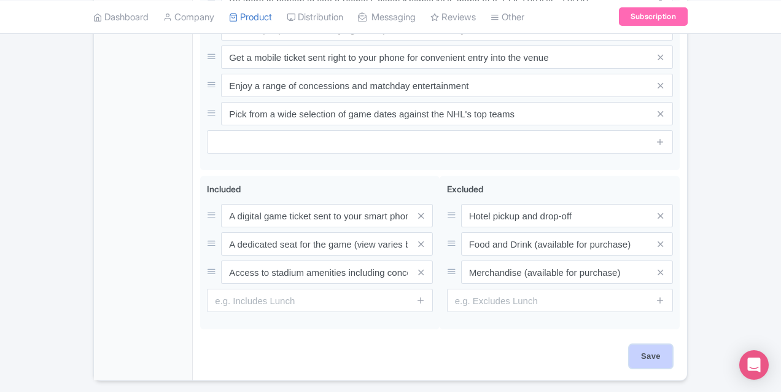
click at [673, 345] on input "Save" at bounding box center [651, 356] width 43 height 23
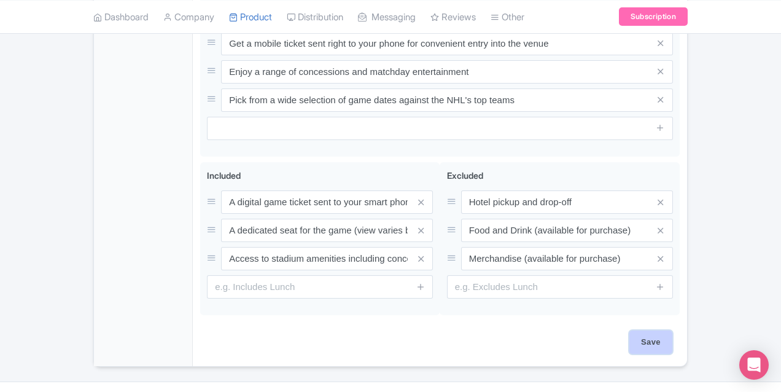
type input "Saving..."
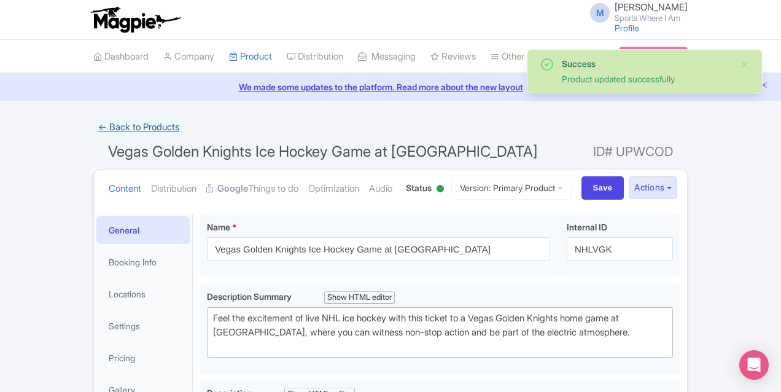
click at [93, 123] on link "← Back to Products" at bounding box center [138, 127] width 91 height 24
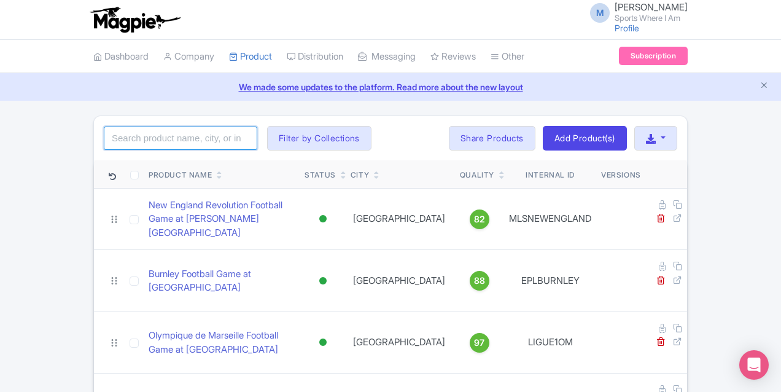
click at [104, 139] on input "search" at bounding box center [181, 138] width 154 height 23
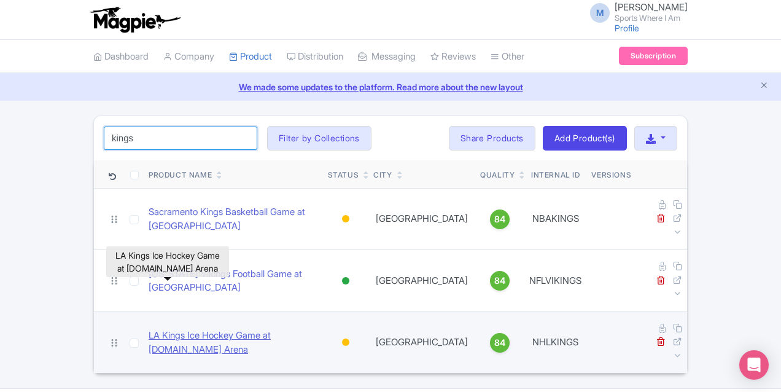
type input "kings"
click at [149, 329] on link "LA Kings Ice Hockey Game at [DOMAIN_NAME] Arena" at bounding box center [234, 343] width 170 height 28
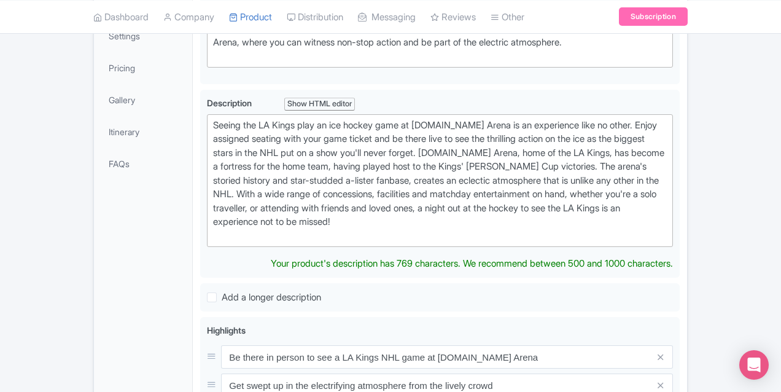
scroll to position [294, 0]
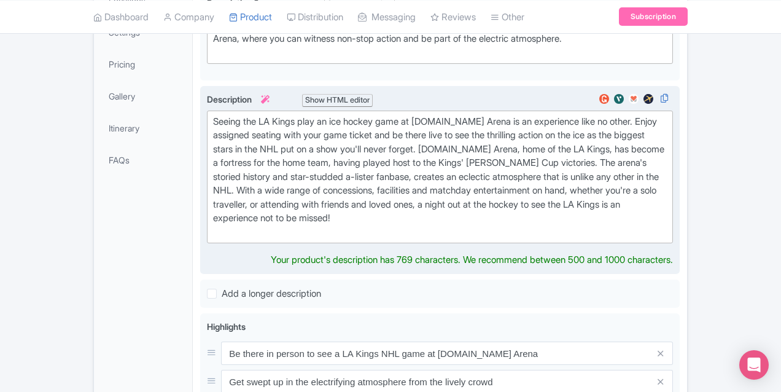
click at [263, 162] on div "Seeing the LA Kings play an ice hockey game at Crypto.com Arena is an experienc…" at bounding box center [440, 177] width 454 height 125
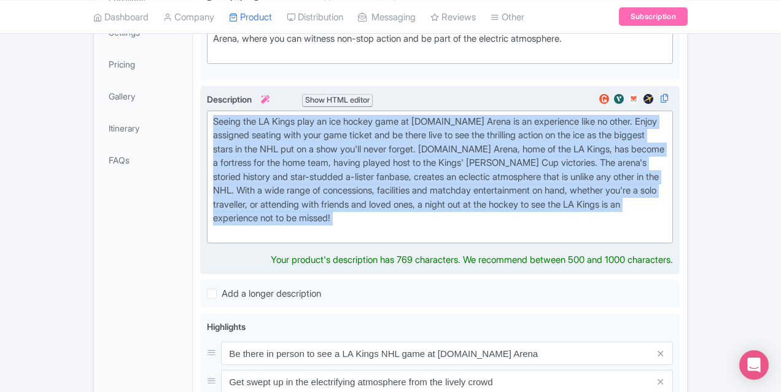
click at [263, 162] on div "Seeing the LA Kings play an ice hockey game at Crypto.com Arena is an experienc…" at bounding box center [440, 177] width 454 height 125
paste trix-editor "The LA Kings offer a live NHL experience that blends sun, fun, glitz and glamou…"
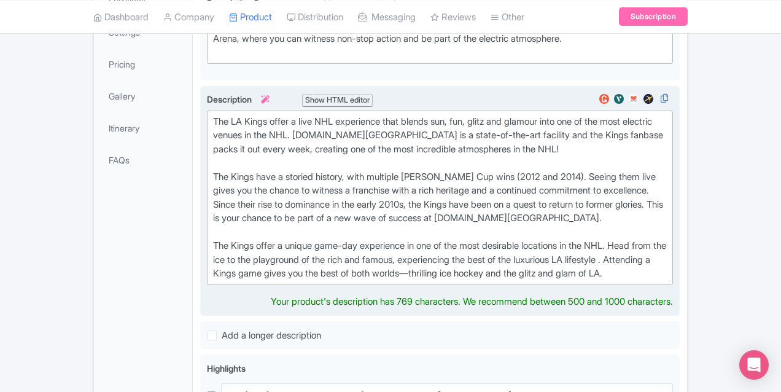
type trix-editor "<div>The LA Kings offer a live NHL experience that blends sun, fun, glitz and g…"
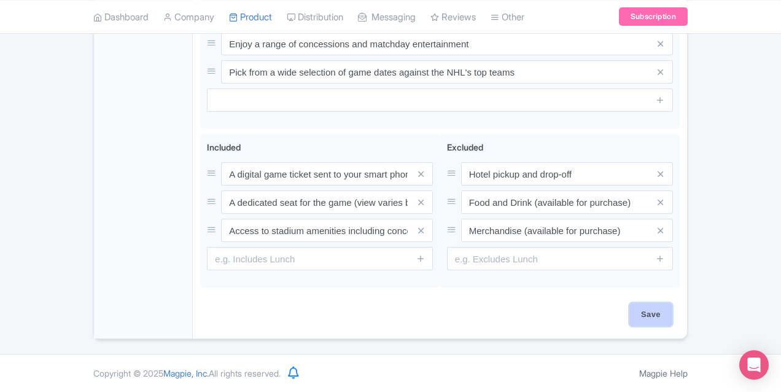
scroll to position [701, 0]
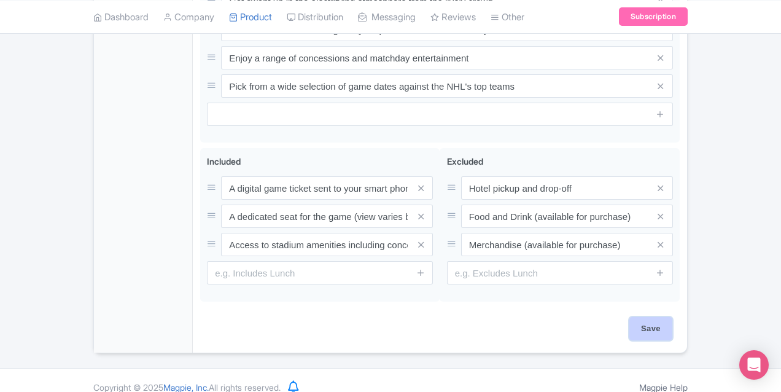
click at [673, 317] on input "Save" at bounding box center [651, 328] width 43 height 23
type input "Saving..."
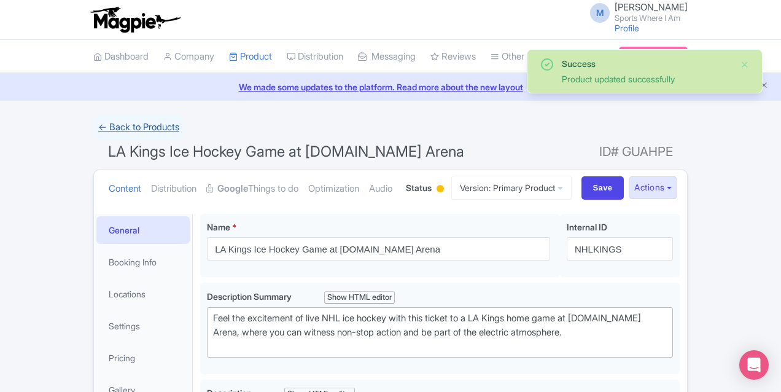
click at [93, 128] on link "← Back to Products" at bounding box center [138, 127] width 91 height 24
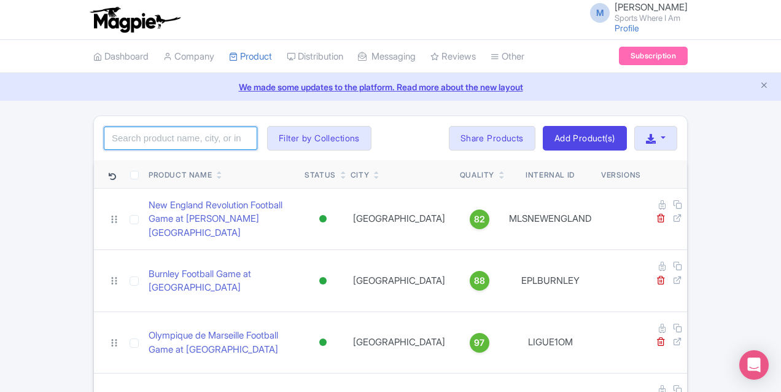
click at [104, 141] on input "search" at bounding box center [181, 138] width 154 height 23
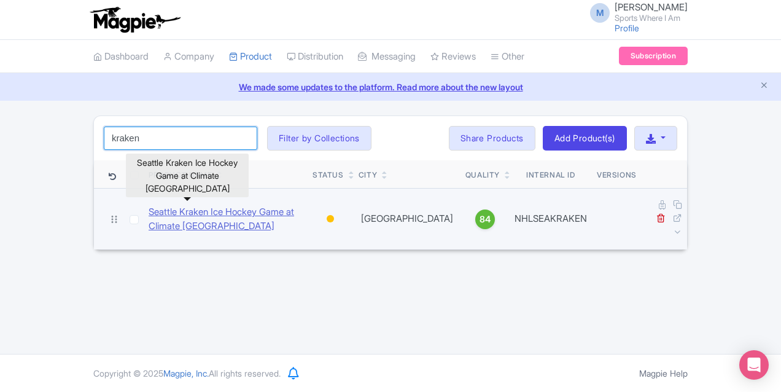
type input "kraken"
click at [149, 212] on link "Seattle Kraken Ice Hockey Game at Climate [GEOGRAPHIC_DATA]" at bounding box center [226, 219] width 154 height 28
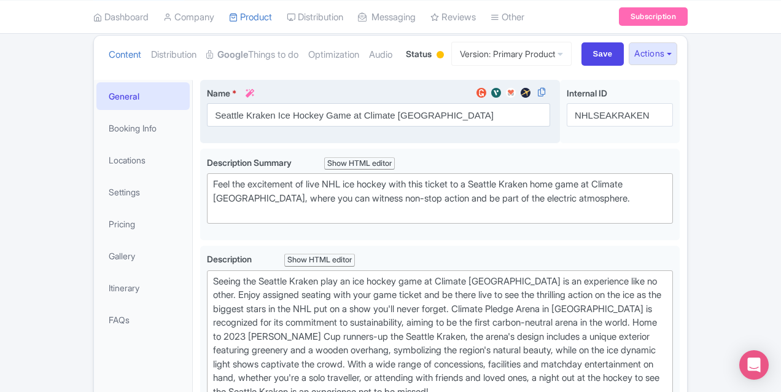
scroll to position [160, 0]
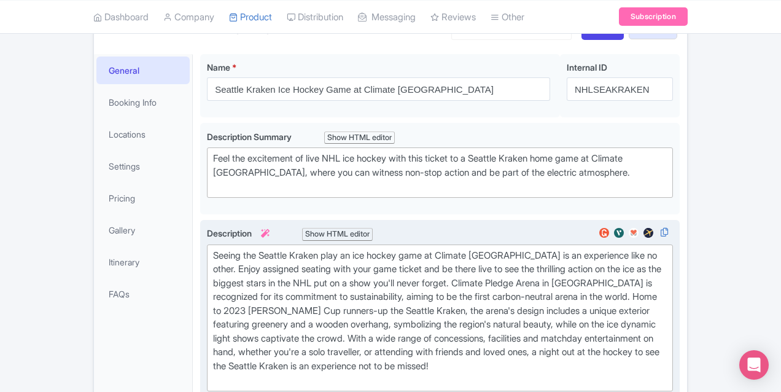
click at [289, 276] on div "Seeing the Seattle Kraken play an ice hockey game at Climate Pledge Arena is an…" at bounding box center [440, 318] width 454 height 138
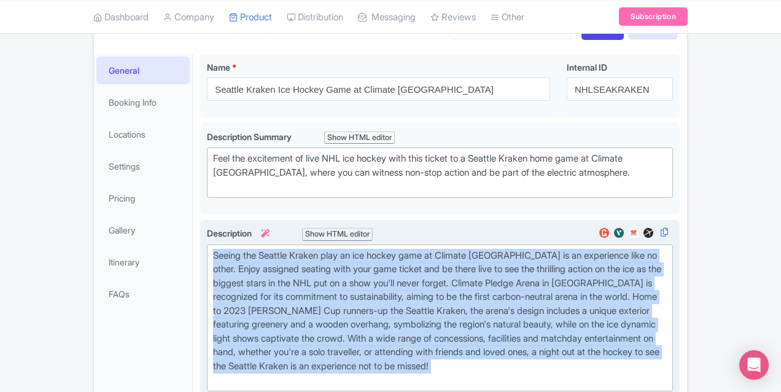
click at [289, 276] on div "Seeing the Seattle Kraken play an ice hockey game at Climate Pledge Arena is an…" at bounding box center [440, 318] width 454 height 138
paste trix-editor "live at Climate Pledge Arena is an experience unlike any other in sports. The a…"
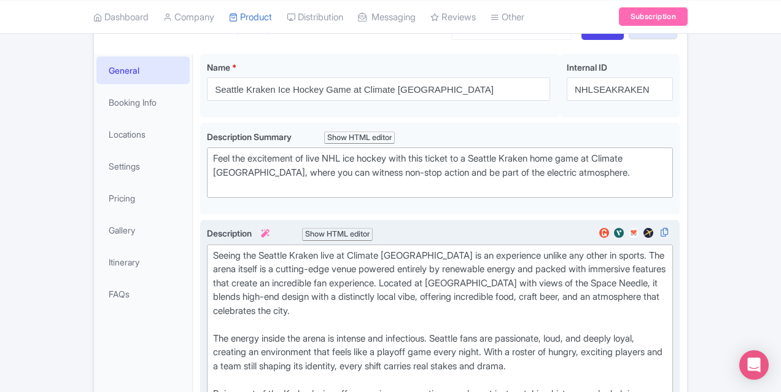
type trix-editor "<div>Seeing the Seattle Kraken live at Climate Pledge Arena is an experience un…"
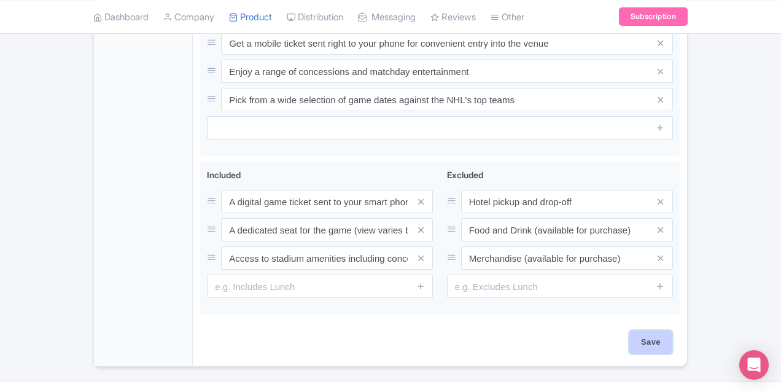
scroll to position [701, 0]
click at [673, 330] on input "Save" at bounding box center [651, 341] width 43 height 23
type input "Saving..."
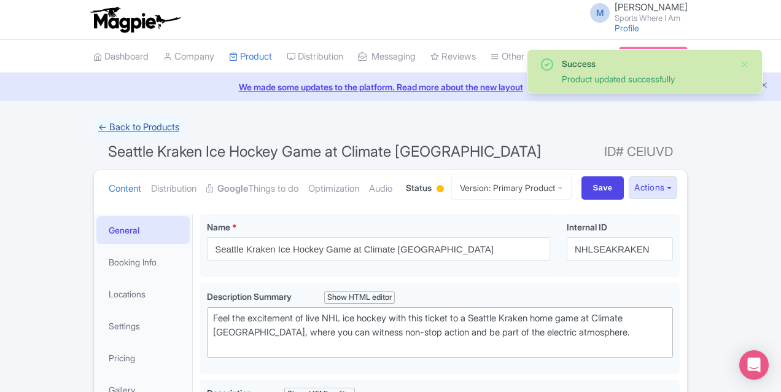
click at [93, 127] on link "← Back to Products" at bounding box center [138, 127] width 91 height 24
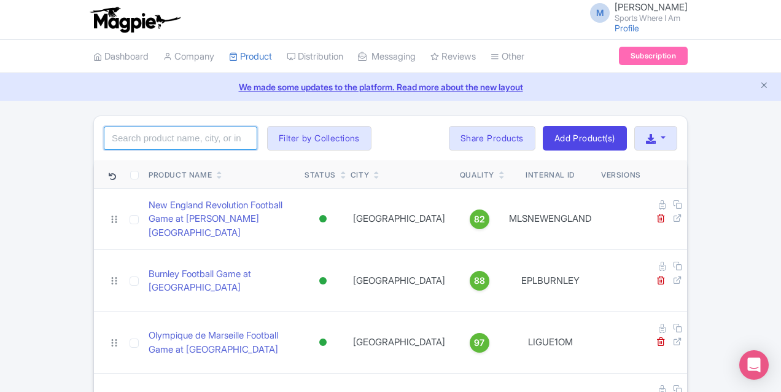
click at [120, 137] on input "search" at bounding box center [181, 138] width 154 height 23
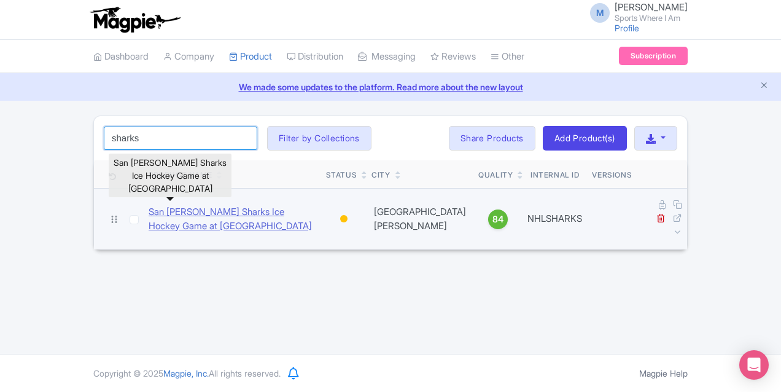
type input "sharks"
click at [149, 208] on link "San Jose Sharks Ice Hockey Game at SAP Center" at bounding box center [233, 219] width 168 height 28
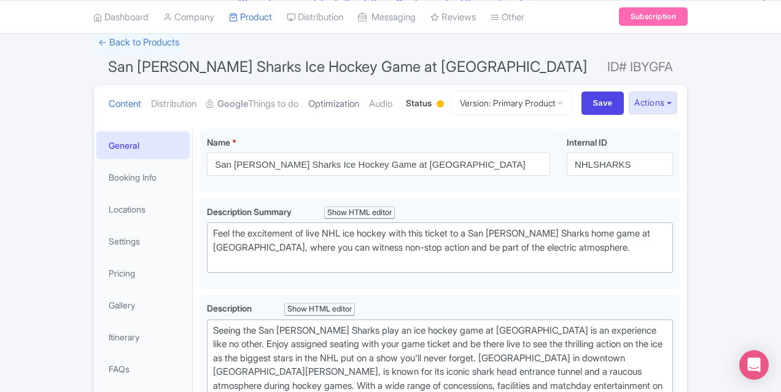
scroll to position [165, 0]
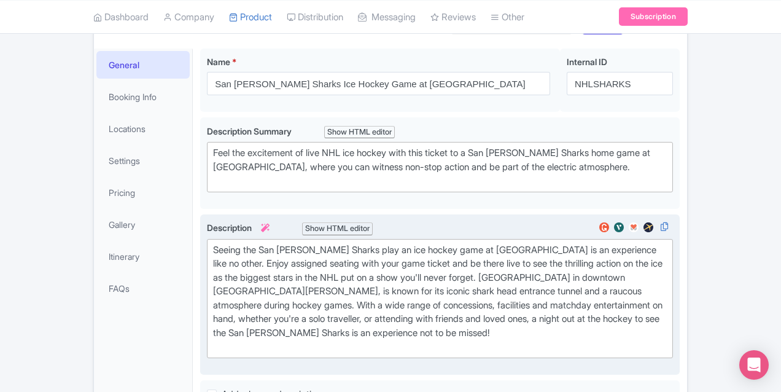
click at [230, 268] on div "Seeing the San [PERSON_NAME] Sharks play an ice hockey game at [GEOGRAPHIC_DATA…" at bounding box center [440, 298] width 454 height 111
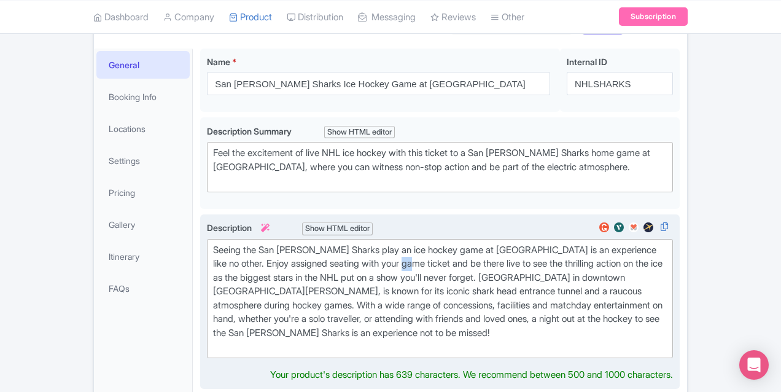
click at [230, 268] on div "Seeing the San [PERSON_NAME] Sharks play an ice hockey game at [GEOGRAPHIC_DATA…" at bounding box center [440, 298] width 454 height 111
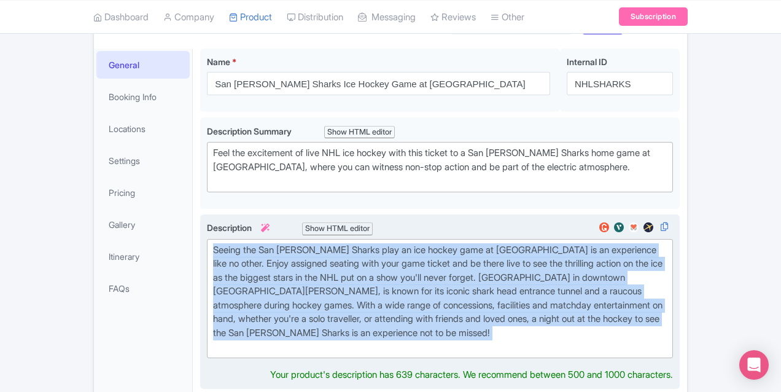
click at [230, 268] on div "Seeing the San Jose Sharks play an ice hockey game at SAP Center is an experien…" at bounding box center [440, 298] width 454 height 111
paste trix-editor "The San Jose Sharks offer a live viewing experience like no other in the NHL. E…"
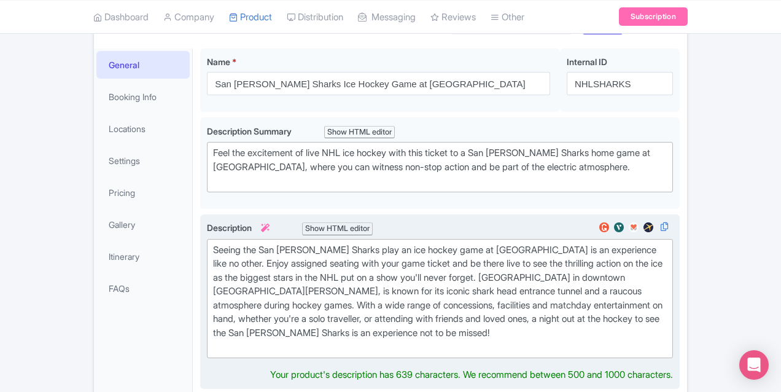
type trix-editor "<div>The San Jose Sharks offer a live viewing experience like no other in the N…"
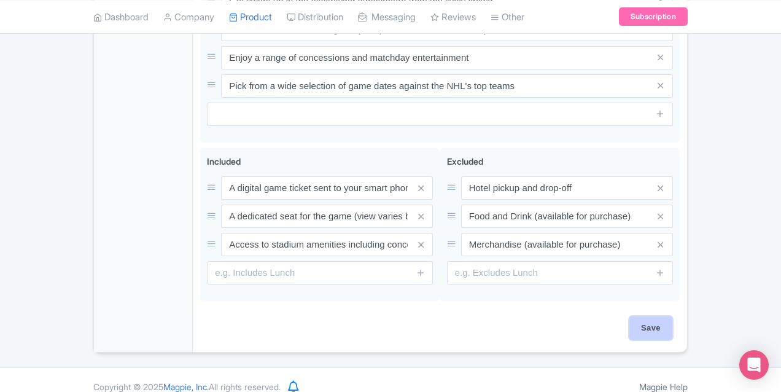
scroll to position [701, 0]
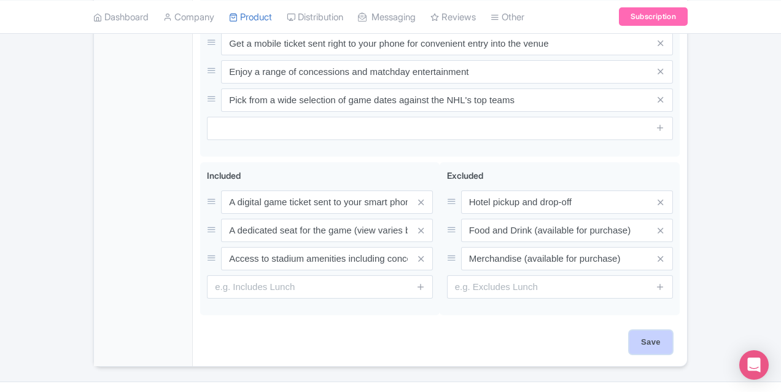
click at [673, 330] on input "Save" at bounding box center [651, 341] width 43 height 23
type input "Saving..."
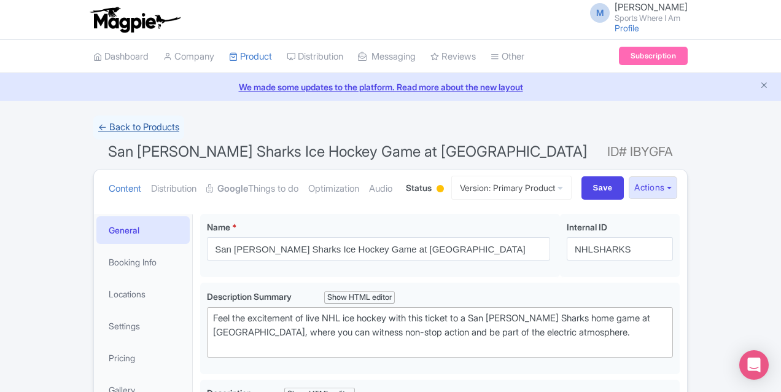
click at [93, 132] on link "← Back to Products" at bounding box center [138, 127] width 91 height 24
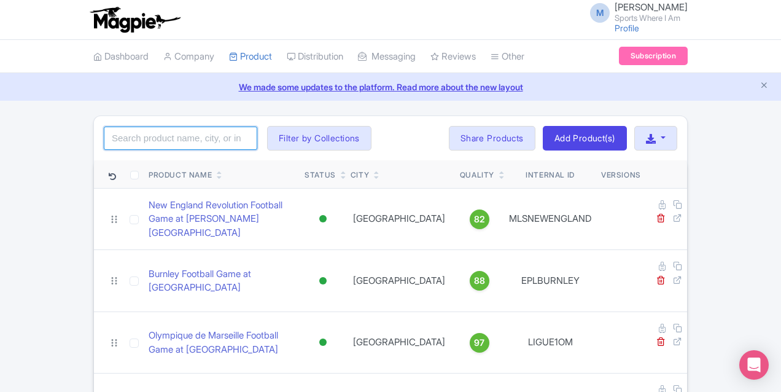
click at [104, 131] on input "search" at bounding box center [181, 138] width 154 height 23
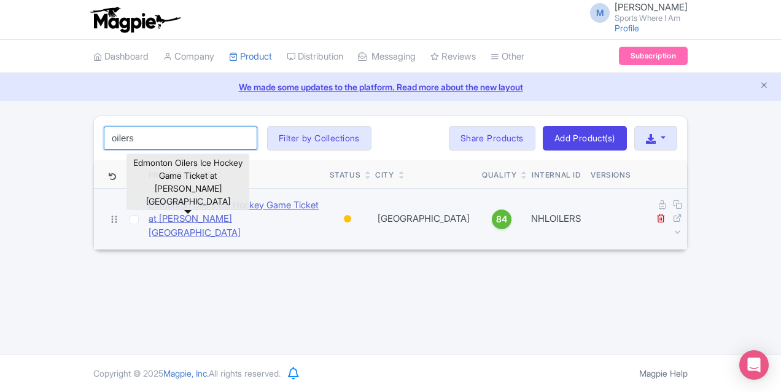
type input "oilers"
click at [152, 211] on link "Edmonton Oilers Ice Hockey Game Ticket at [PERSON_NAME][GEOGRAPHIC_DATA]" at bounding box center [234, 219] width 171 height 42
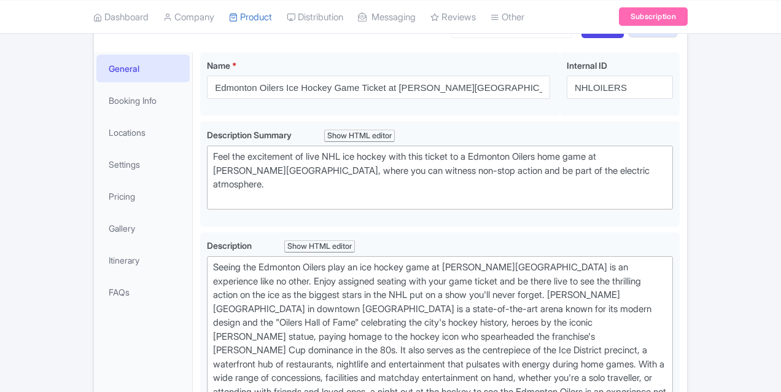
scroll to position [206, 0]
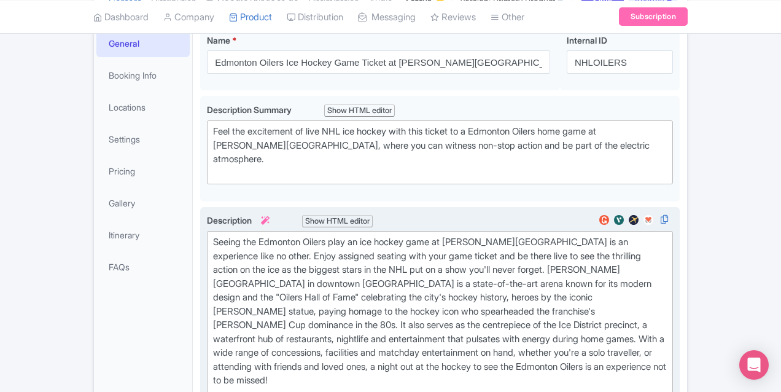
click at [264, 281] on div "Seeing the Edmonton Oilers play an ice hockey game at Rogers Place is an experi…" at bounding box center [440, 318] width 454 height 166
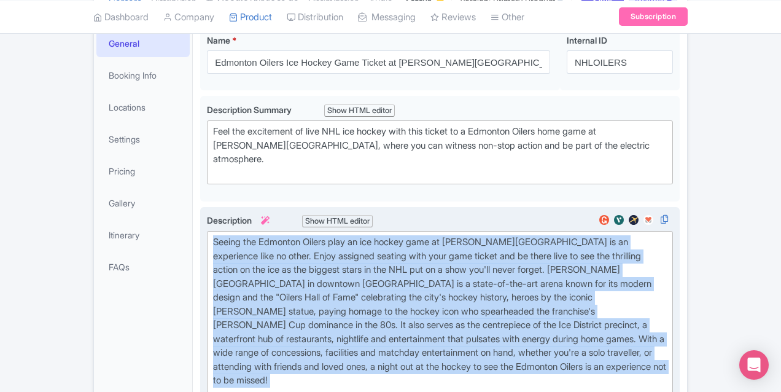
click at [264, 281] on div "Seeing the Edmonton Oilers play an ice hockey game at Rogers Place is an experi…" at bounding box center [440, 318] width 454 height 166
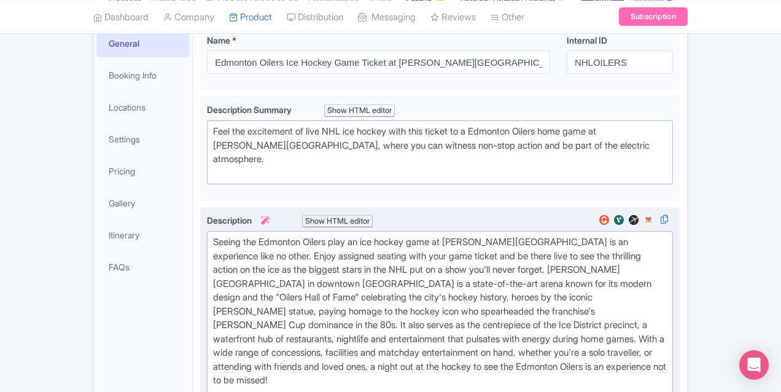
type trix-editor "<div>Attending an Edmonton Oilers game is about more than just ice hockey; it’s…"
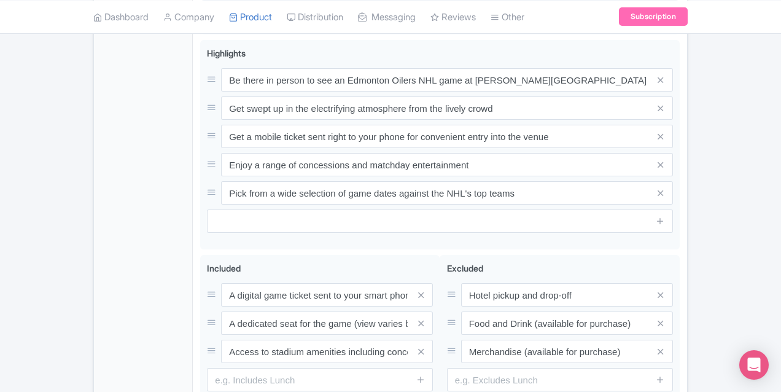
scroll to position [670, 0]
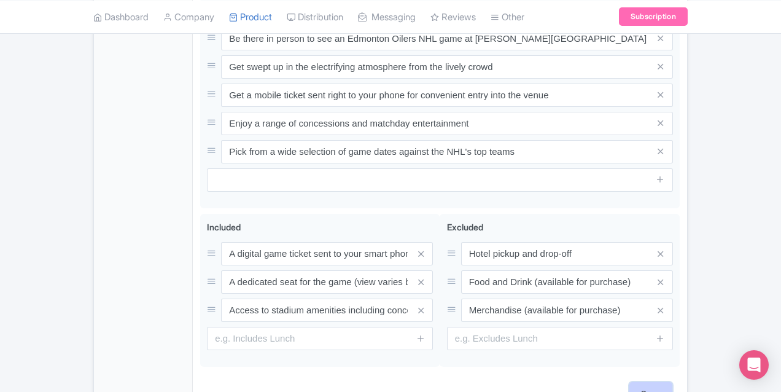
click at [673, 382] on input "Save" at bounding box center [651, 393] width 43 height 23
type input "Saving..."
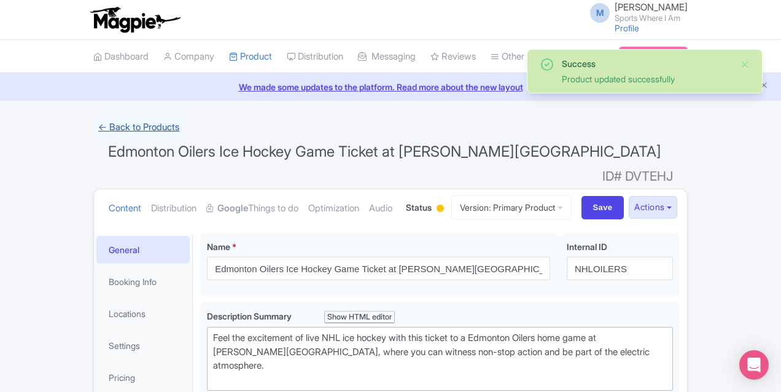
click at [93, 128] on link "← Back to Products" at bounding box center [138, 127] width 91 height 24
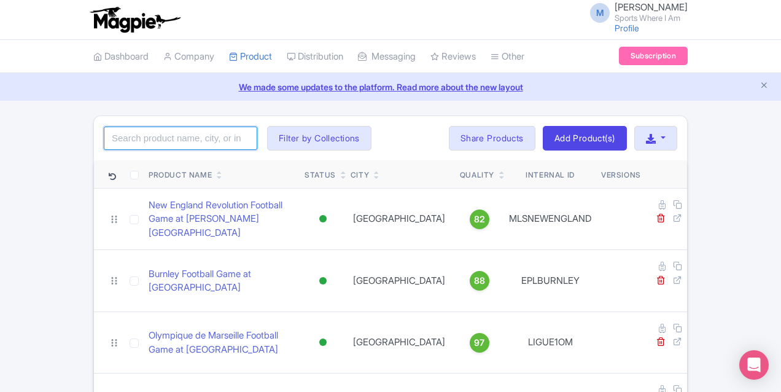
click at [104, 140] on input "search" at bounding box center [181, 138] width 154 height 23
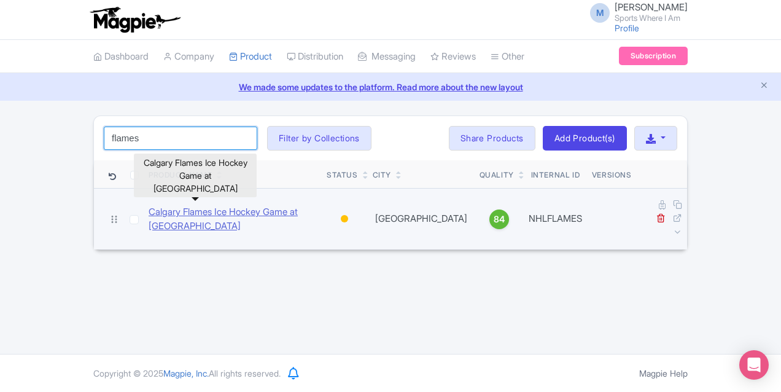
type input "flames"
click at [149, 209] on link "Calgary Flames Ice Hockey Game at Scotiabank Saddledome" at bounding box center [233, 219] width 168 height 28
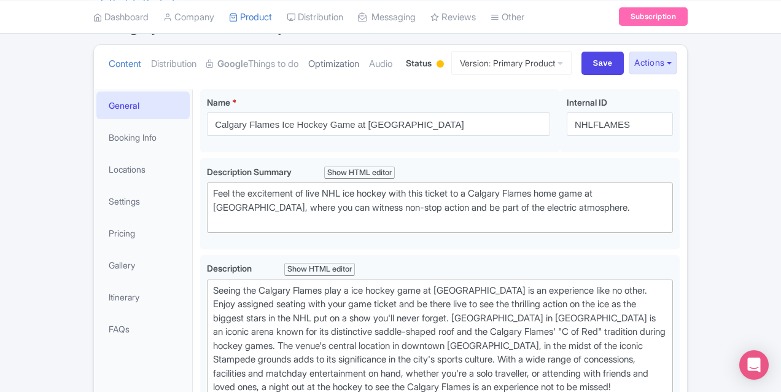
scroll to position [193, 0]
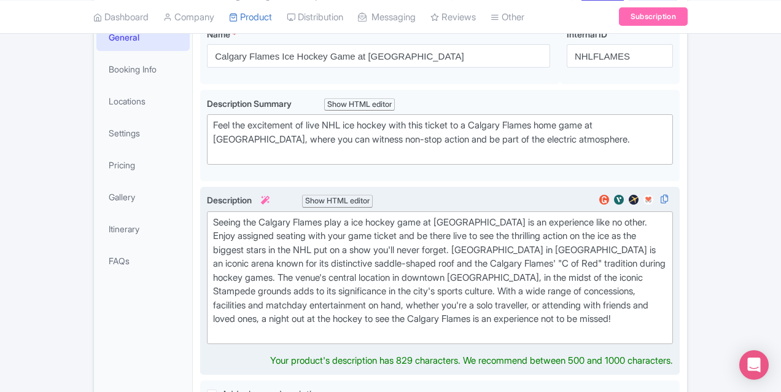
click at [236, 246] on div "Seeing the Calgary Flames play a ice hockey game at Scotiabank Saddledome is an…" at bounding box center [440, 278] width 454 height 125
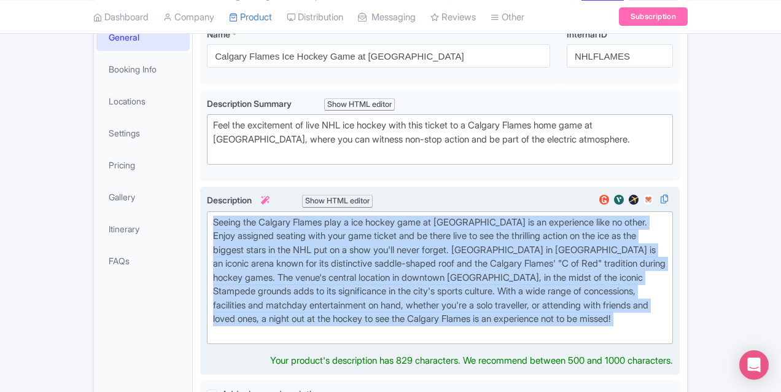
click at [236, 246] on div "Seeing the Calgary Flames play a ice hockey game at Scotiabank Saddledome is an…" at bounding box center [440, 278] width 454 height 125
paste trix-editor "Experience the thrill of professional ice hockey by attending a Calgary Flames …"
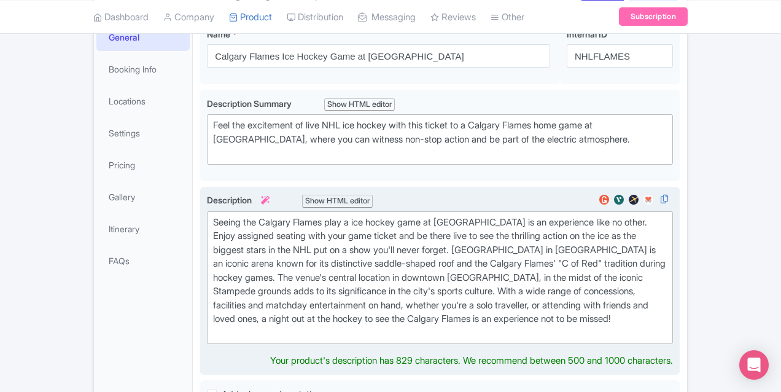
type trix-editor "<div>Experience the thrill of professional ice hockey by attending a Calgary Fl…"
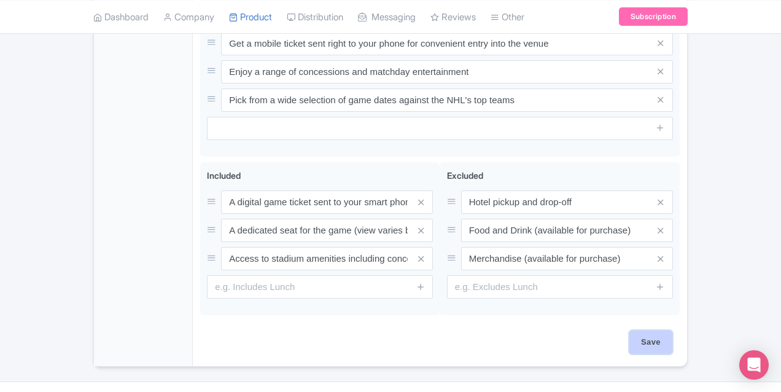
scroll to position [688, 0]
click at [673, 330] on input "Save" at bounding box center [651, 341] width 43 height 23
type input "Saving..."
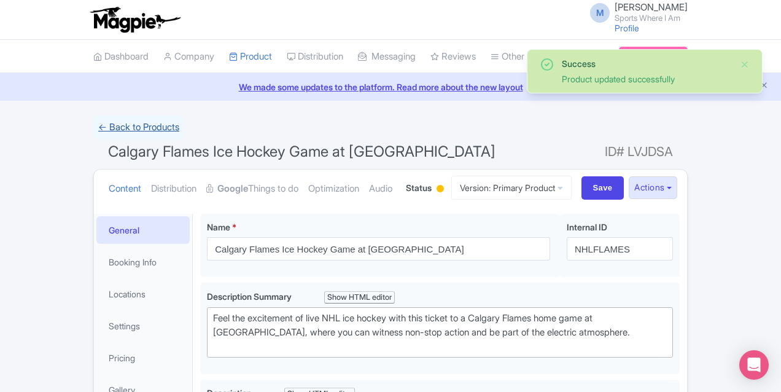
click at [93, 126] on link "← Back to Products" at bounding box center [138, 127] width 91 height 24
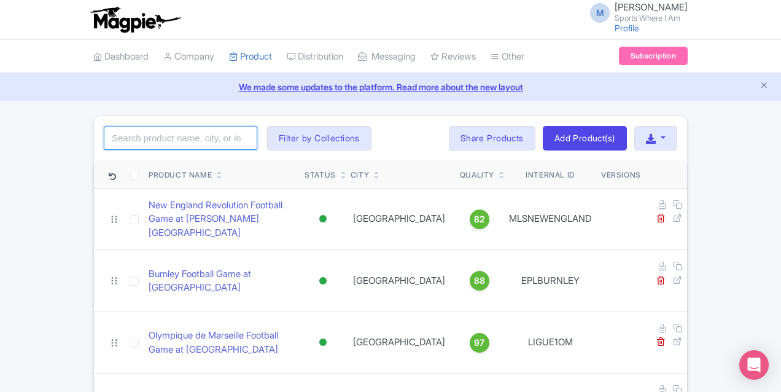
click at [104, 135] on input "search" at bounding box center [181, 138] width 154 height 23
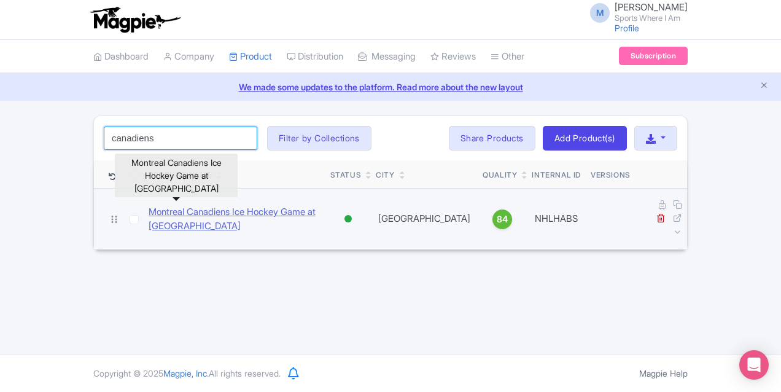
type input "canadiens"
click at [149, 209] on link "Montreal Canadiens Ice Hockey Game at Bell Centre" at bounding box center [235, 219] width 172 height 28
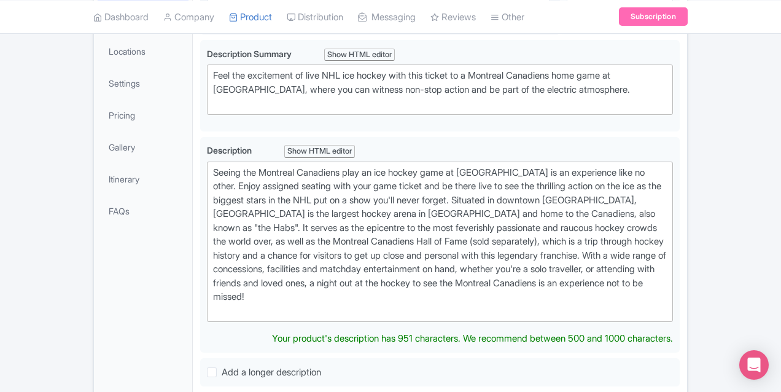
scroll to position [273, 0]
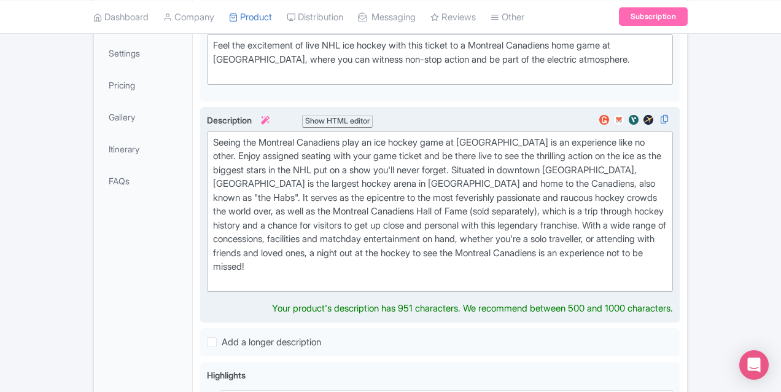
click at [267, 197] on div "Seeing the Montreal Canadiens play an ice hockey game at [GEOGRAPHIC_DATA] is a…" at bounding box center [440, 212] width 454 height 152
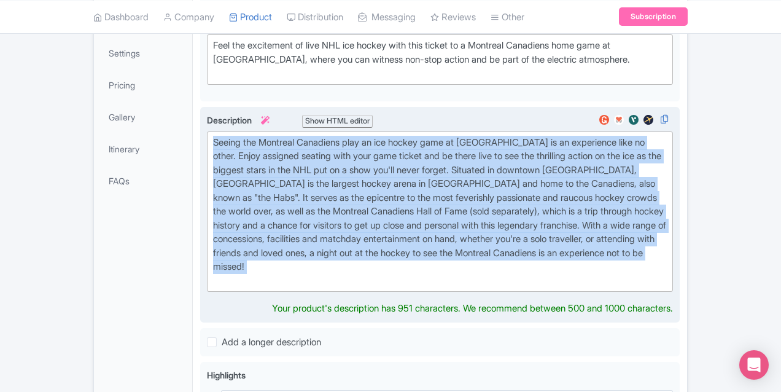
click at [267, 197] on div "Seeing the Montreal Canadiens play an ice hockey game at [GEOGRAPHIC_DATA] is a…" at bounding box center [440, 212] width 454 height 152
paste trix-editor "One of the “original six” Watching the Montreal Canadiens live is an unparallel…"
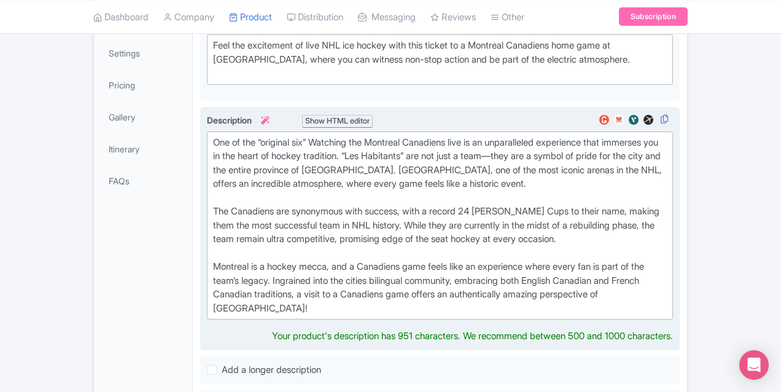
type trix-editor "<lor>Ips do sit “ametcons adi” Elitsedd eiu Temporin Utlaboree dolo ma al enima…"
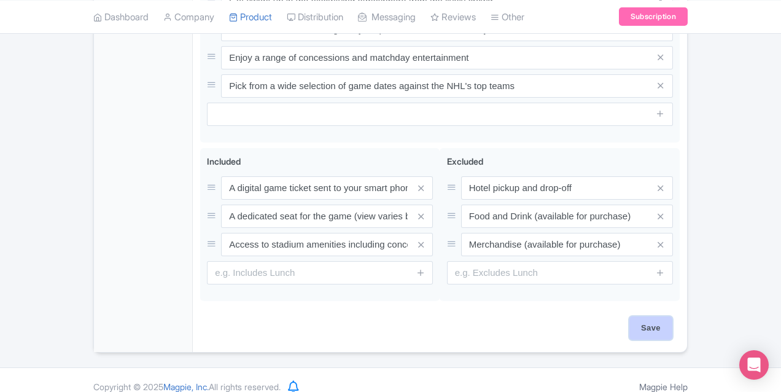
scroll to position [701, 0]
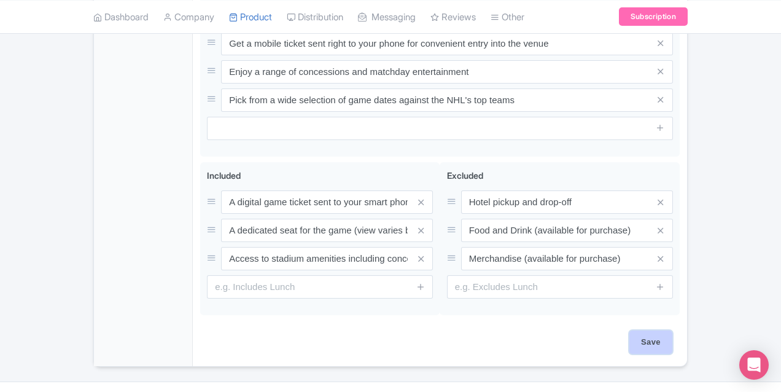
click at [673, 330] on input "Save" at bounding box center [651, 341] width 43 height 23
type input "Saving..."
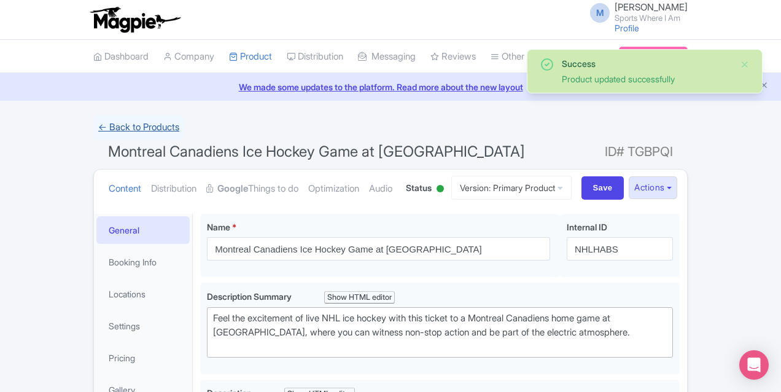
click at [93, 123] on link "← Back to Products" at bounding box center [138, 127] width 91 height 24
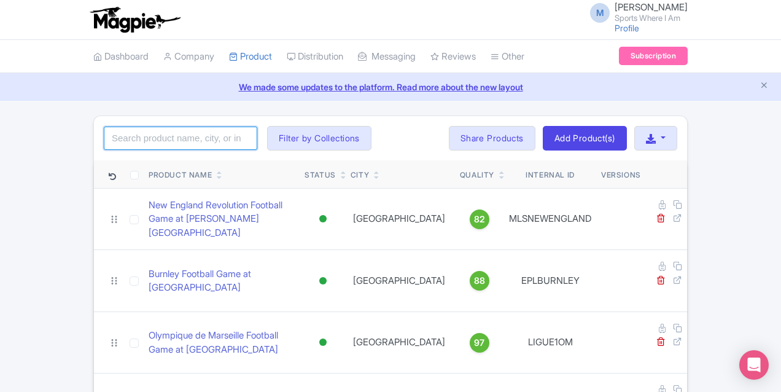
click at [104, 138] on input "search" at bounding box center [181, 138] width 154 height 23
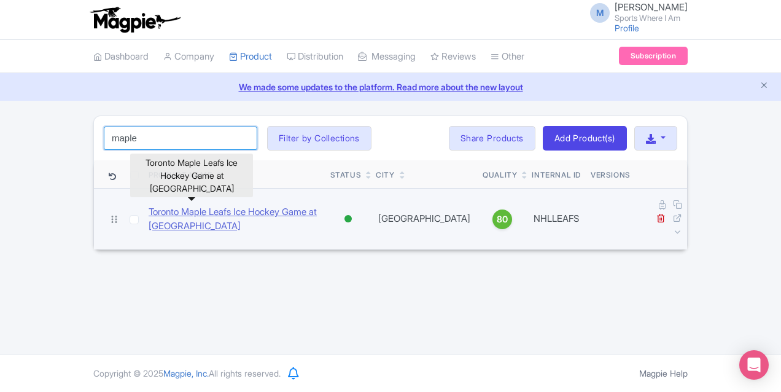
type input "maple"
click at [167, 205] on link "Toronto Maple Leafs Ice Hockey Game at [GEOGRAPHIC_DATA]" at bounding box center [235, 219] width 172 height 28
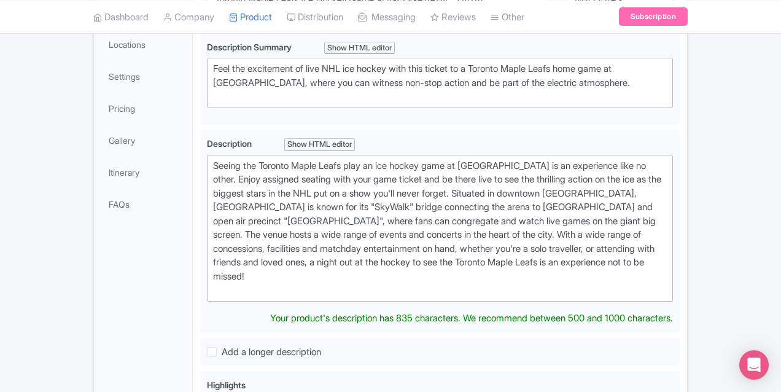
scroll to position [279, 0]
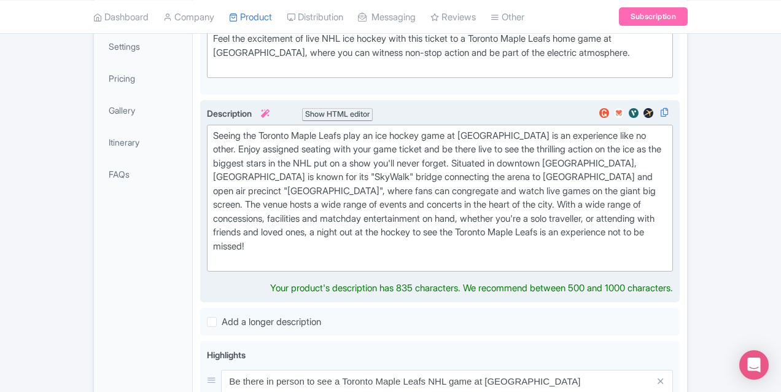
click at [262, 172] on div "Seeing the Toronto Maple Leafs play an ice hockey game at [GEOGRAPHIC_DATA] is …" at bounding box center [440, 198] width 454 height 138
click at [262, 172] on div "Seeing the Toronto Maple Leafs play an ice hockey game at Scotiabank Arena is a…" at bounding box center [440, 198] width 454 height 138
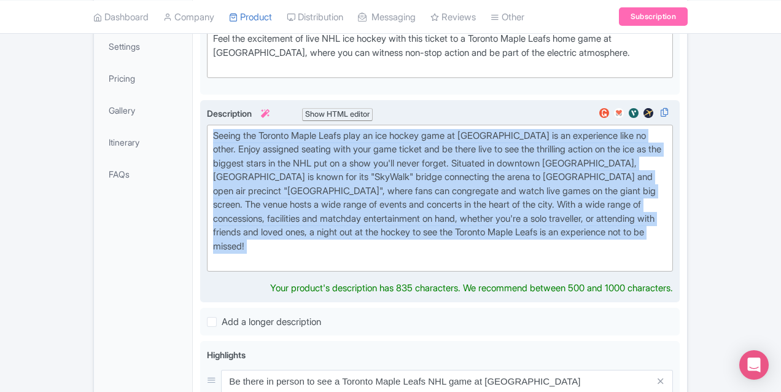
click at [262, 172] on div "Seeing the Toronto Maple Leafs play an ice hockey game at Scotiabank Arena is a…" at bounding box center [440, 198] width 454 height 138
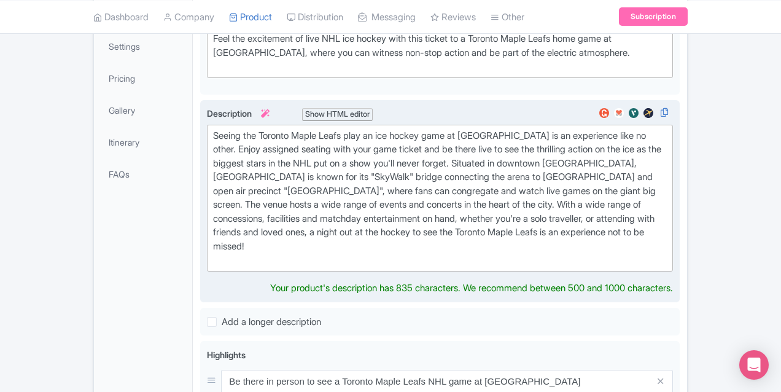
type trix-editor "<div>The Toronto Maple Leafs are one of the most storied franchises in the NHL,…"
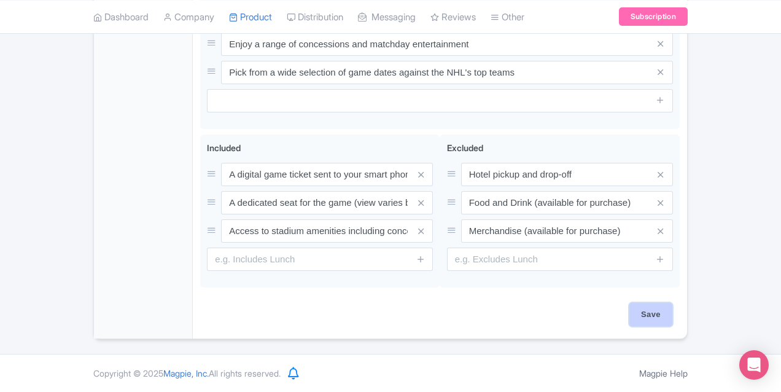
scroll to position [716, 0]
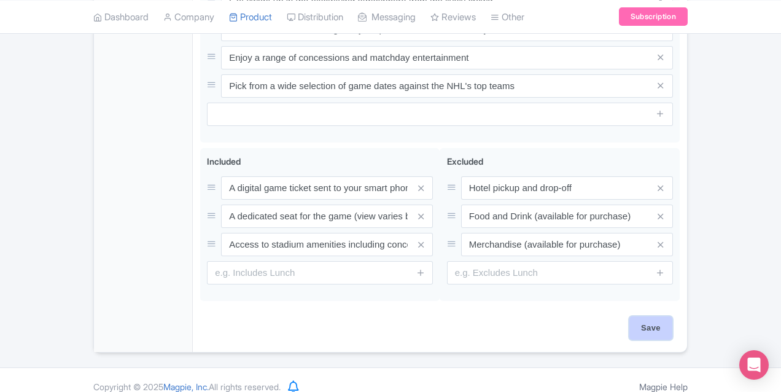
click at [673, 317] on input "Save" at bounding box center [651, 327] width 43 height 23
type input "Saving..."
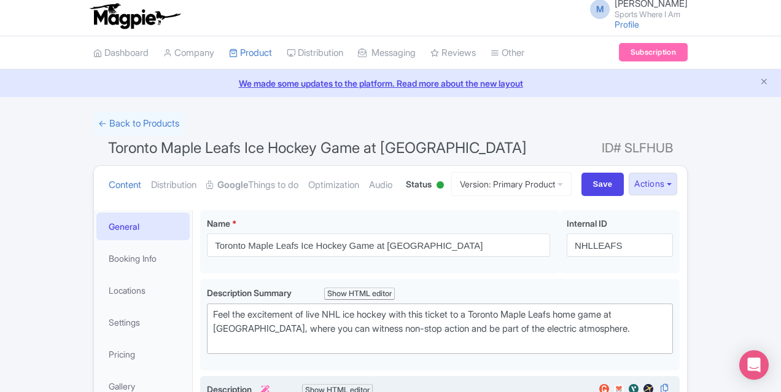
scroll to position [1, 0]
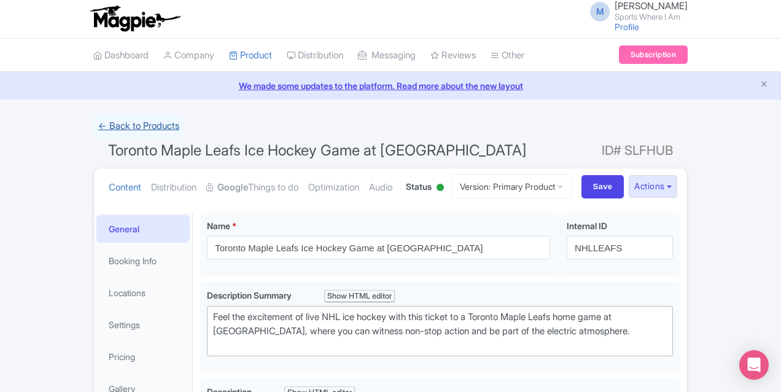
click at [93, 124] on link "← Back to Products" at bounding box center [138, 126] width 91 height 24
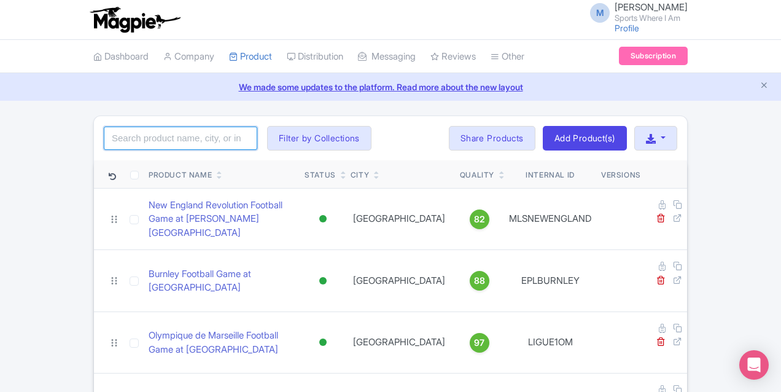
click at [104, 132] on input "search" at bounding box center [181, 138] width 154 height 23
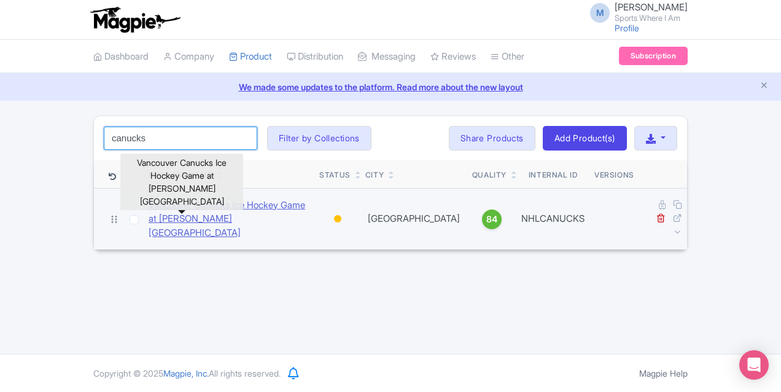
type input "canucks"
click at [149, 209] on link "Vancouver Canucks Ice Hockey Game at [PERSON_NAME][GEOGRAPHIC_DATA]" at bounding box center [229, 219] width 161 height 42
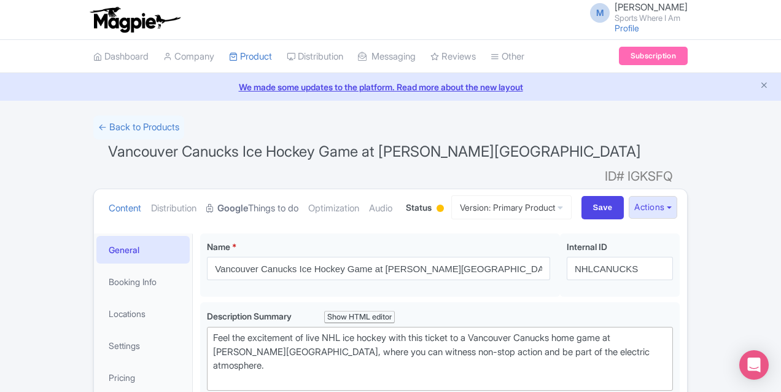
scroll to position [329, 0]
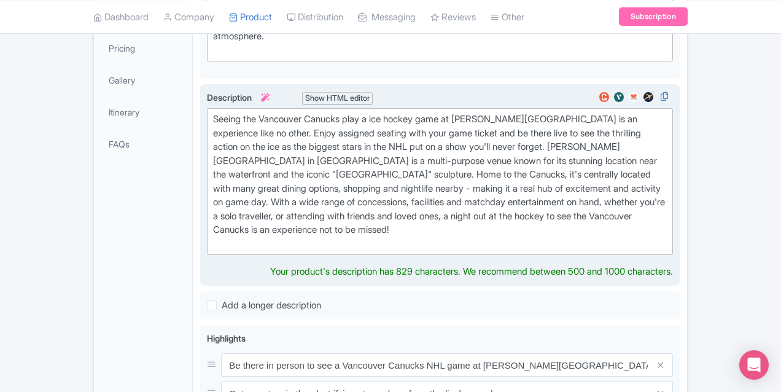
click at [225, 129] on div "Seeing the Vancouver Canucks play a ice hockey game at Rogers Arena is an exper…" at bounding box center [440, 181] width 454 height 138
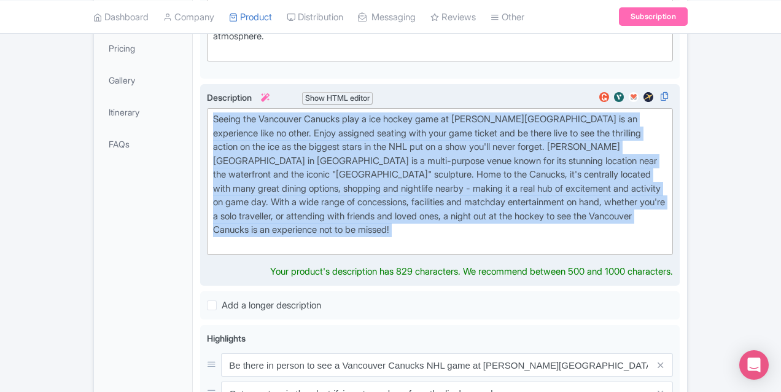
click at [225, 129] on div "Seeing the Vancouver Canucks play a ice hockey game at Rogers Arena is an exper…" at bounding box center [440, 181] width 454 height 138
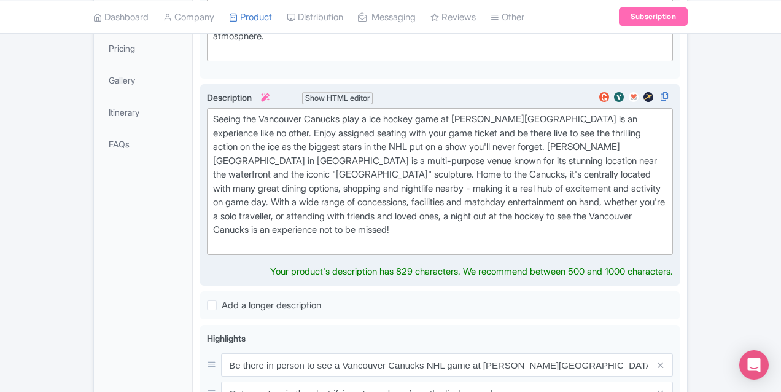
type trix-editor "<div>A uniquely located arena, Rodgers Arena lies just a stone’s throw away fro…"
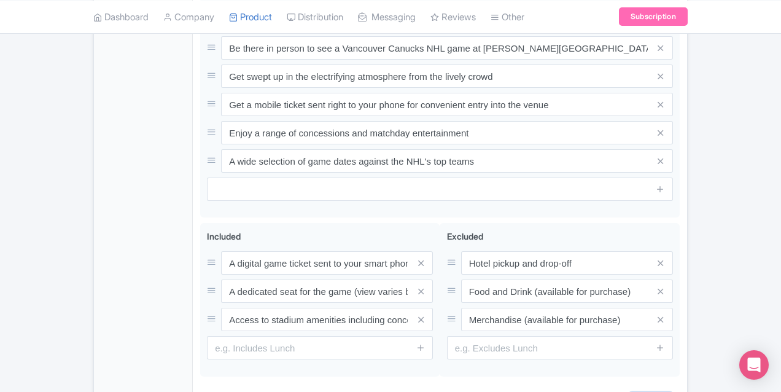
scroll to position [688, 0]
type input "Saving..."
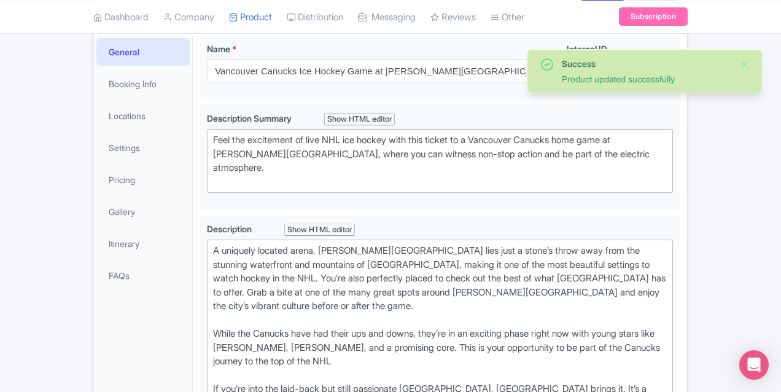
scroll to position [182, 0]
